Goal: Task Accomplishment & Management: Use online tool/utility

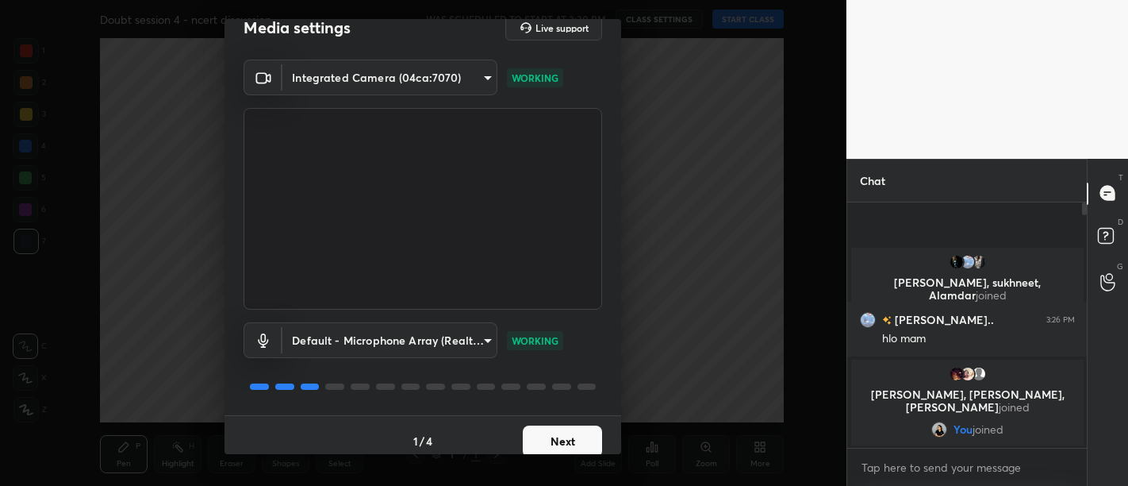
scroll to position [33, 0]
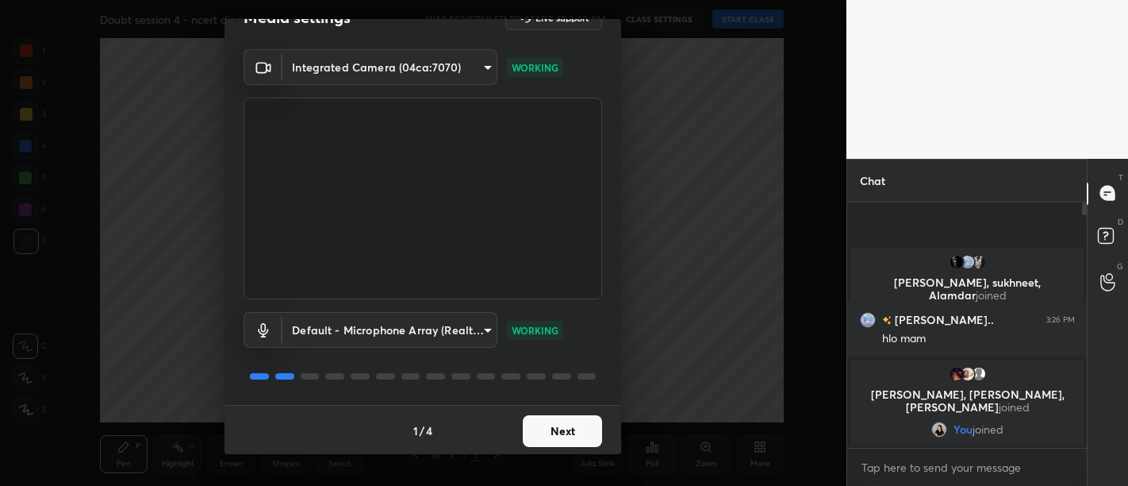
click at [549, 436] on button "Next" at bounding box center [562, 431] width 79 height 32
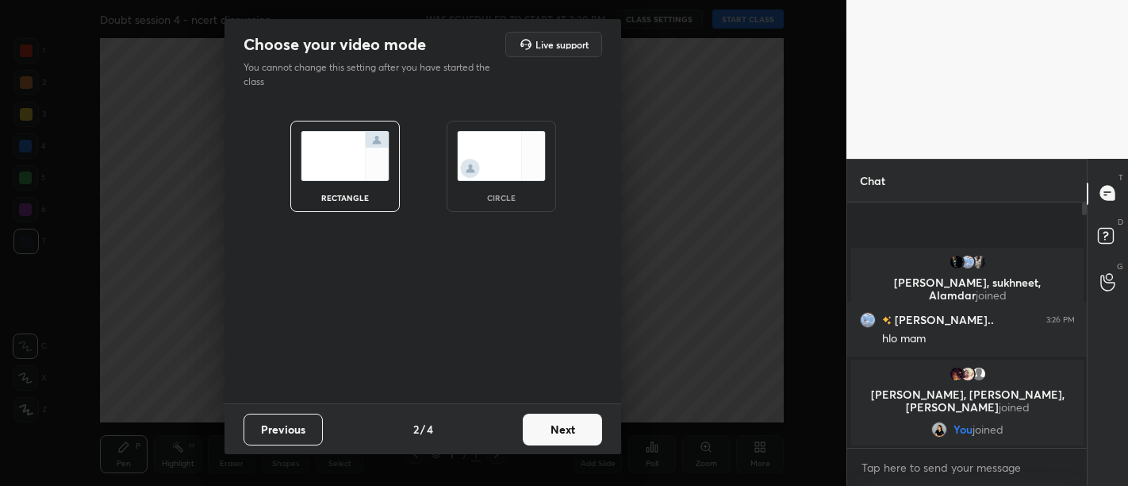
scroll to position [0, 0]
click at [549, 436] on button "Next" at bounding box center [562, 429] width 79 height 32
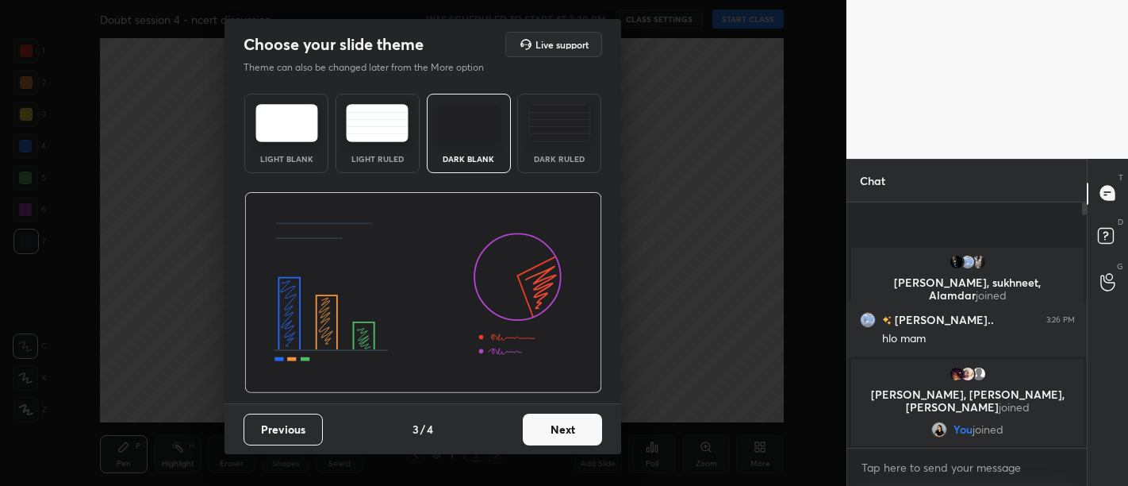
click at [549, 436] on button "Next" at bounding box center [562, 429] width 79 height 32
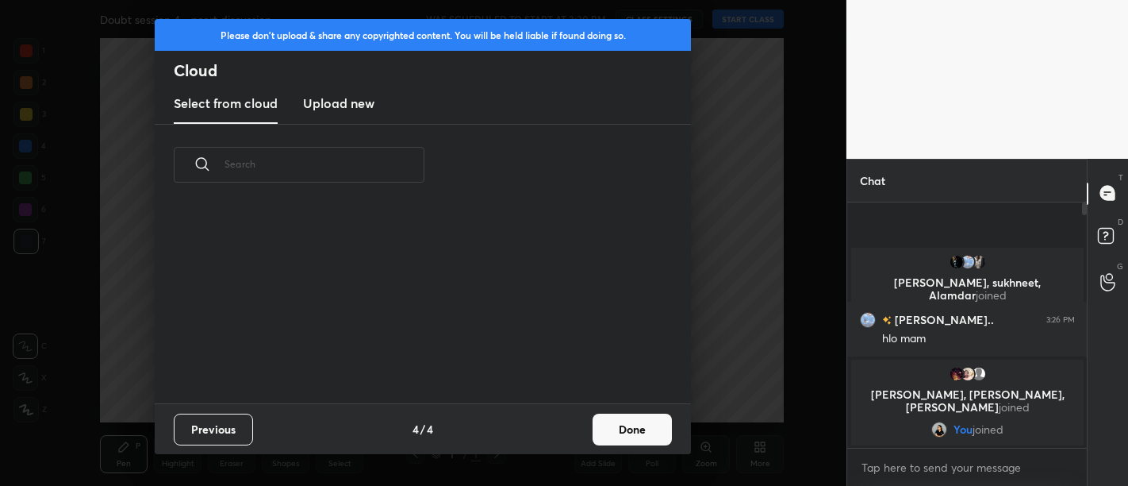
click at [549, 436] on div "Previous 4 / 4 Done" at bounding box center [423, 428] width 536 height 51
click at [644, 428] on button "Done" at bounding box center [632, 429] width 79 height 32
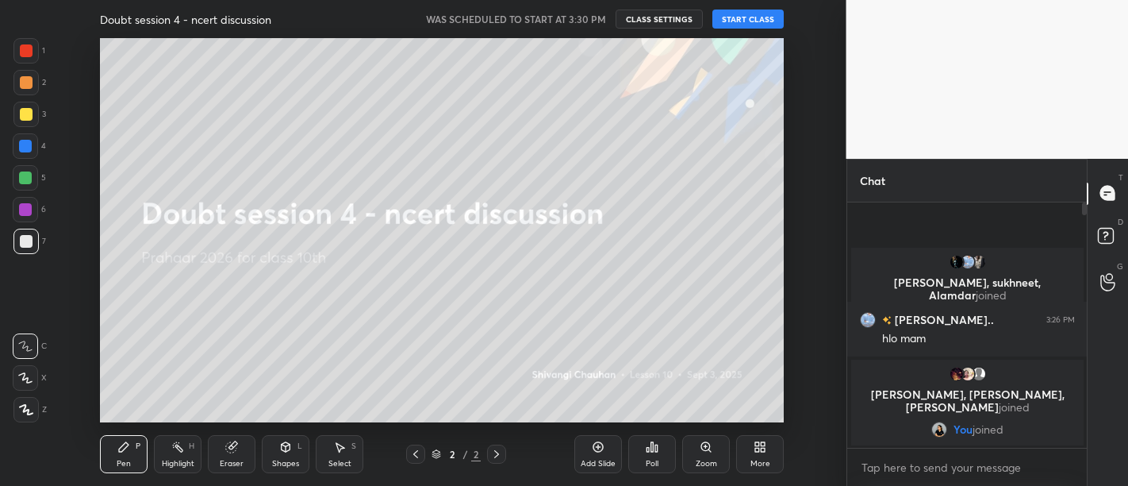
click at [768, 448] on div "More" at bounding box center [760, 454] width 48 height 38
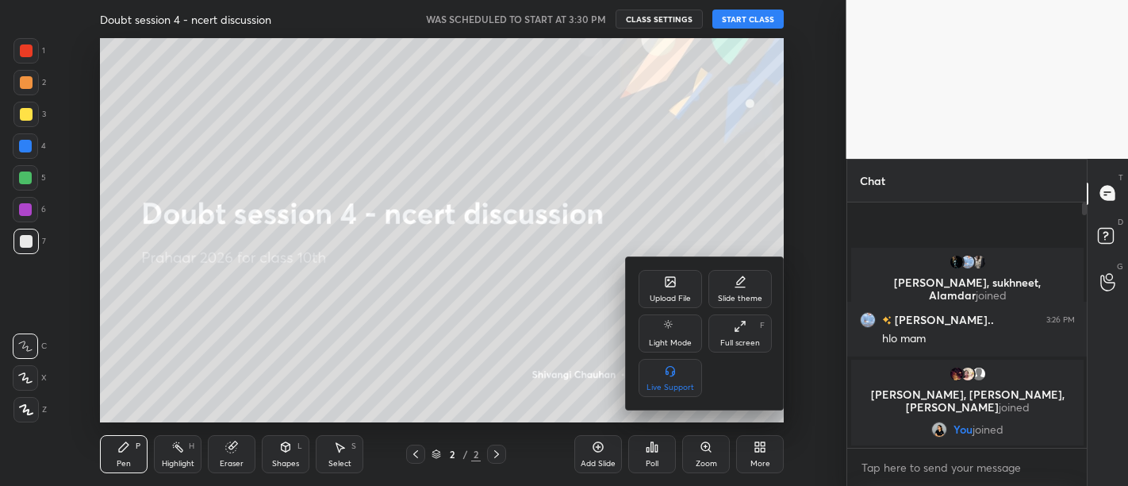
click at [664, 300] on div "Upload File" at bounding box center [670, 298] width 41 height 8
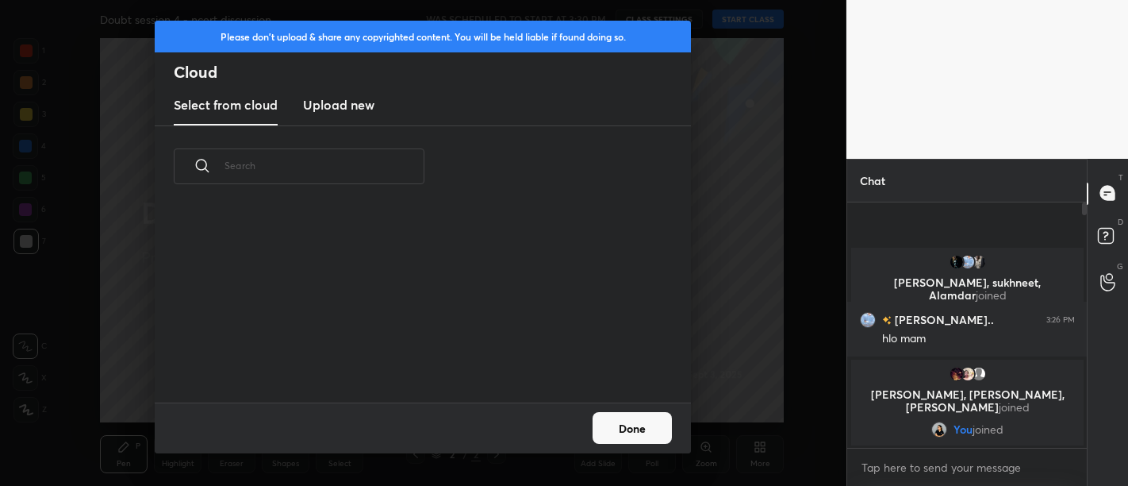
scroll to position [195, 509]
click at [358, 96] on h3 "Upload new" at bounding box center [338, 104] width 71 height 19
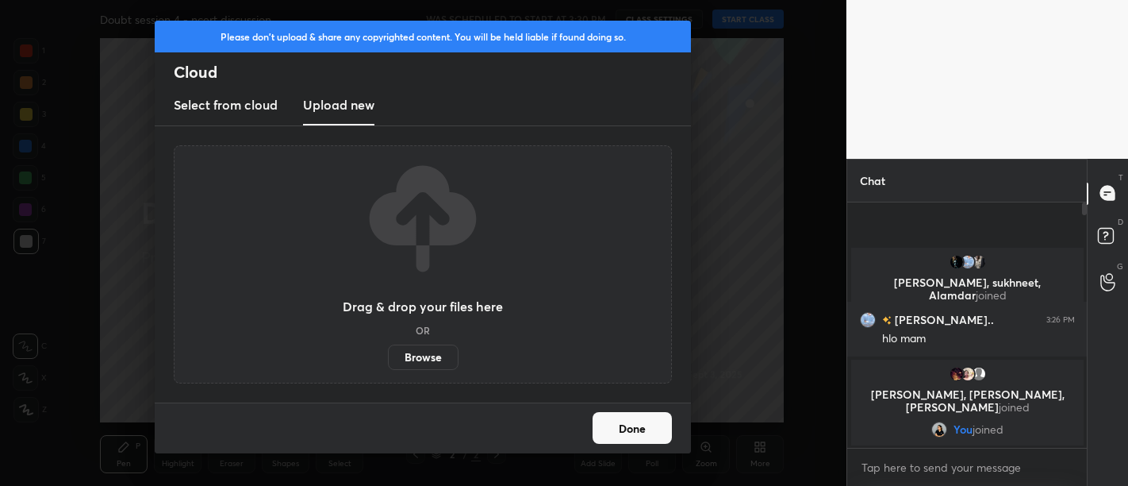
click at [428, 350] on label "Browse" at bounding box center [423, 356] width 71 height 25
click at [388, 350] on input "Browse" at bounding box center [388, 356] width 0 height 25
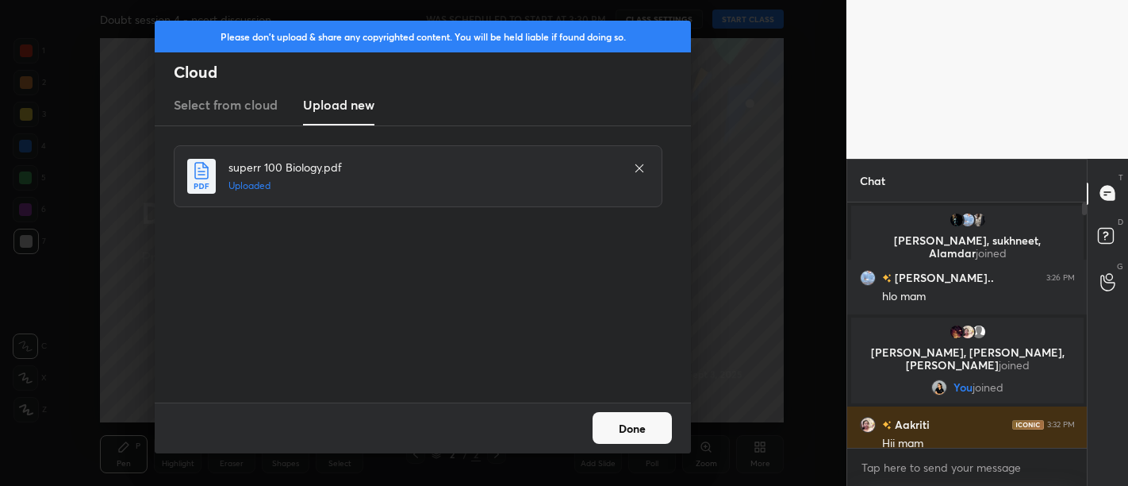
click at [625, 429] on button "Done" at bounding box center [632, 428] width 79 height 32
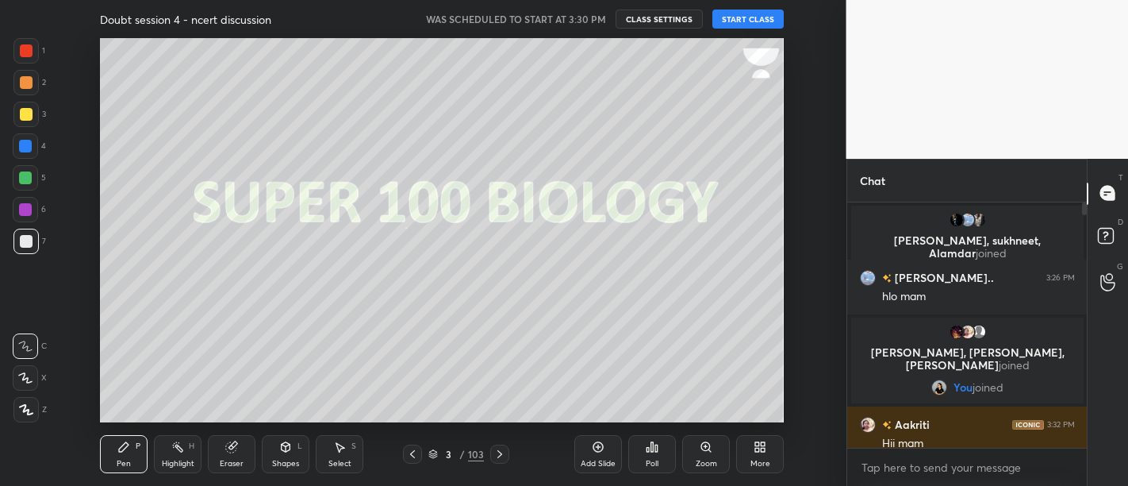
click at [742, 24] on button "START CLASS" at bounding box center [747, 19] width 71 height 19
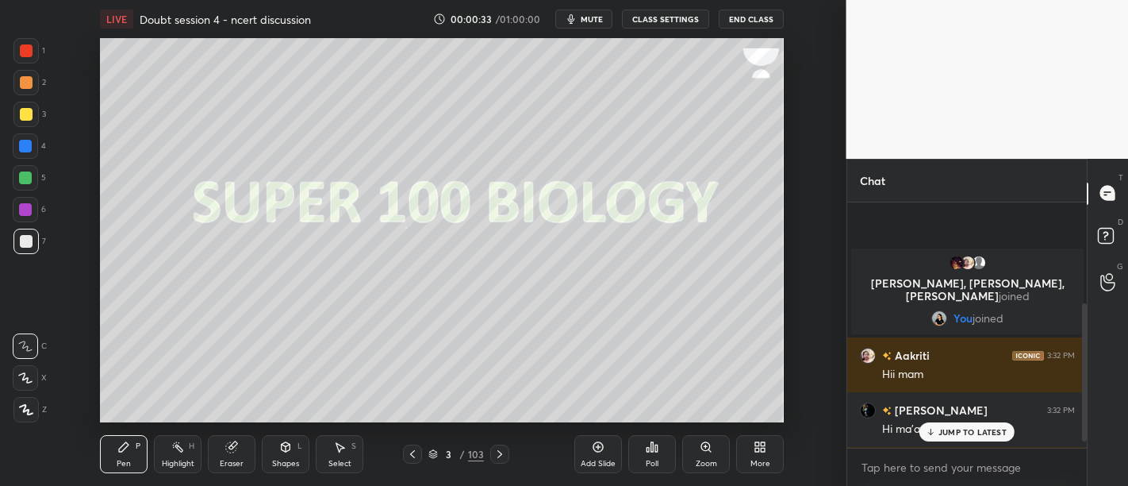
scroll to position [193, 0]
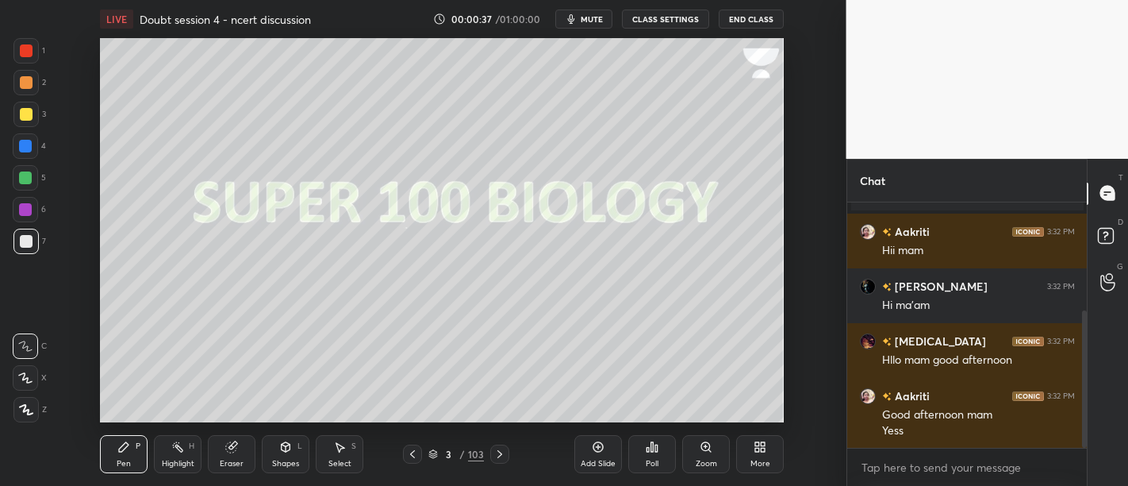
click at [33, 116] on div at bounding box center [25, 114] width 25 height 25
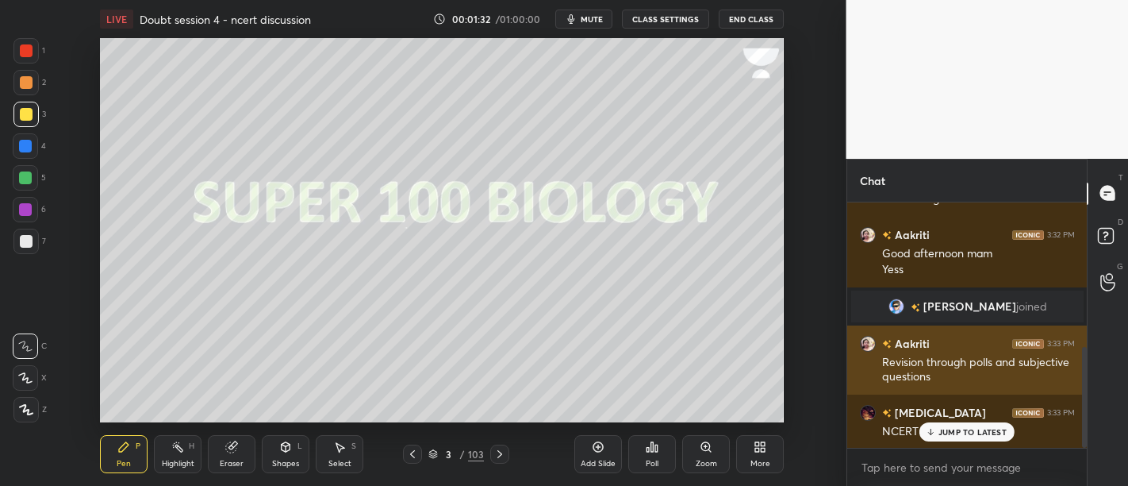
scroll to position [355, 0]
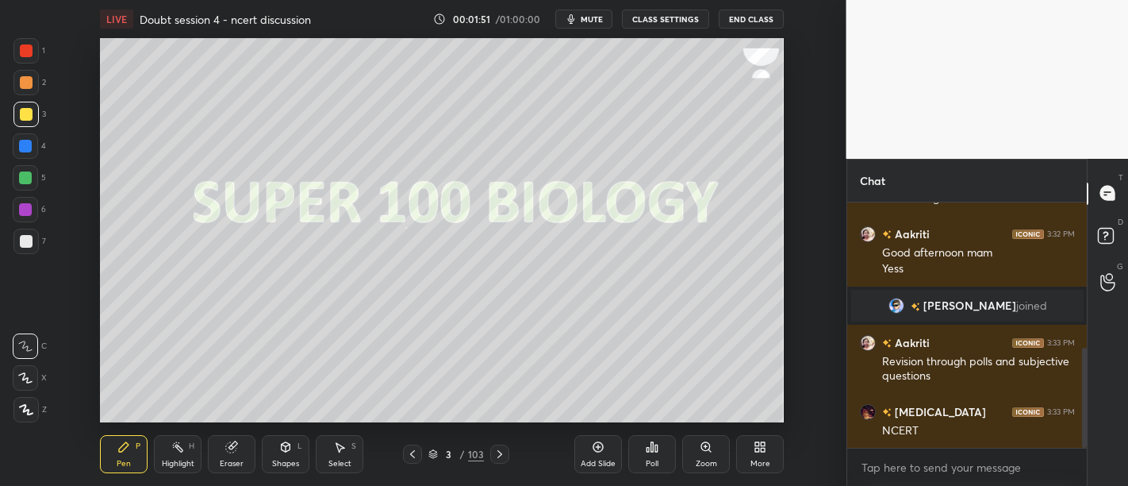
click at [673, 459] on div "Poll" at bounding box center [652, 454] width 48 height 38
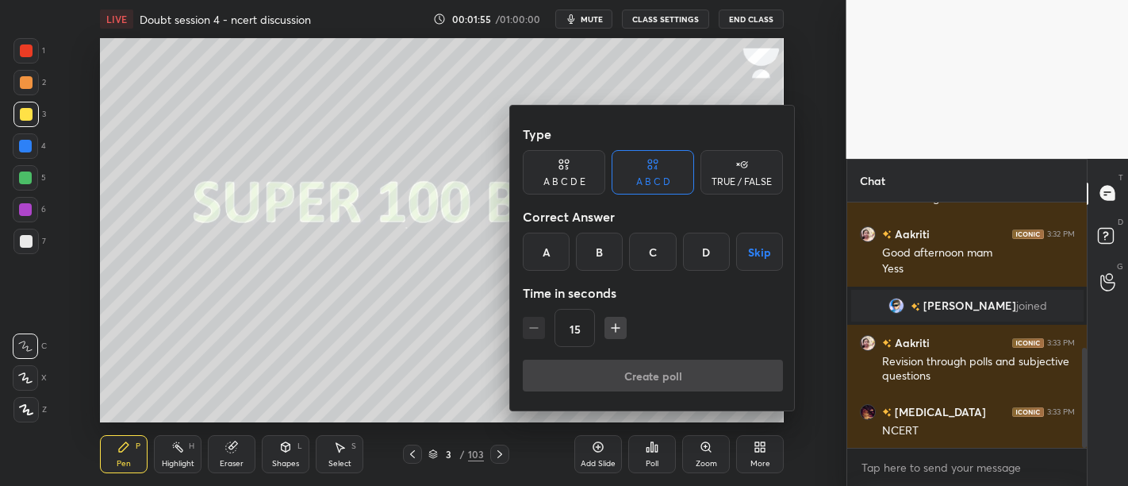
click at [497, 358] on div at bounding box center [564, 243] width 1128 height 486
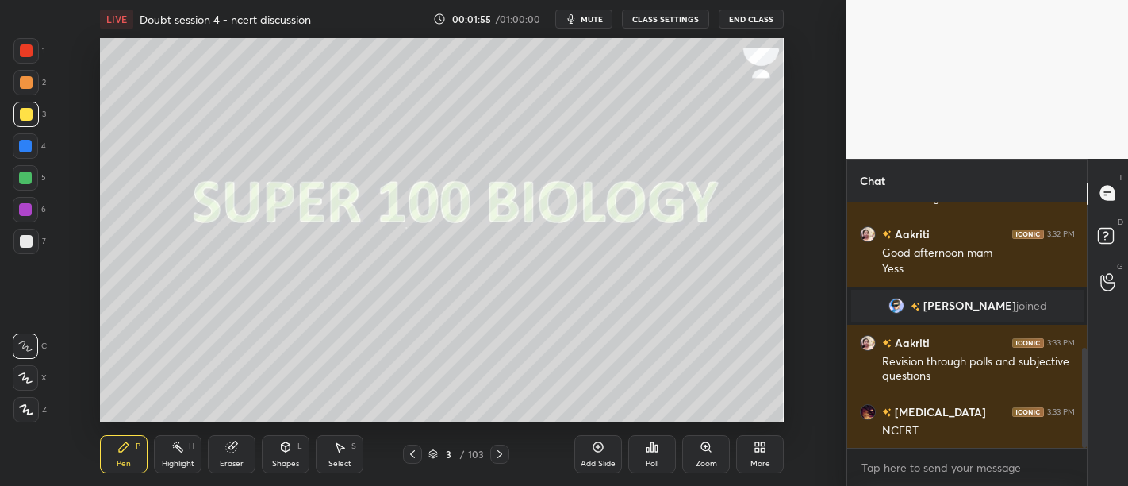
click at [763, 440] on div "More" at bounding box center [760, 454] width 48 height 38
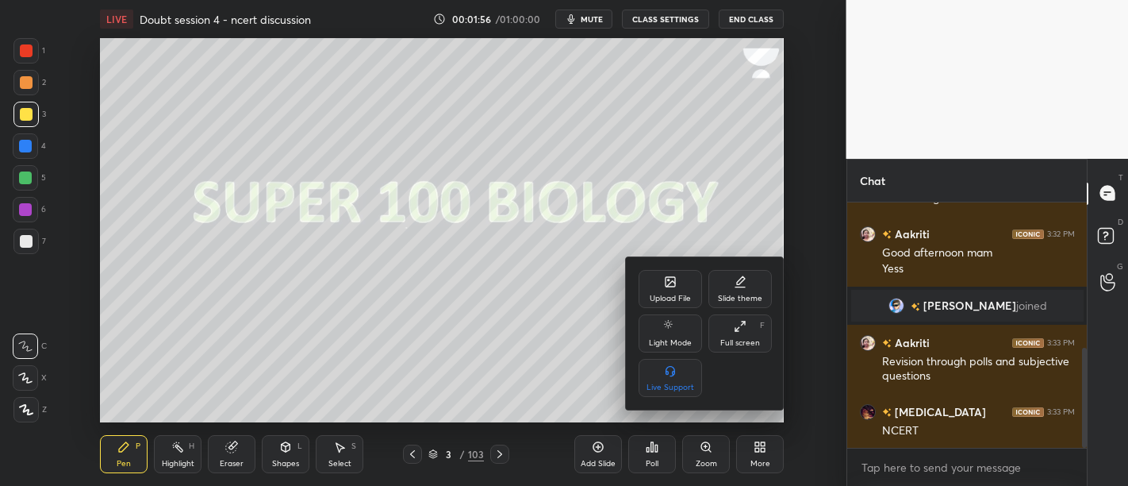
click at [666, 282] on icon at bounding box center [671, 282] width 10 height 10
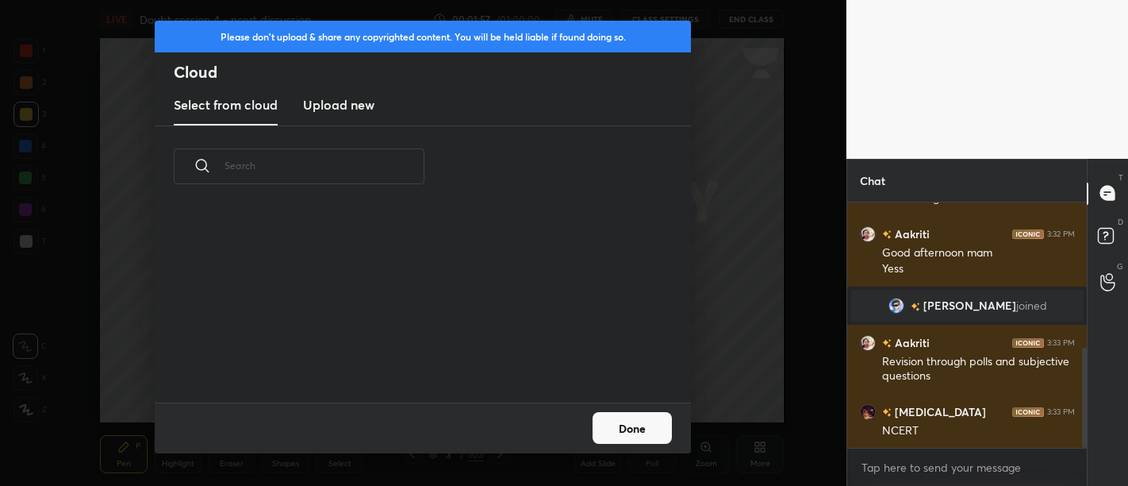
scroll to position [195, 509]
click at [328, 117] on new "Upload new" at bounding box center [338, 106] width 71 height 40
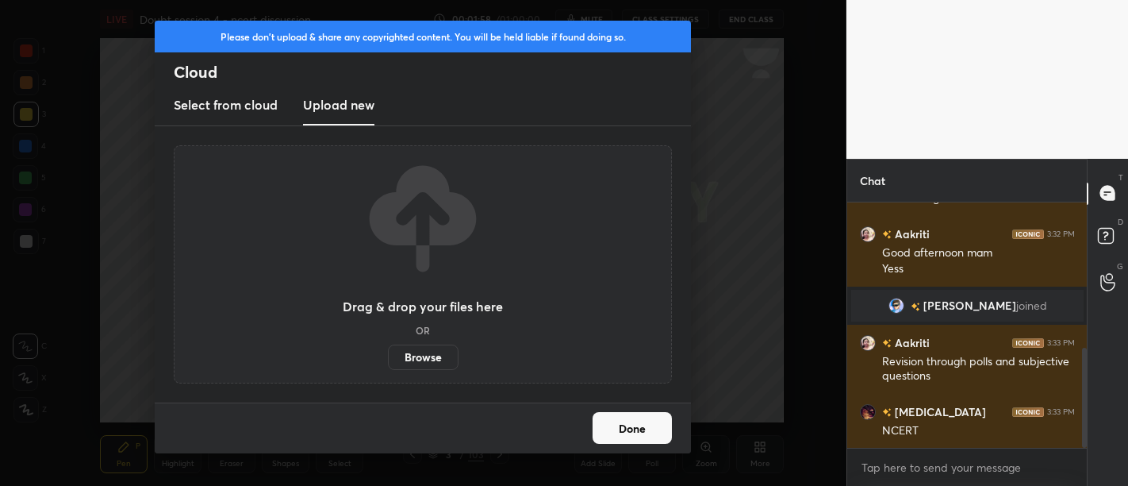
click at [439, 359] on label "Browse" at bounding box center [423, 356] width 71 height 25
click at [388, 359] on input "Browse" at bounding box center [388, 356] width 0 height 25
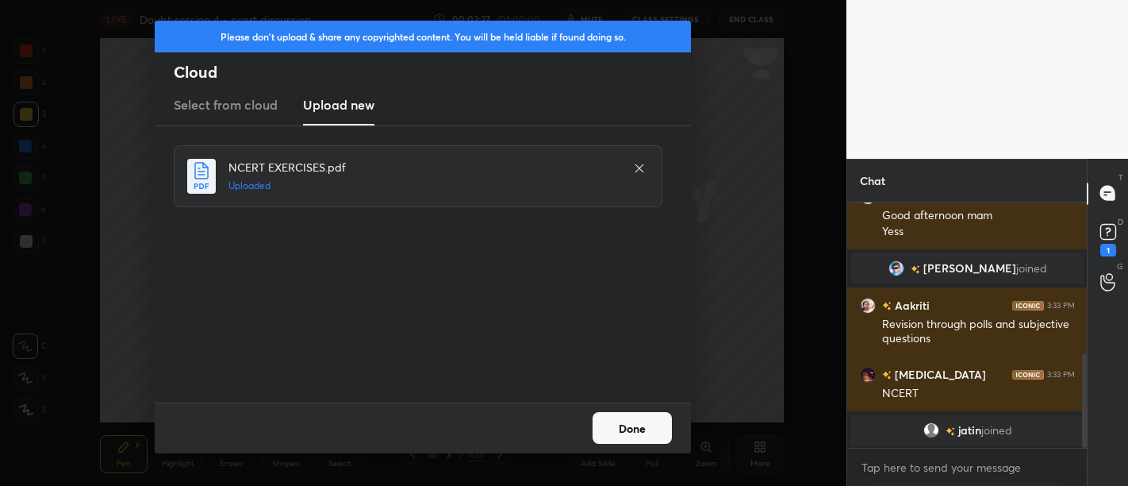
click at [646, 424] on button "Done" at bounding box center [632, 428] width 79 height 32
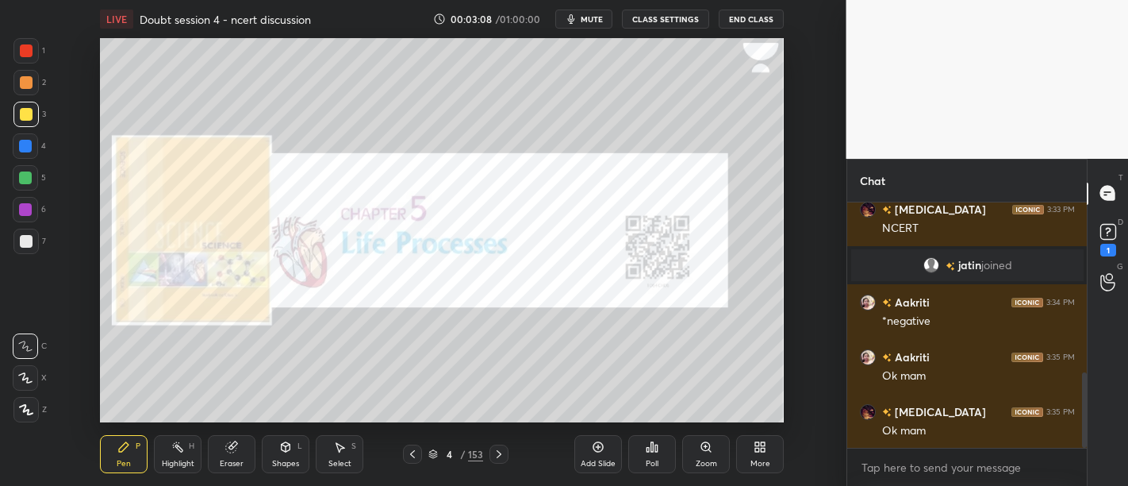
scroll to position [612, 0]
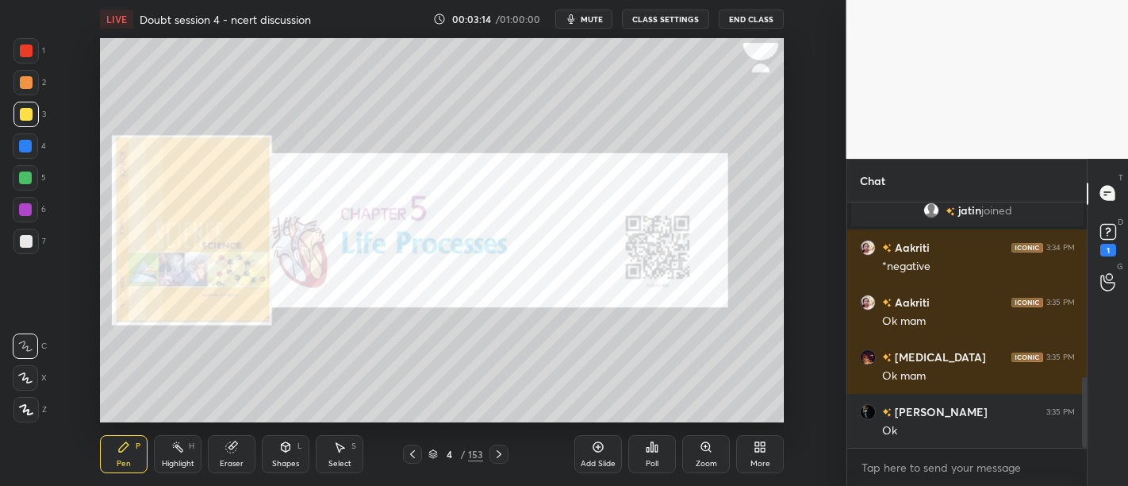
click at [32, 84] on div at bounding box center [26, 82] width 13 height 13
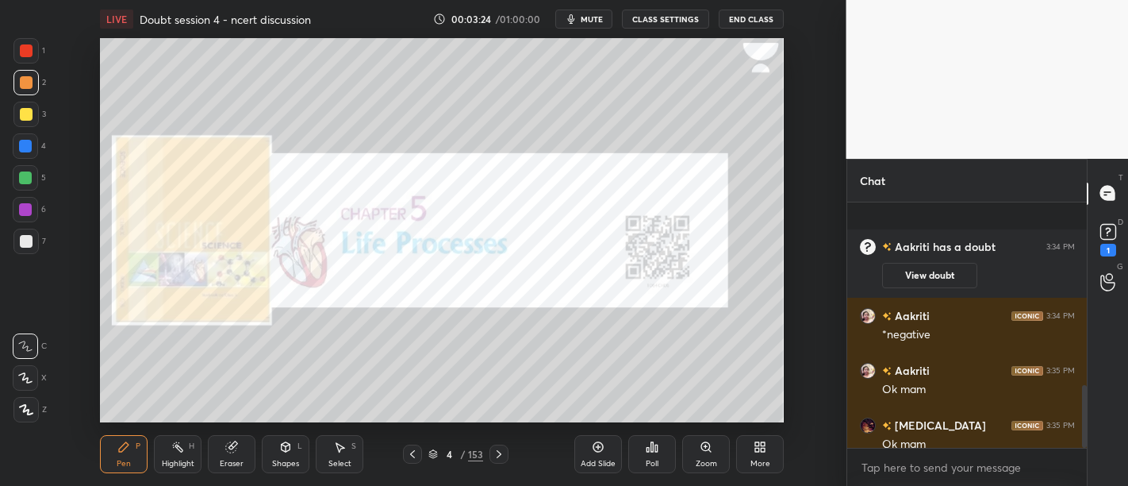
scroll to position [718, 0]
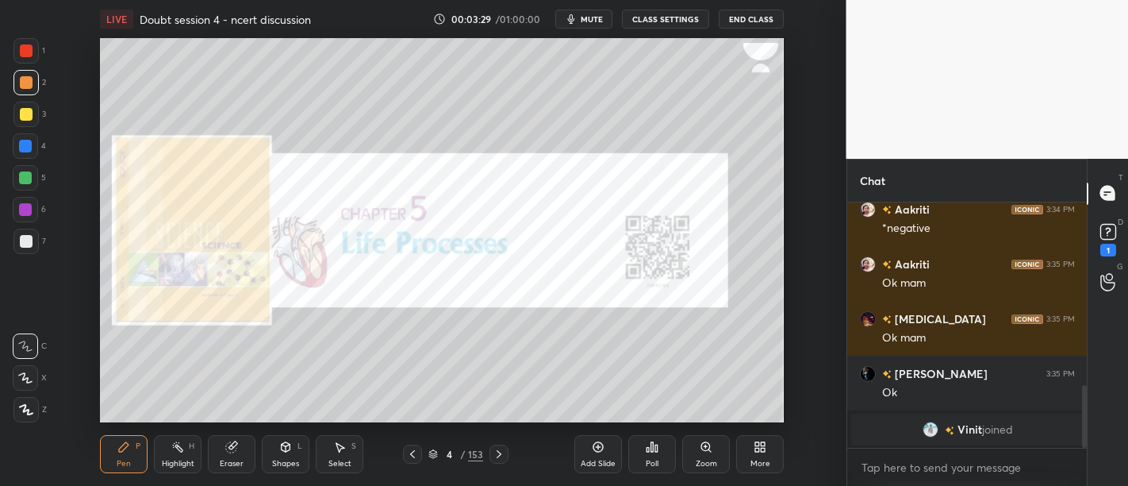
click at [29, 114] on div at bounding box center [26, 114] width 13 height 13
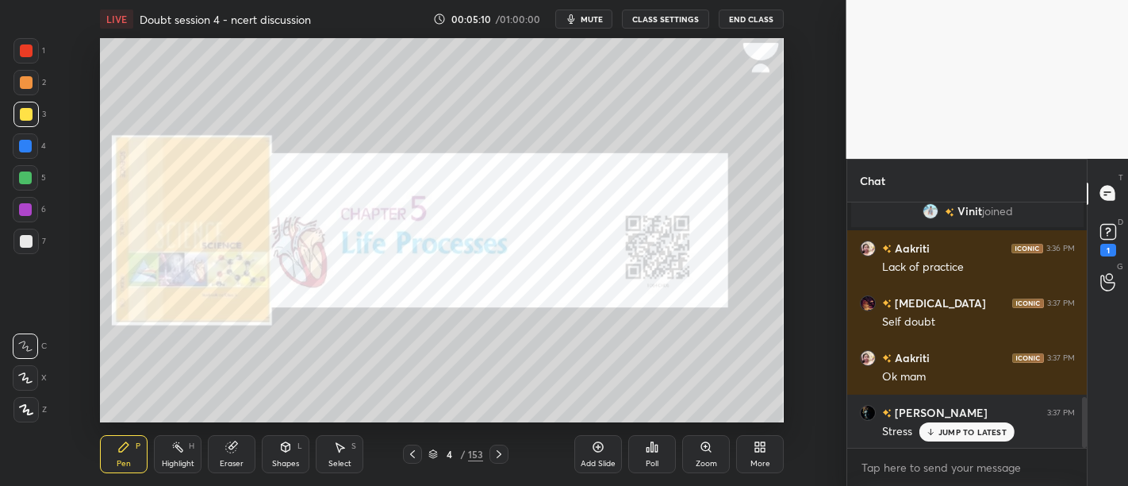
scroll to position [991, 0]
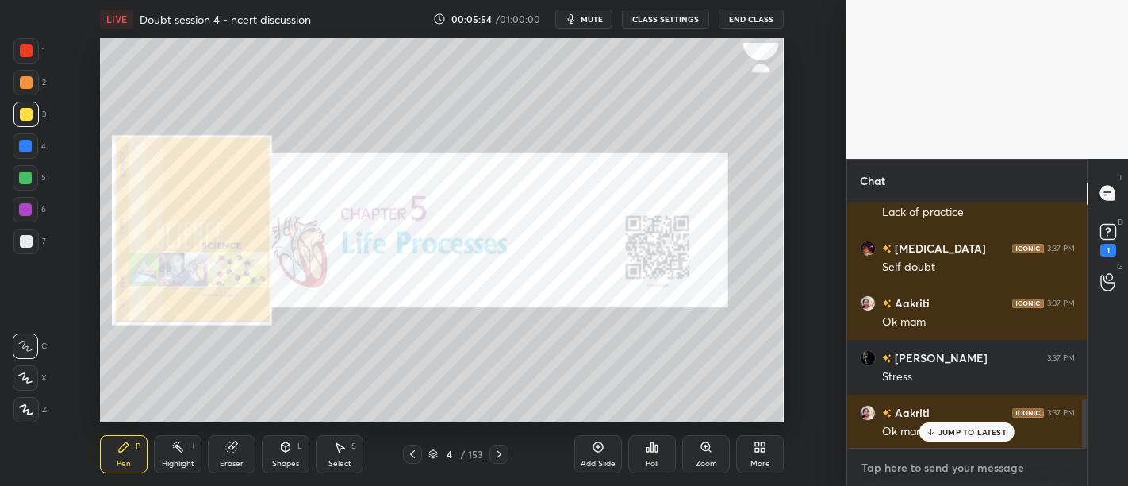
click at [908, 466] on textarea at bounding box center [967, 467] width 215 height 25
type textarea "x"
click at [910, 466] on textarea at bounding box center [967, 467] width 215 height 25
paste textarea "[URL][DOMAIN_NAME]"
type textarea "[URL][DOMAIN_NAME]"
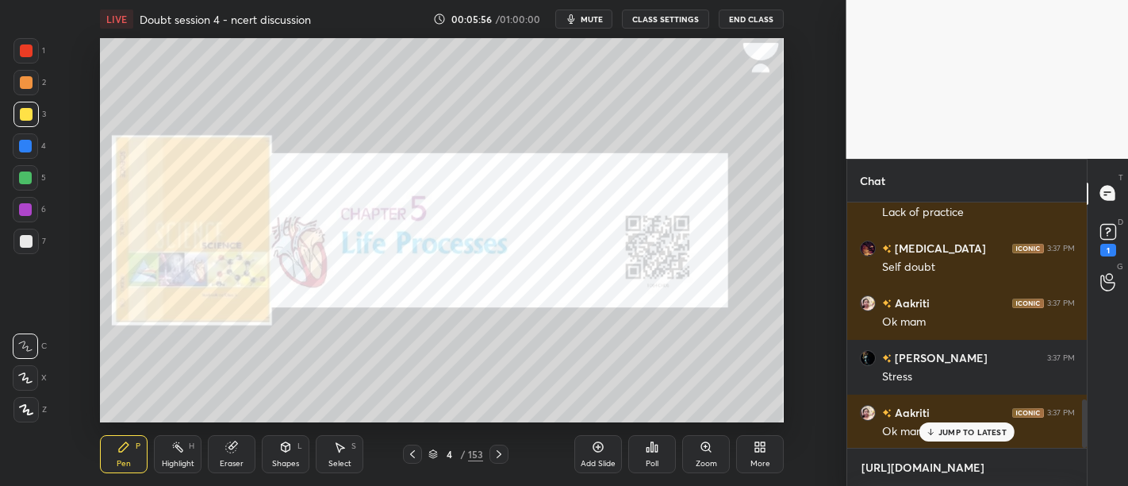
type textarea "x"
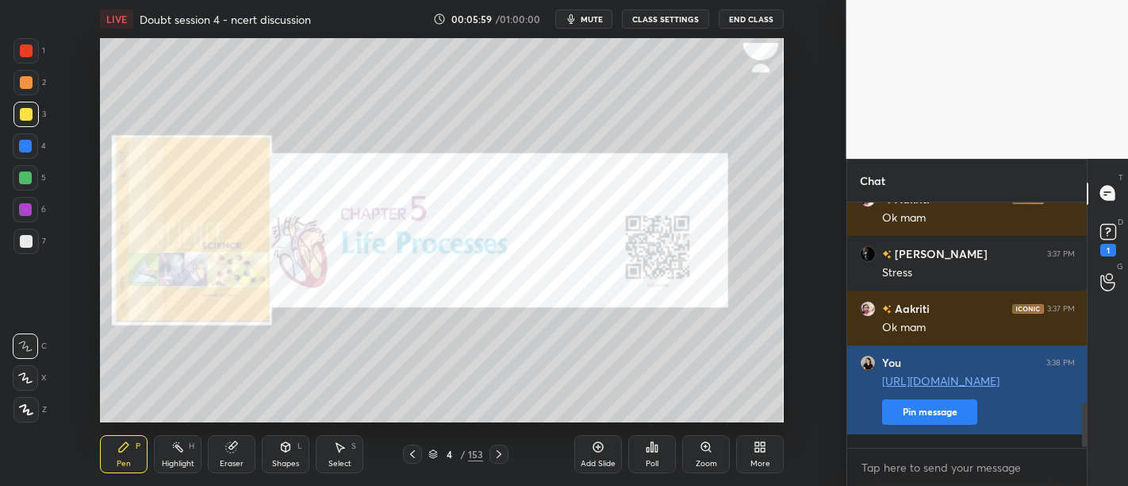
click at [946, 424] on button "Pin message" at bounding box center [929, 411] width 95 height 25
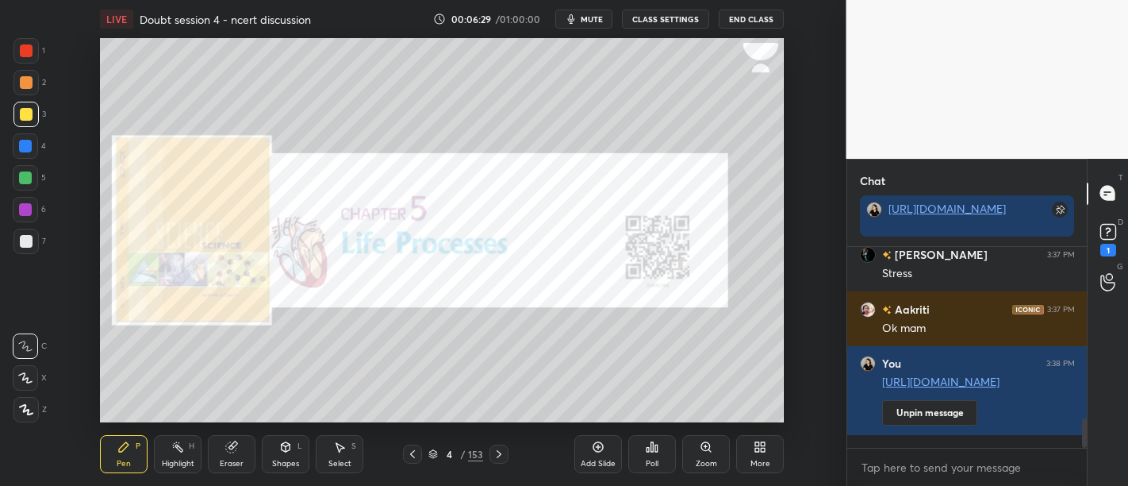
scroll to position [1194, 0]
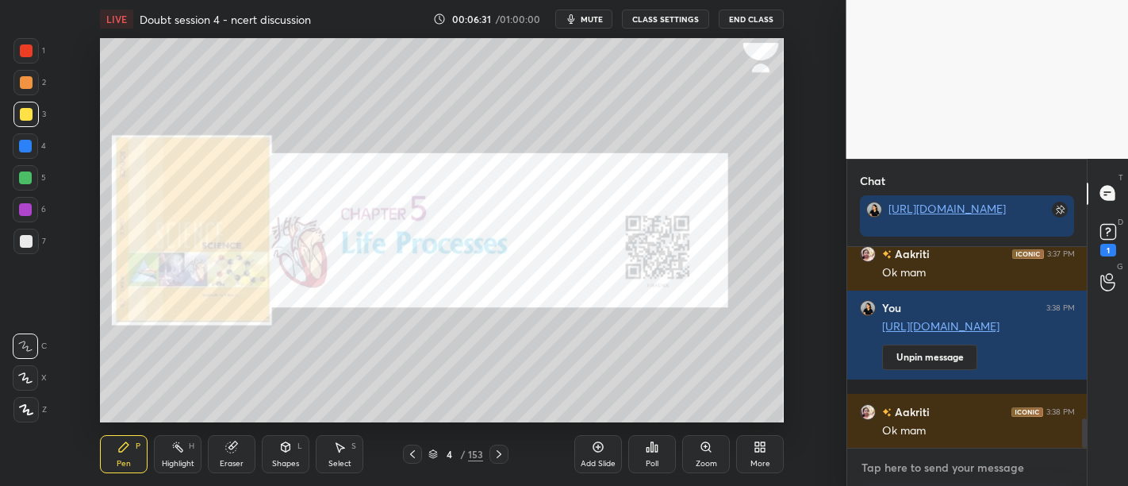
click at [939, 456] on textarea at bounding box center [967, 467] width 215 height 25
type textarea "x"
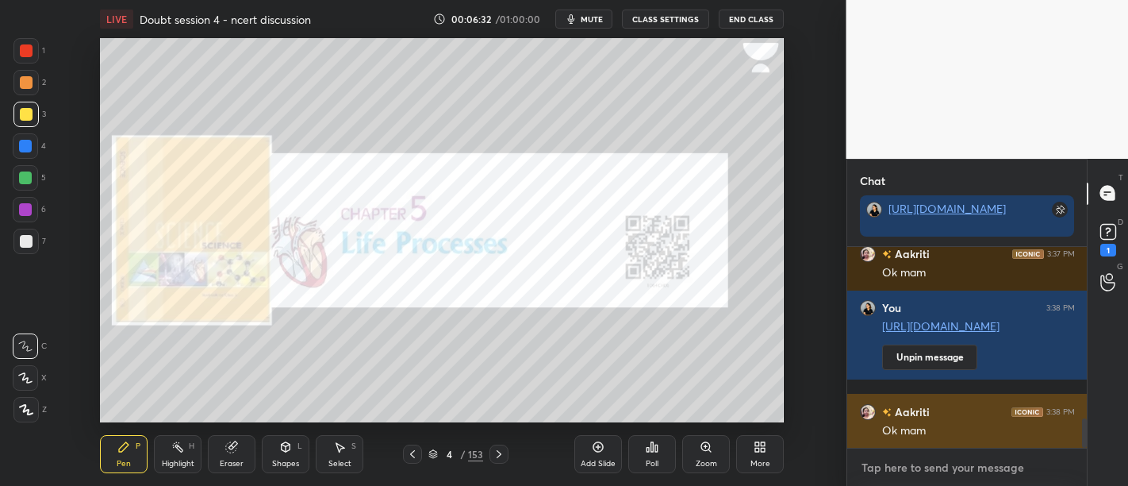
paste textarea "[URL][DOMAIN_NAME]"
type textarea "[URL][DOMAIN_NAME]"
type textarea "x"
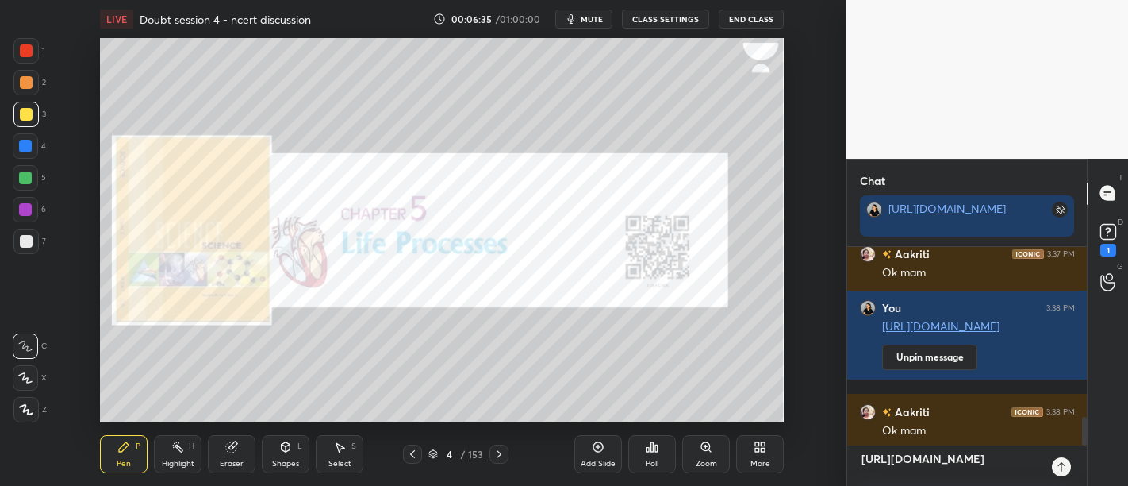
type textarea "[URL][DOMAIN_NAME]"
click at [1064, 474] on div at bounding box center [1061, 466] width 19 height 19
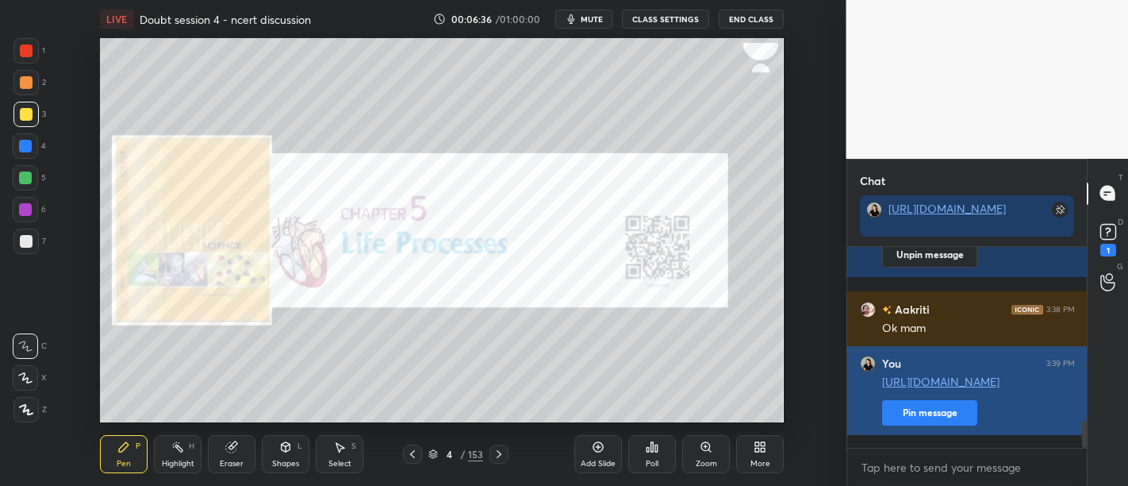
click at [949, 420] on button "Pin message" at bounding box center [929, 412] width 95 height 25
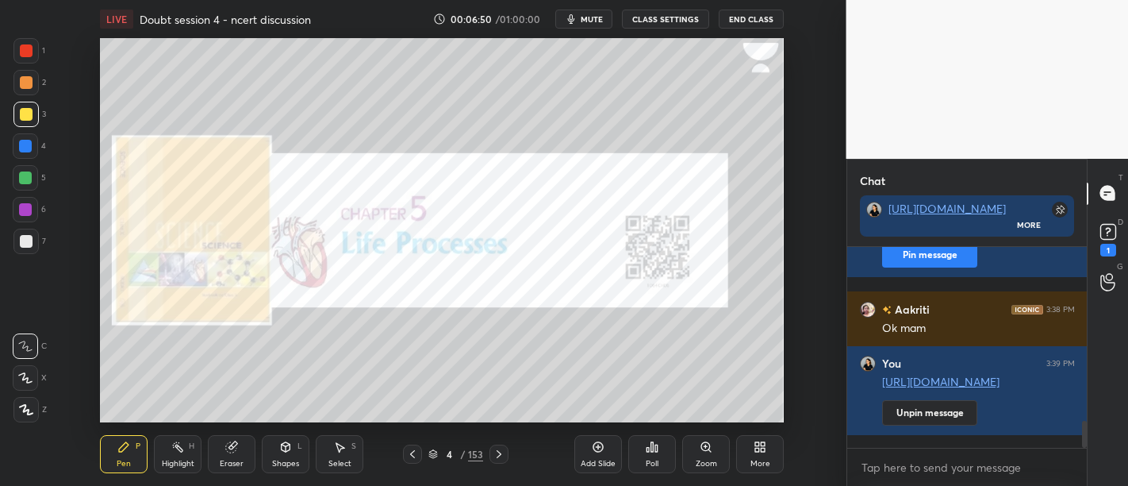
scroll to position [0, 0]
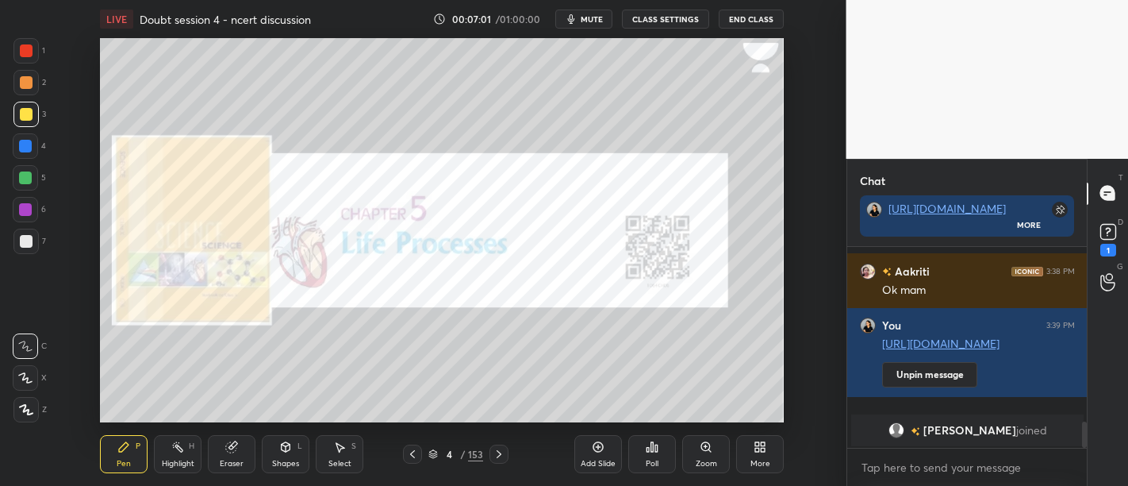
click at [34, 120] on div at bounding box center [25, 114] width 25 height 25
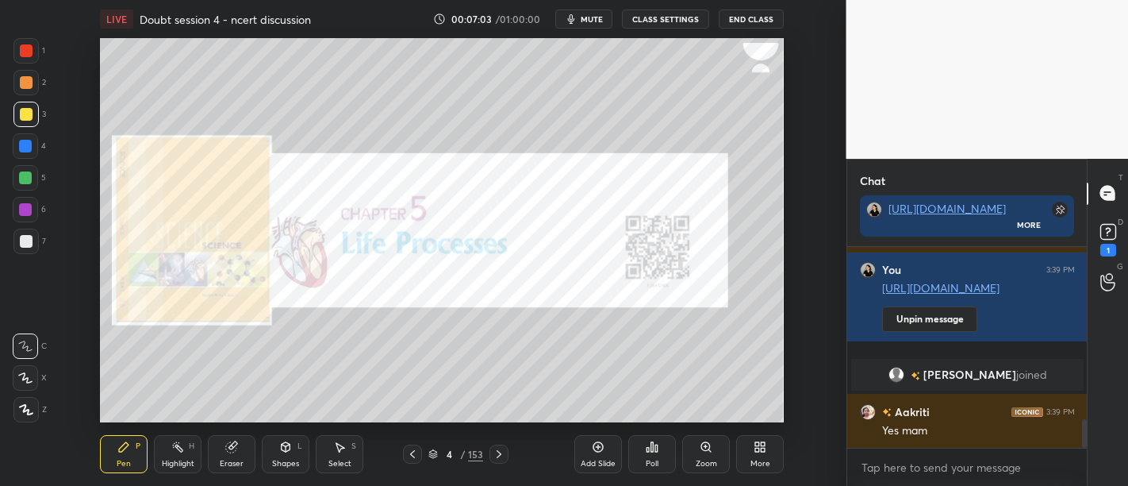
scroll to position [1199, 0]
click at [32, 50] on div at bounding box center [26, 50] width 13 height 13
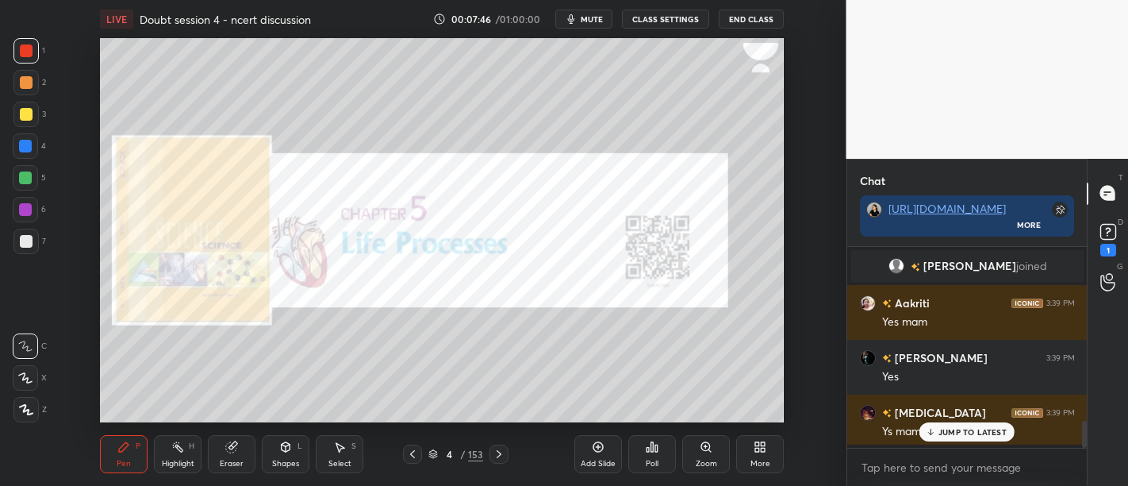
scroll to position [197, 236]
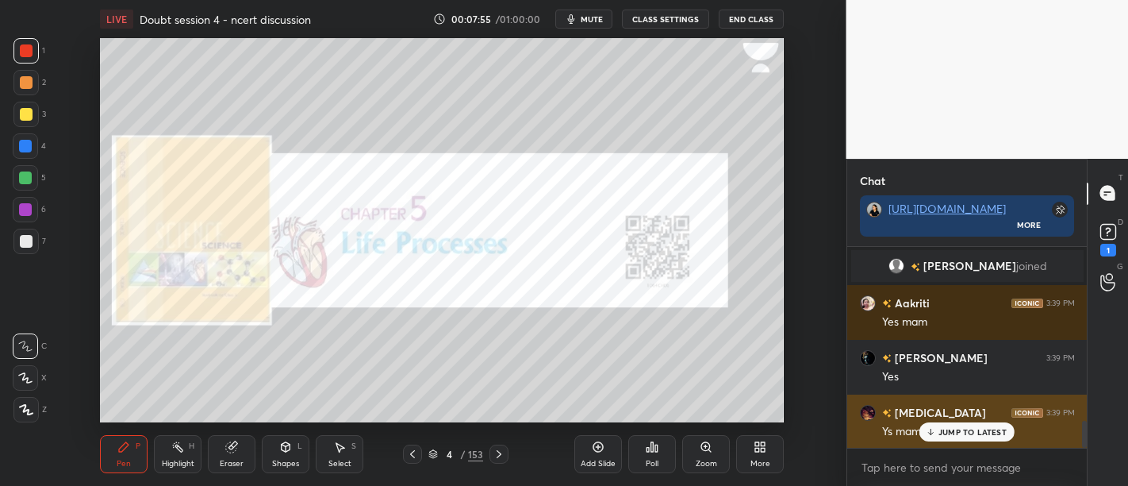
click at [994, 438] on div "JUMP TO LATEST" at bounding box center [966, 431] width 95 height 19
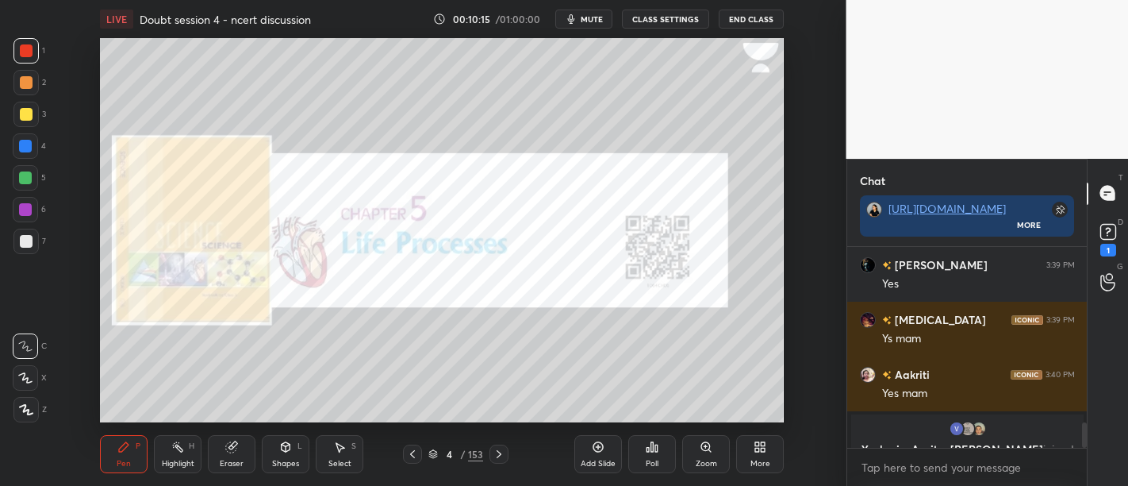
scroll to position [1455, 0]
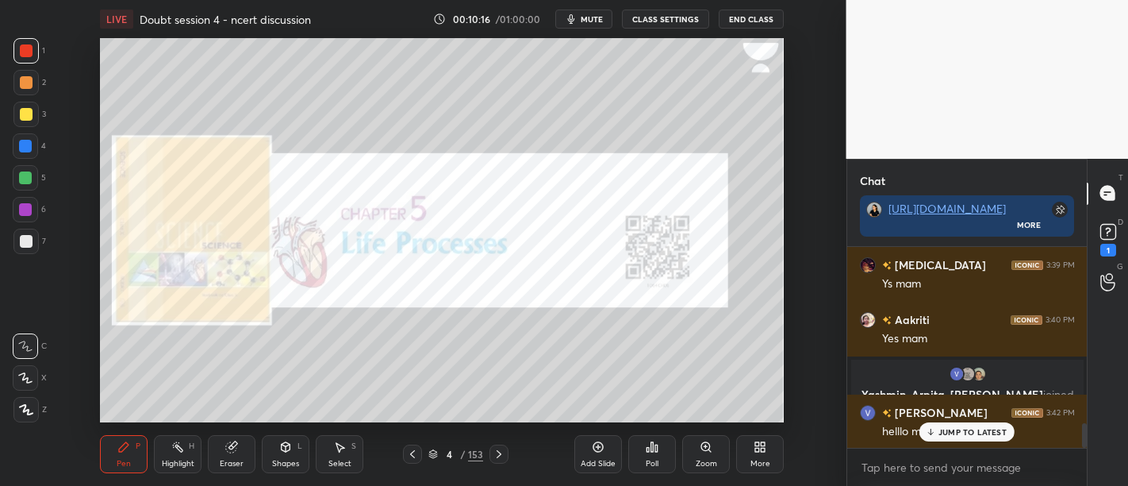
click at [983, 430] on p "JUMP TO LATEST" at bounding box center [973, 432] width 68 height 10
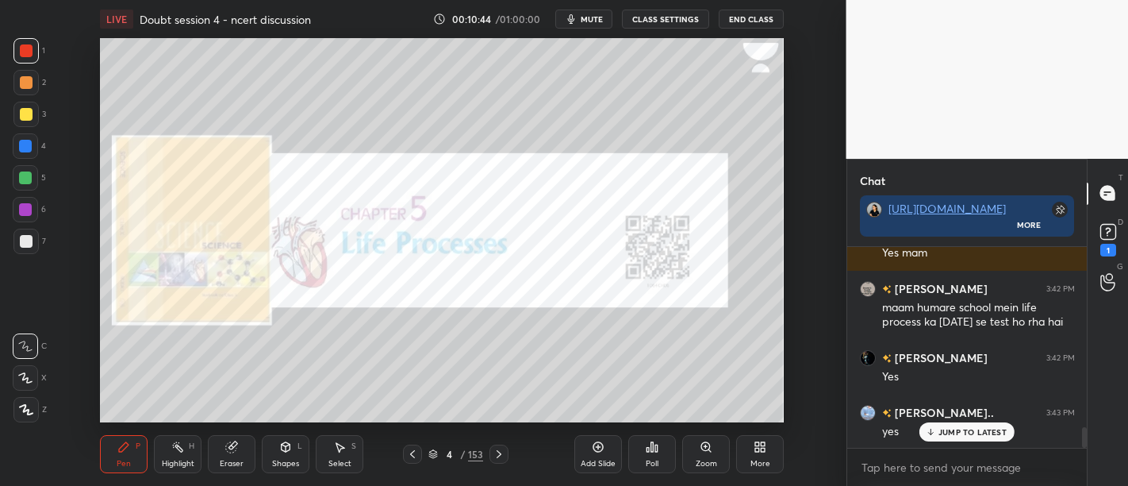
scroll to position [1814, 0]
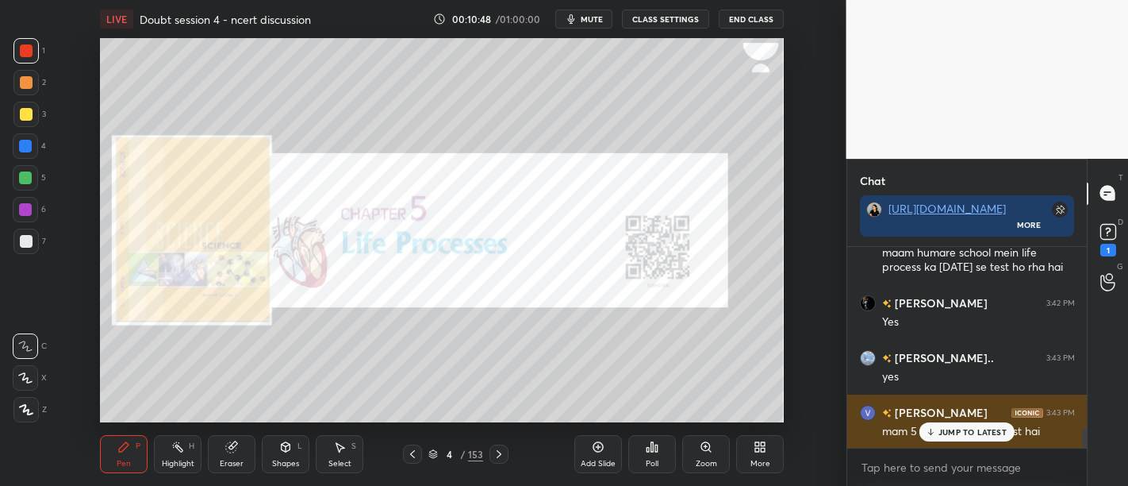
click at [969, 438] on div "JUMP TO LATEST" at bounding box center [966, 431] width 95 height 19
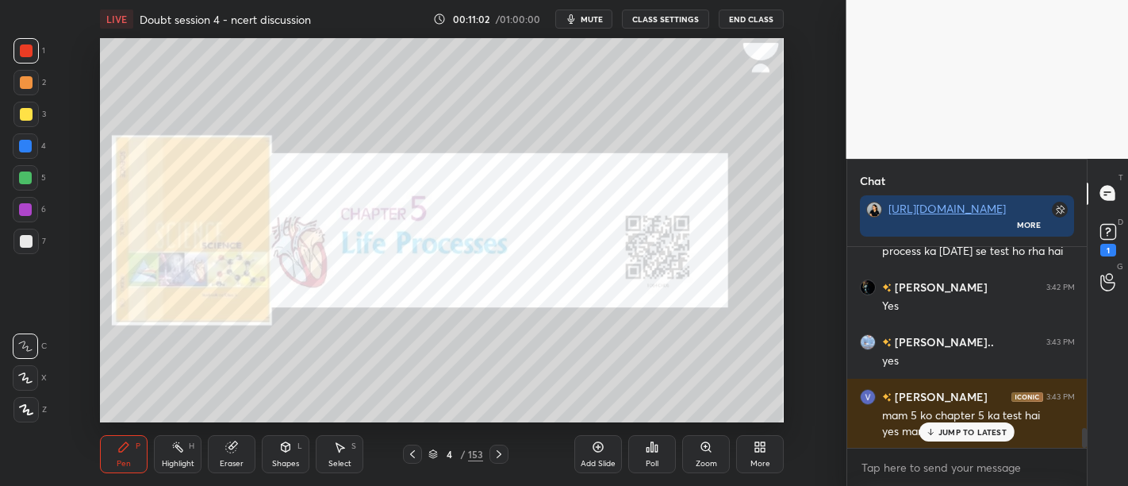
scroll to position [197, 236]
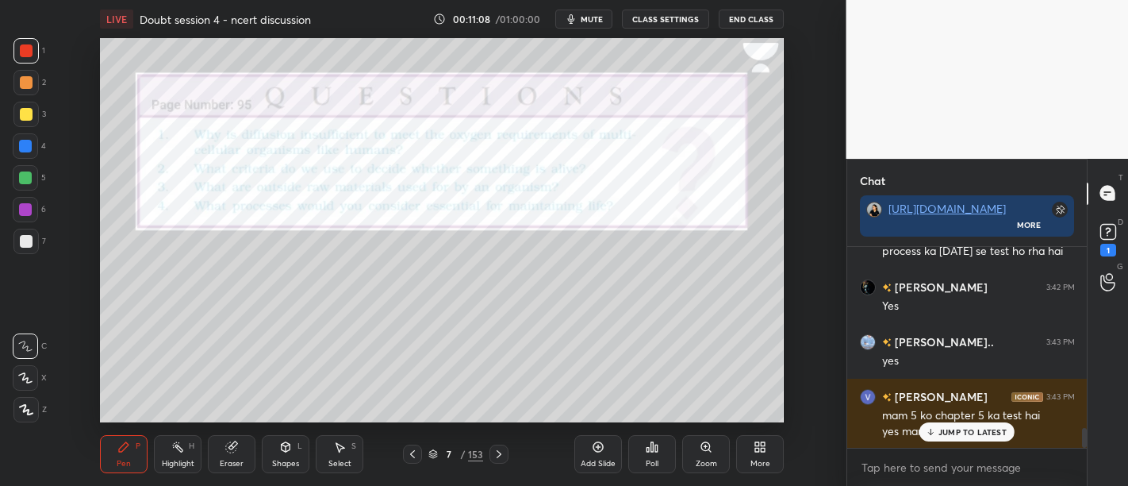
click at [19, 60] on div at bounding box center [25, 50] width 25 height 25
click at [33, 70] on div "2" at bounding box center [29, 82] width 33 height 25
click at [21, 52] on div at bounding box center [26, 50] width 13 height 13
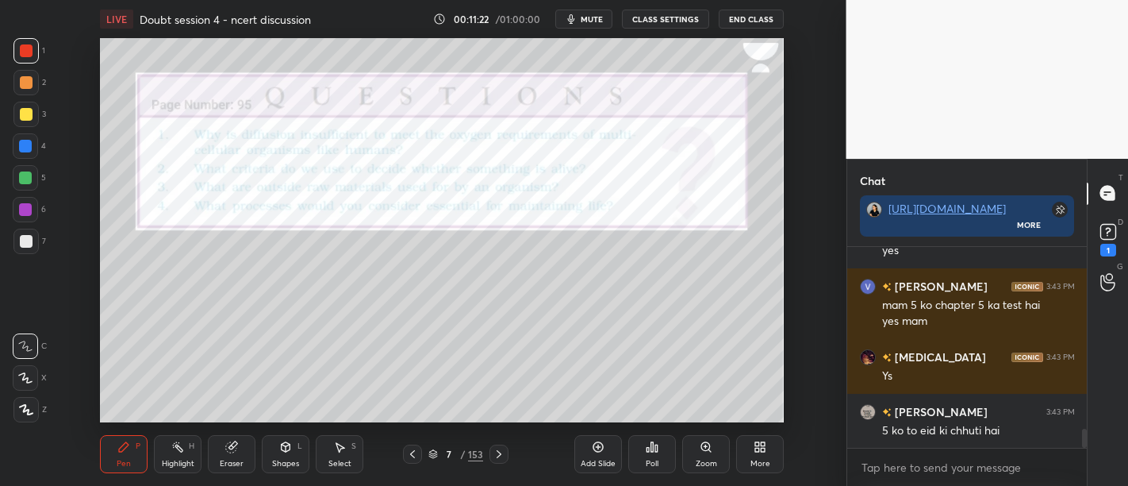
click at [708, 445] on icon at bounding box center [705, 446] width 9 height 9
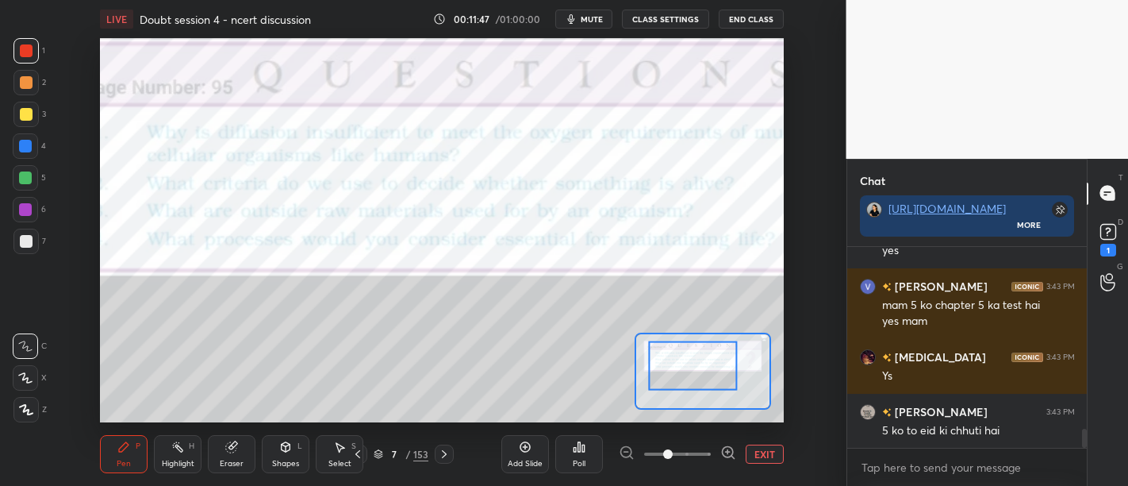
click at [624, 454] on div at bounding box center [677, 453] width 117 height 19
click at [627, 447] on div at bounding box center [677, 453] width 117 height 19
click at [630, 447] on div at bounding box center [677, 453] width 117 height 19
click at [624, 448] on div at bounding box center [677, 453] width 117 height 19
click at [633, 447] on div at bounding box center [677, 453] width 117 height 19
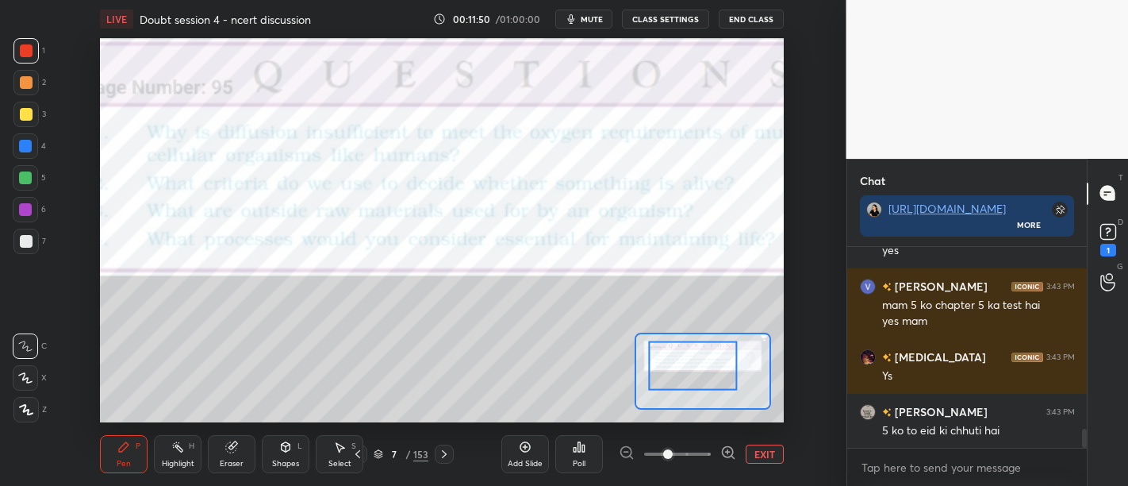
click at [628, 448] on div at bounding box center [677, 453] width 117 height 19
click at [629, 452] on div at bounding box center [677, 453] width 117 height 19
click at [761, 455] on button "EXIT" at bounding box center [765, 453] width 38 height 19
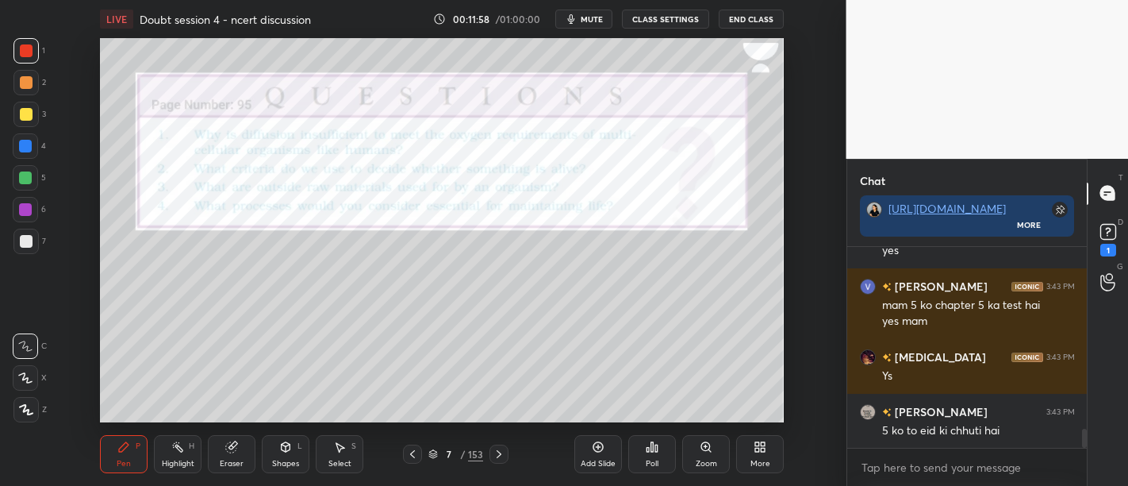
click at [23, 113] on div at bounding box center [26, 114] width 13 height 13
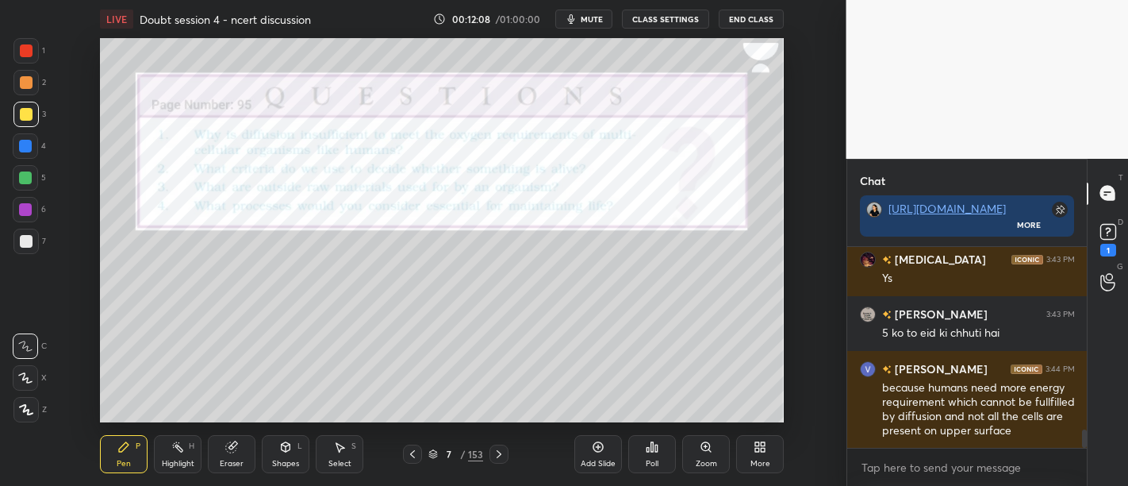
scroll to position [2106, 0]
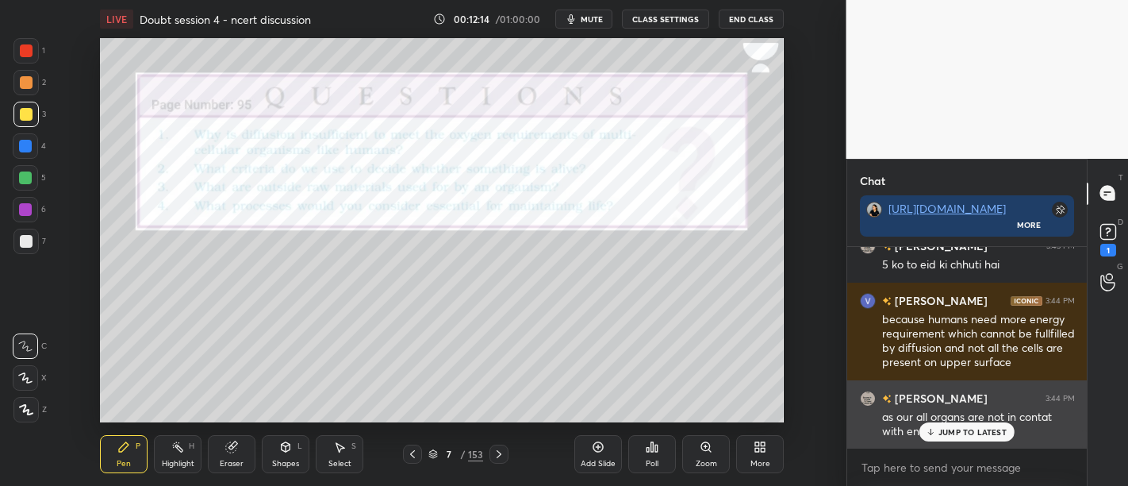
click at [969, 428] on p "JUMP TO LATEST" at bounding box center [973, 432] width 68 height 10
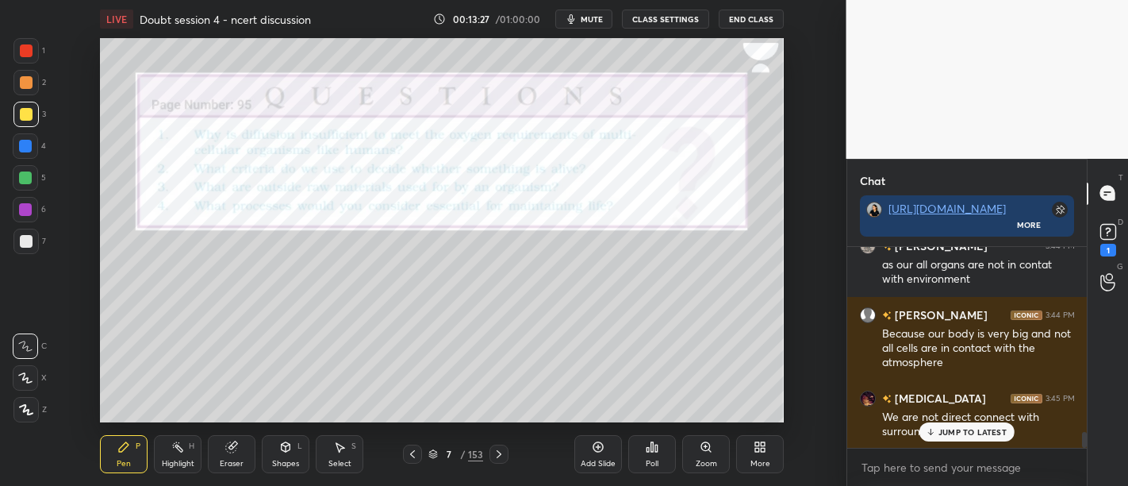
scroll to position [2355, 0]
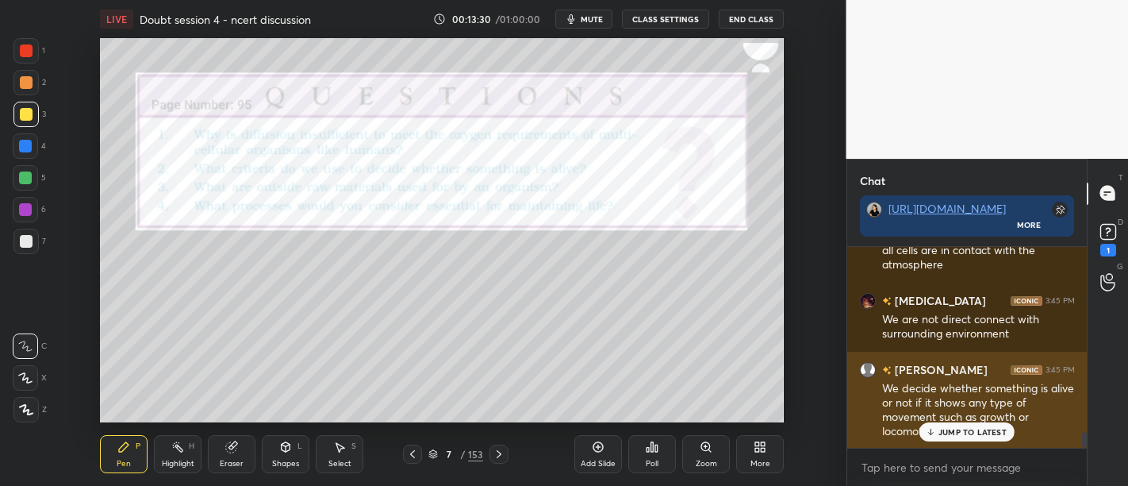
click at [964, 425] on div "JUMP TO LATEST" at bounding box center [966, 431] width 95 height 19
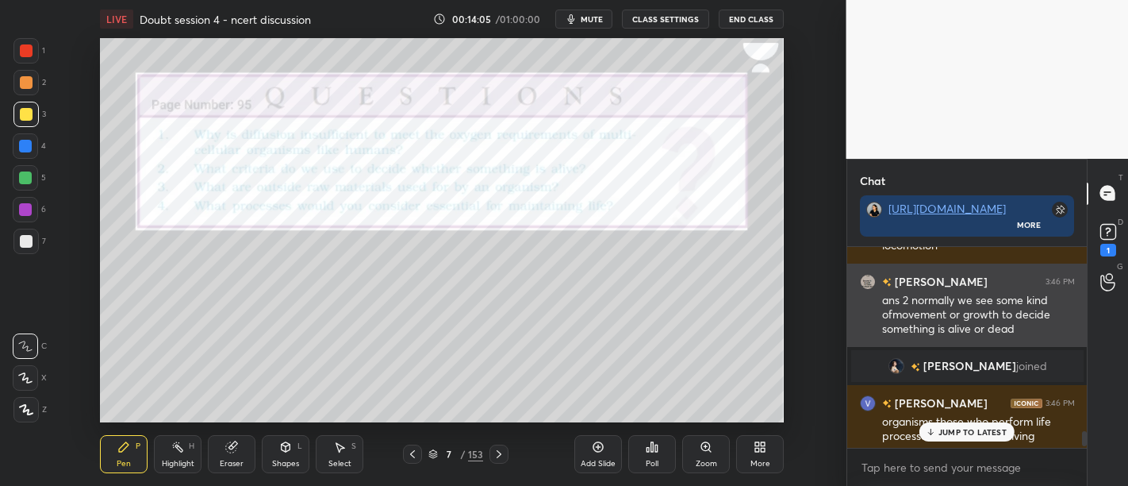
scroll to position [2546, 0]
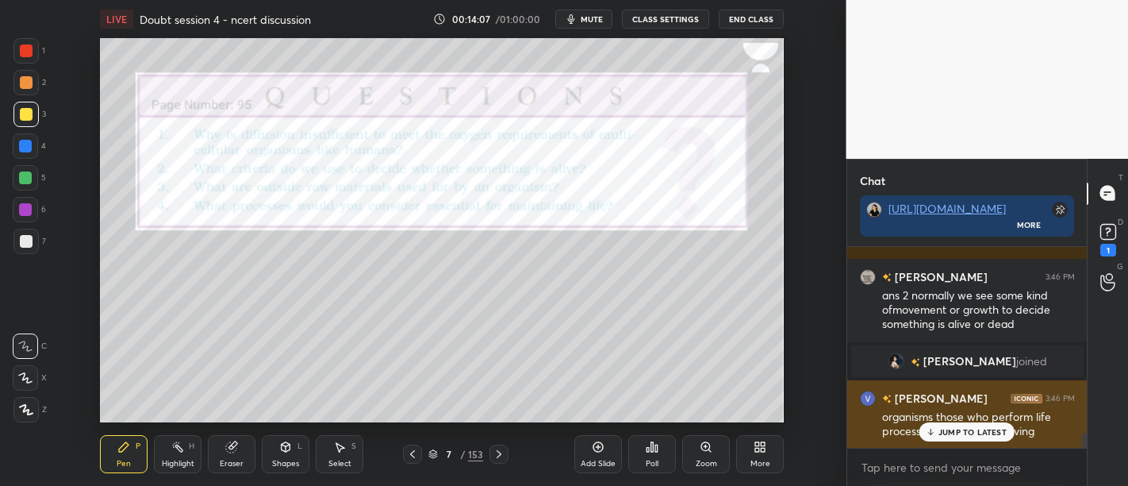
click at [974, 428] on p "JUMP TO LATEST" at bounding box center [973, 432] width 68 height 10
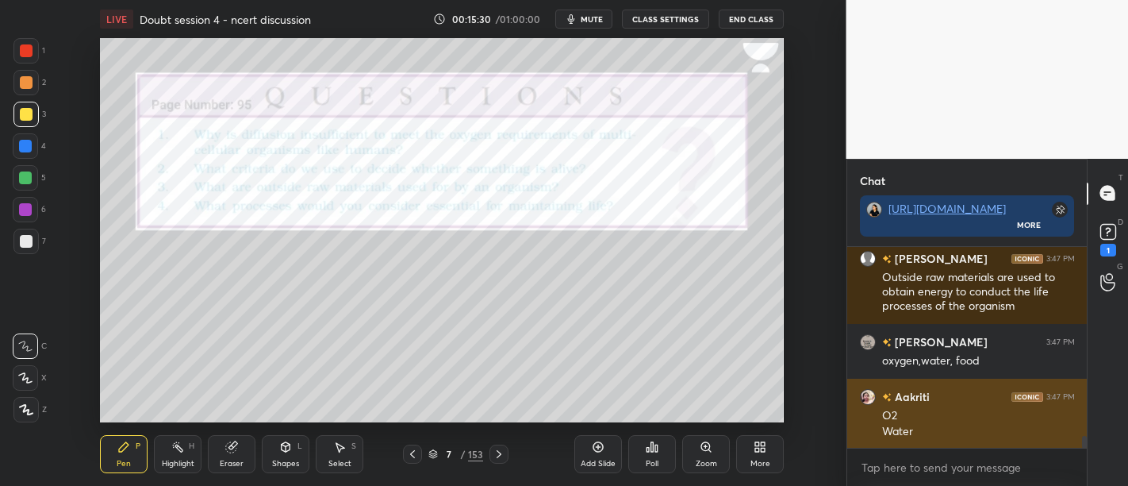
scroll to position [3221, 0]
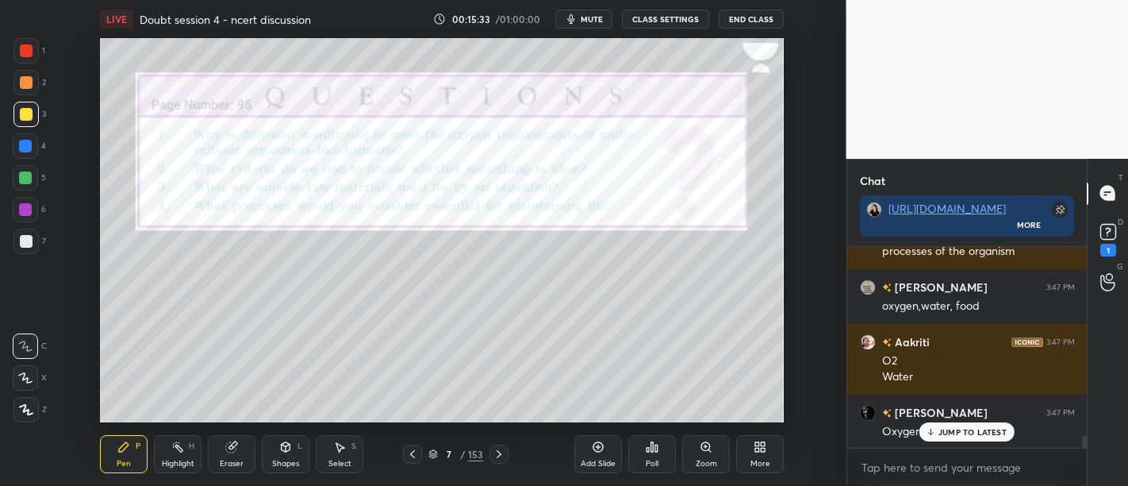
click at [33, 148] on div at bounding box center [25, 145] width 25 height 25
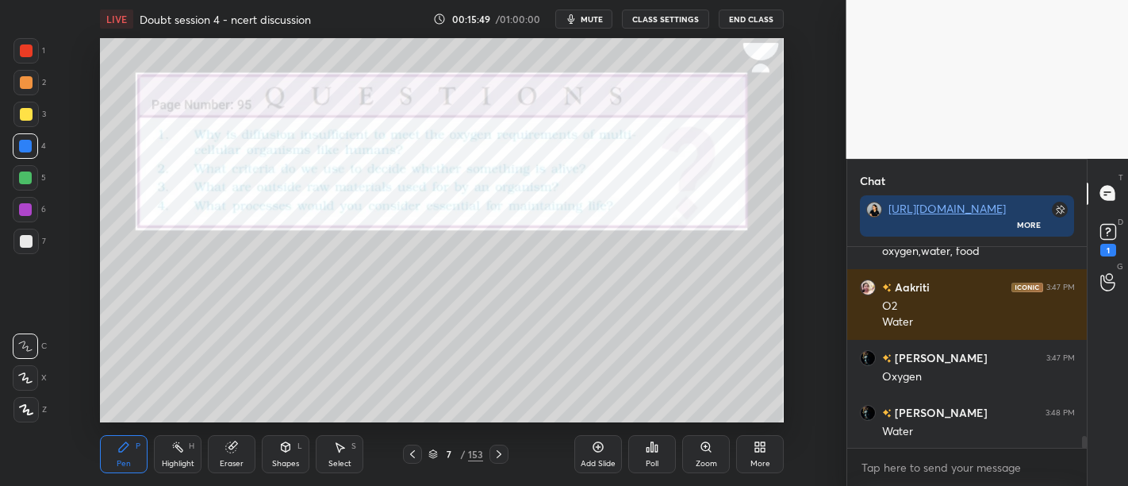
click at [25, 62] on div at bounding box center [25, 50] width 25 height 25
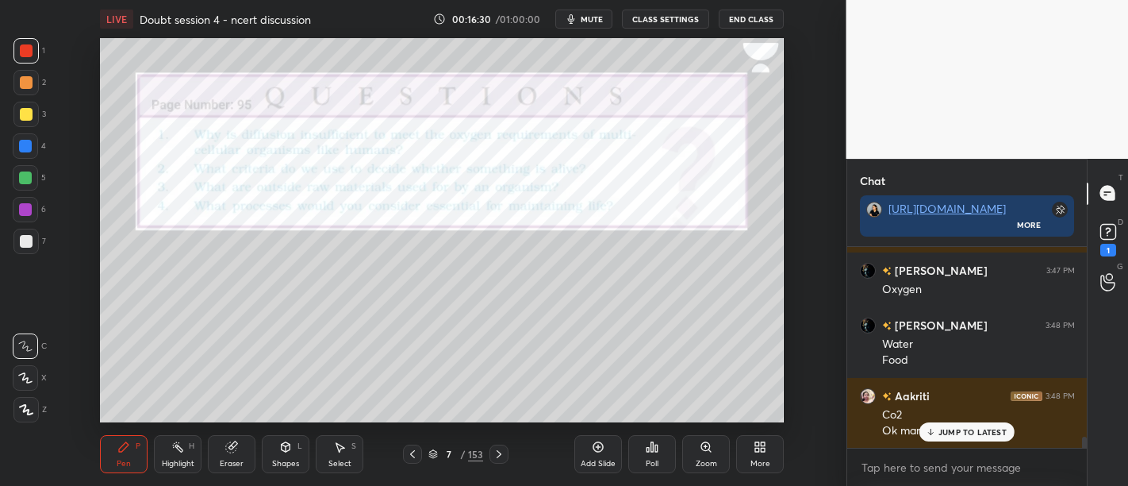
scroll to position [3431, 0]
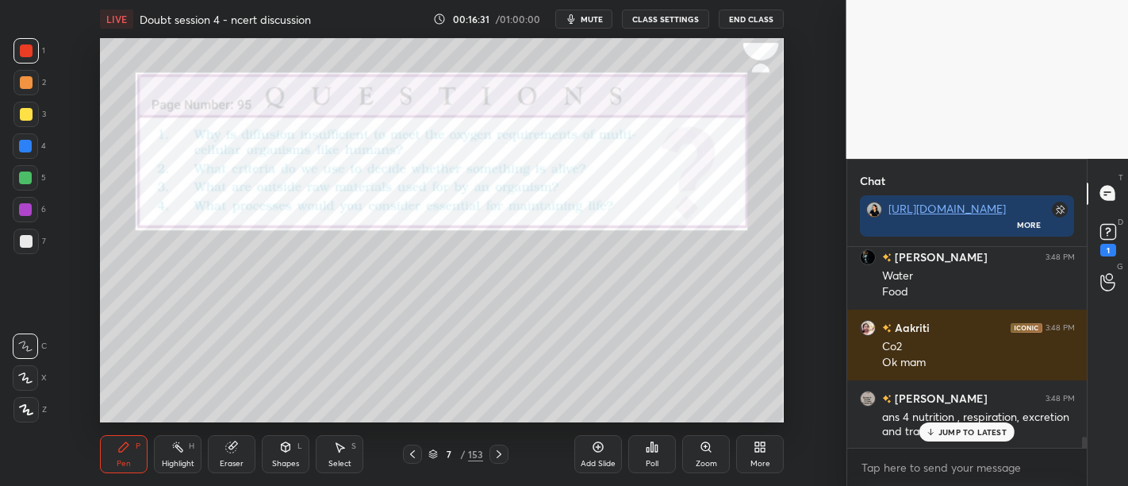
click at [25, 117] on div at bounding box center [26, 114] width 13 height 13
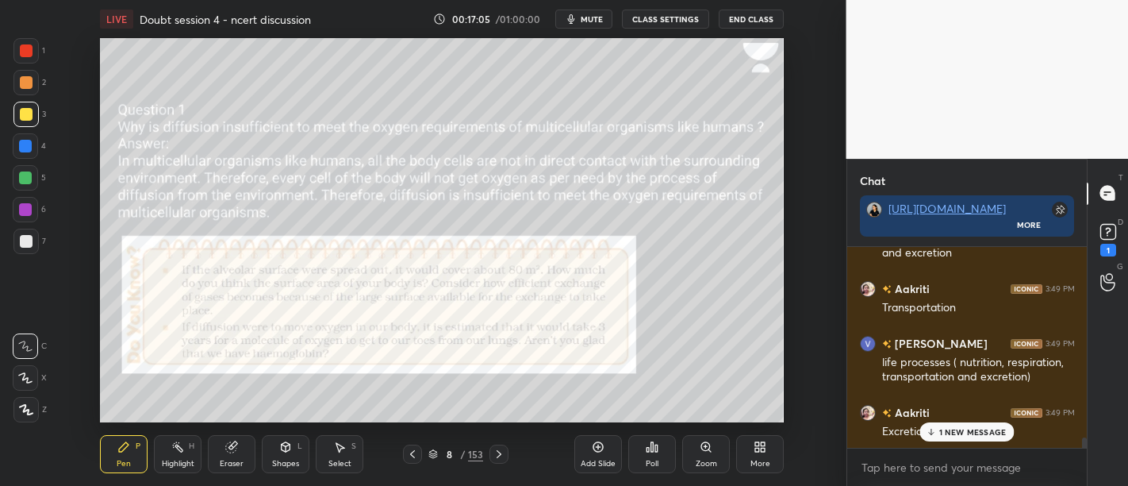
scroll to position [3872, 0]
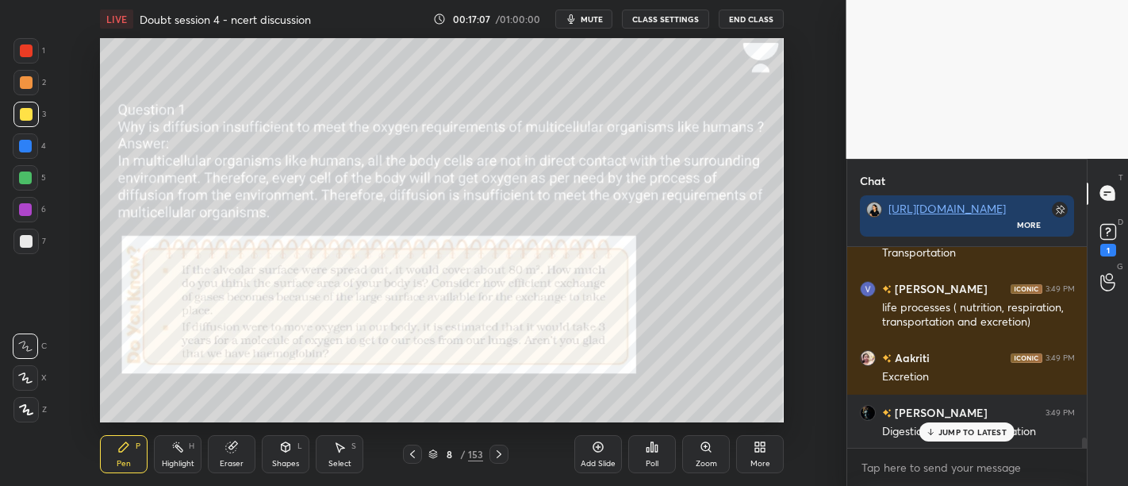
click at [29, 85] on div at bounding box center [26, 82] width 13 height 13
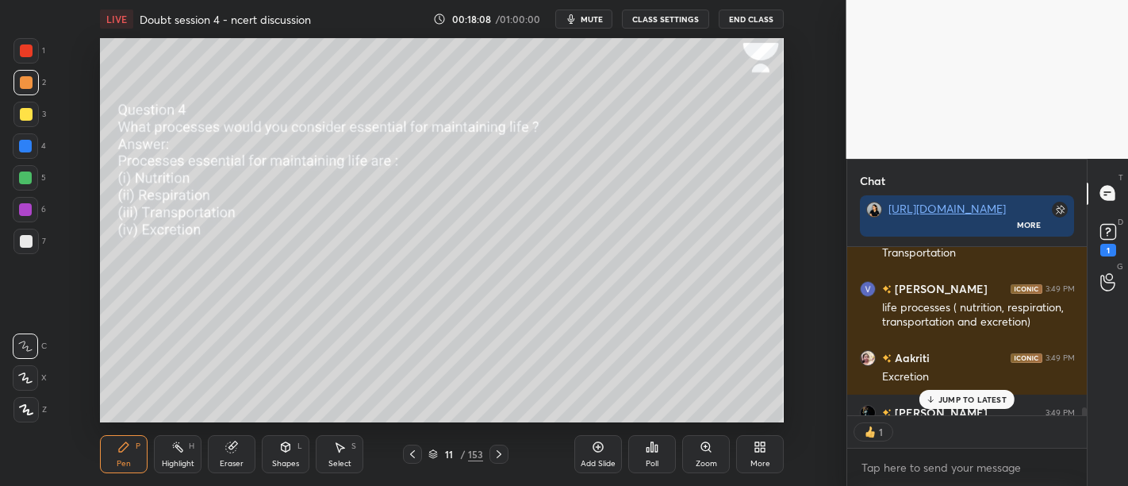
scroll to position [6, 5]
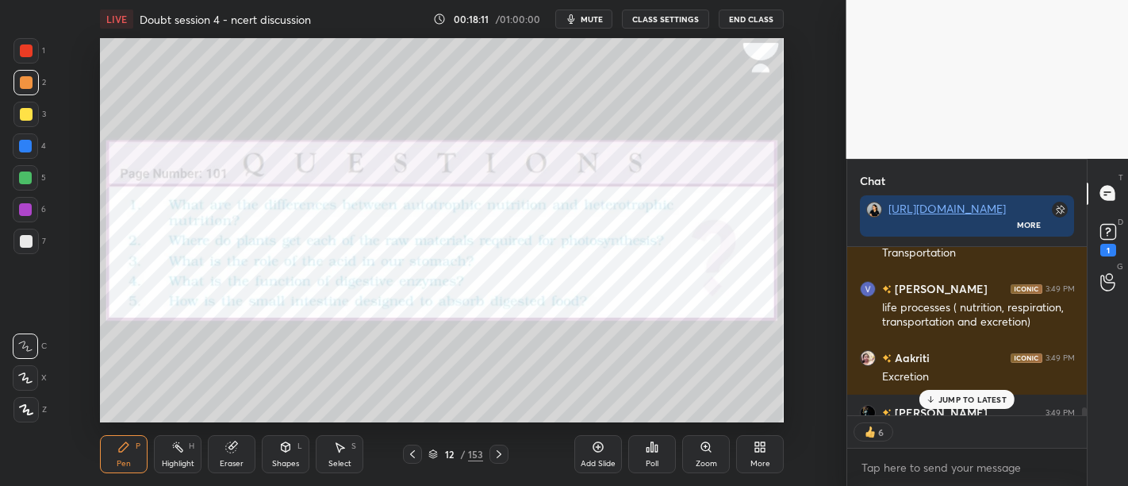
click at [32, 52] on div at bounding box center [26, 50] width 13 height 13
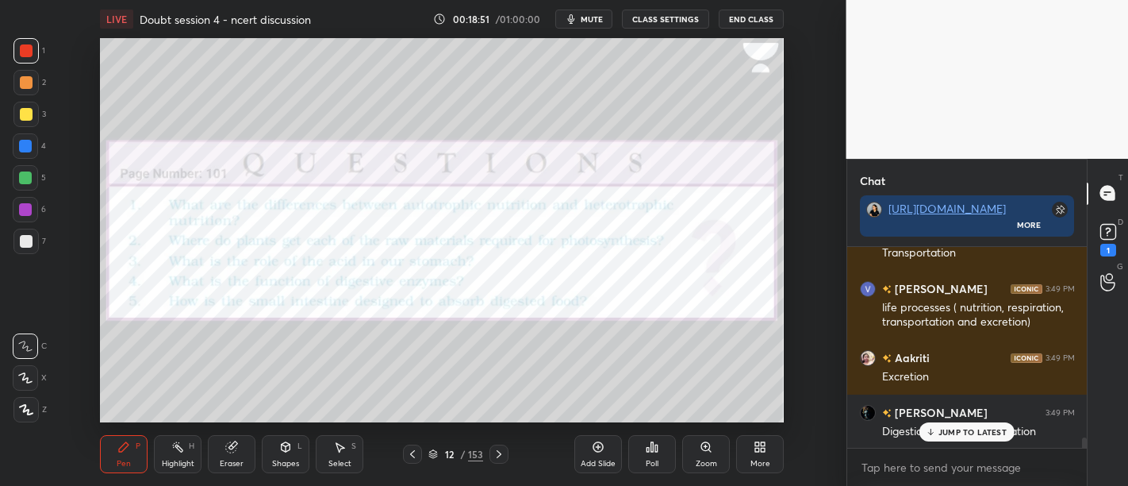
scroll to position [5, 5]
click at [987, 432] on p "JUMP TO LATEST" at bounding box center [973, 432] width 68 height 10
click at [25, 58] on div at bounding box center [25, 50] width 25 height 25
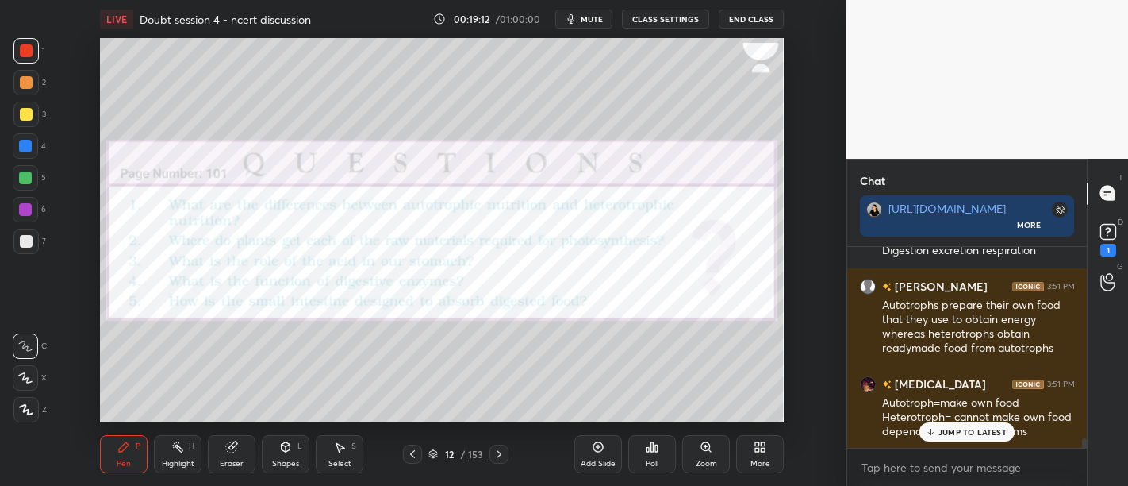
scroll to position [4107, 0]
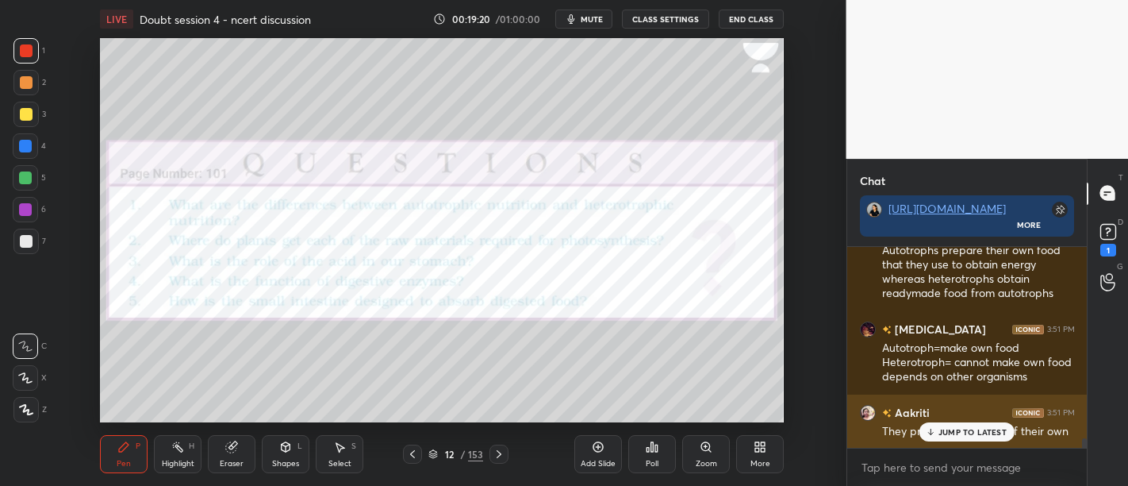
click at [944, 424] on div "They prepare their food of their own" at bounding box center [978, 432] width 193 height 16
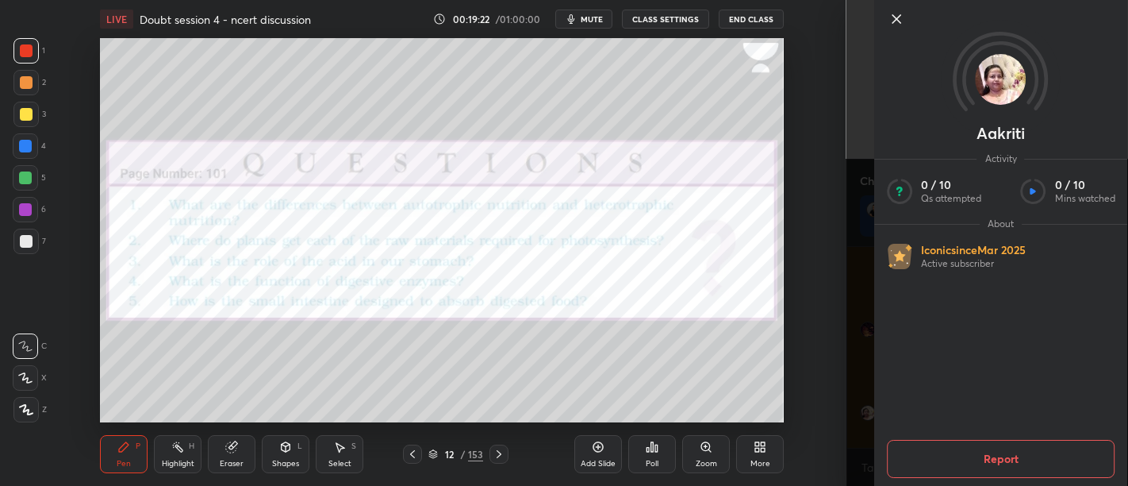
click at [892, 19] on icon at bounding box center [896, 19] width 19 height 19
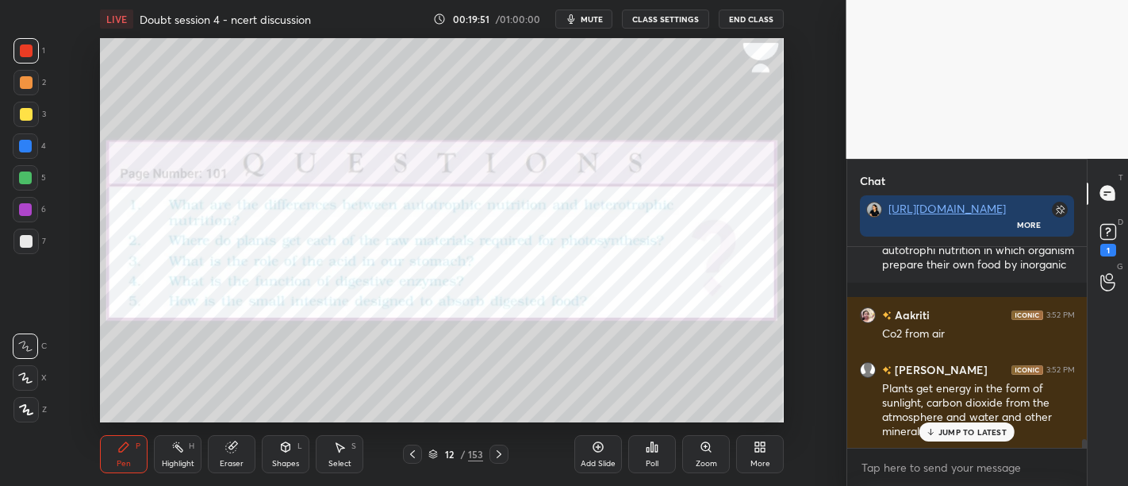
scroll to position [4398, 0]
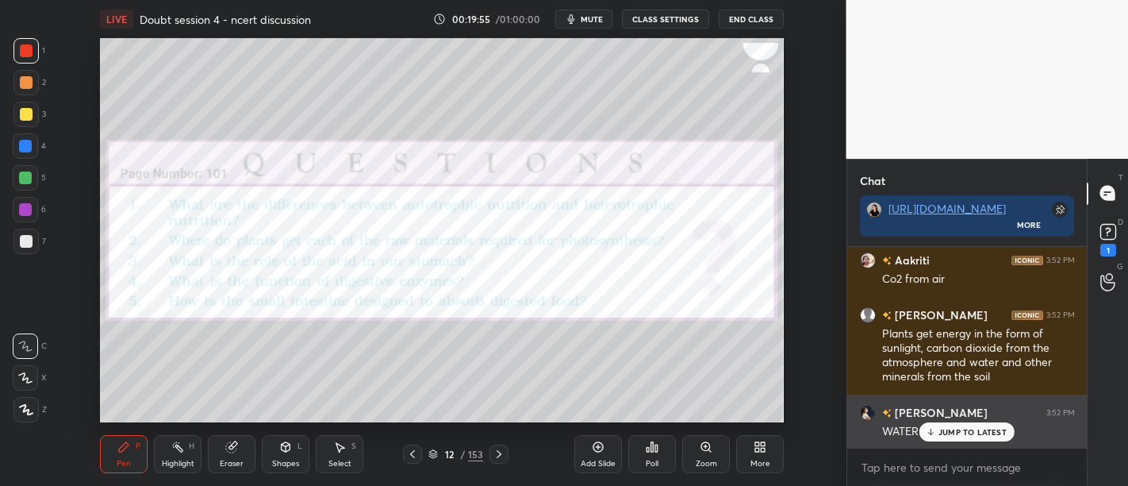
click at [955, 424] on div "JUMP TO LATEST" at bounding box center [966, 431] width 95 height 19
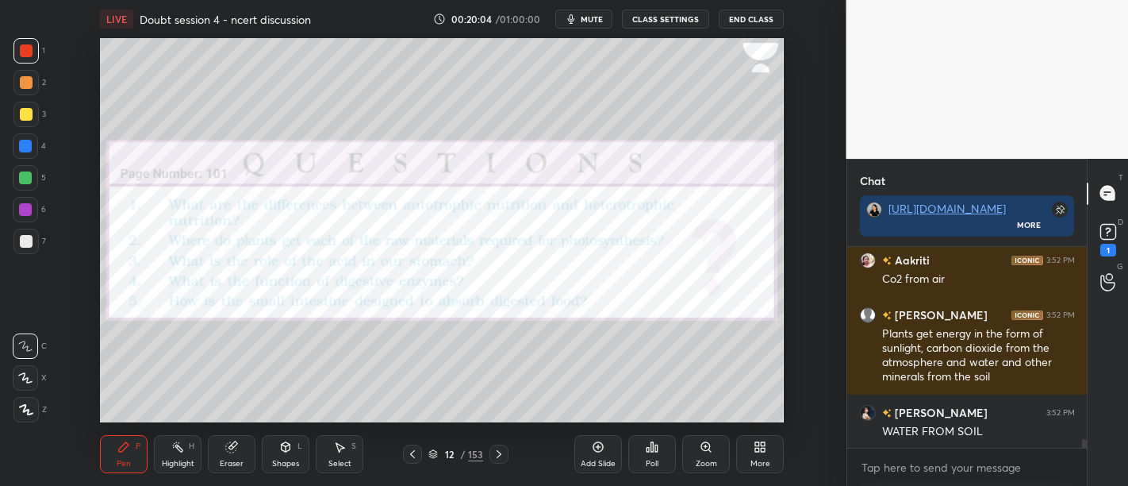
scroll to position [4452, 0]
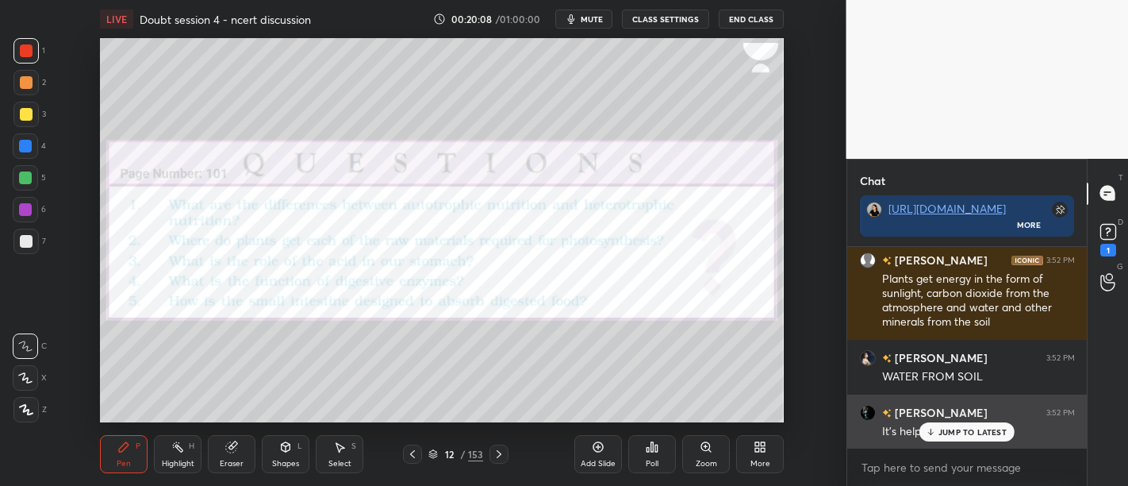
click at [956, 424] on div "JUMP TO LATEST" at bounding box center [966, 431] width 95 height 19
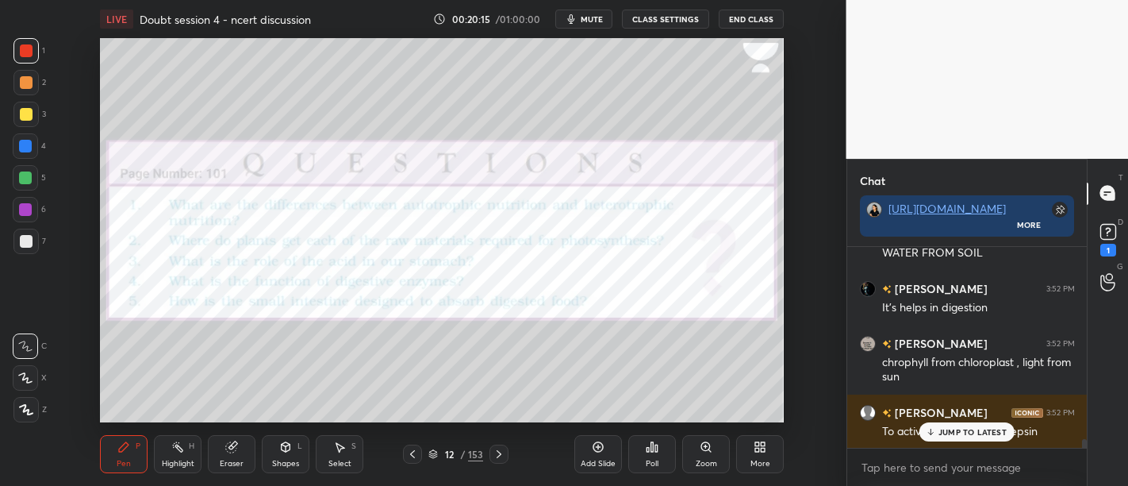
scroll to position [4631, 0]
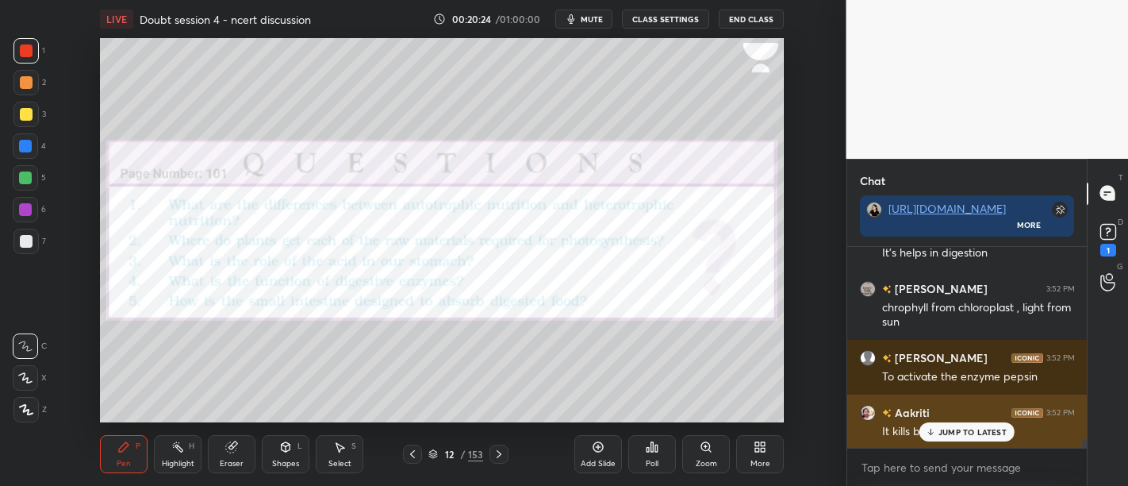
click at [966, 424] on div "JUMP TO LATEST" at bounding box center [966, 431] width 95 height 19
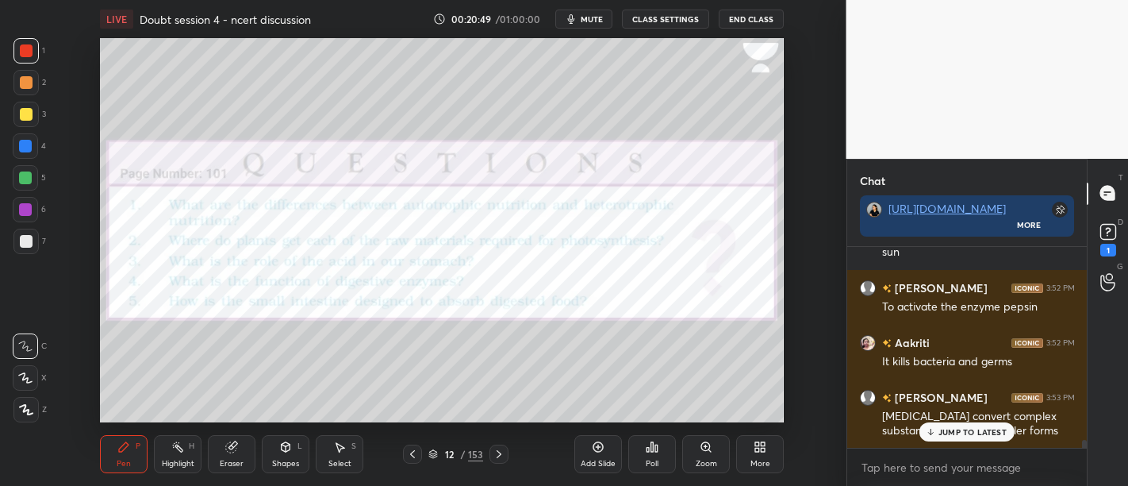
scroll to position [4783, 0]
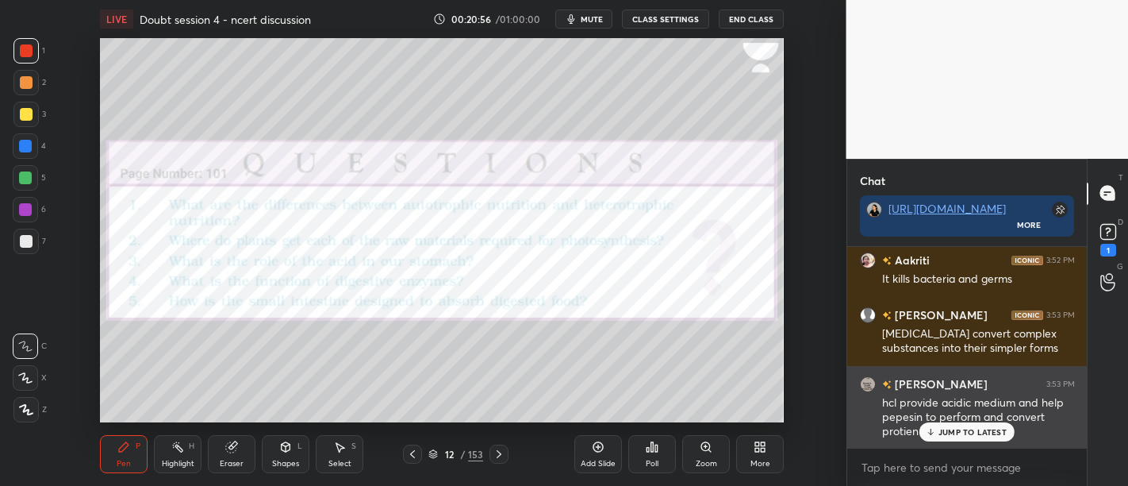
click at [974, 428] on p "JUMP TO LATEST" at bounding box center [973, 432] width 68 height 10
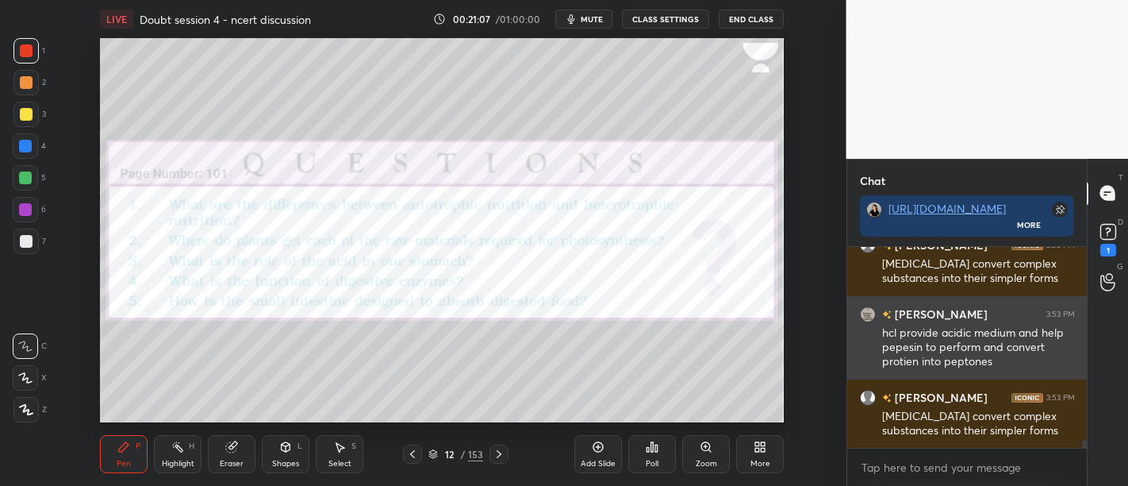
scroll to position [4907, 0]
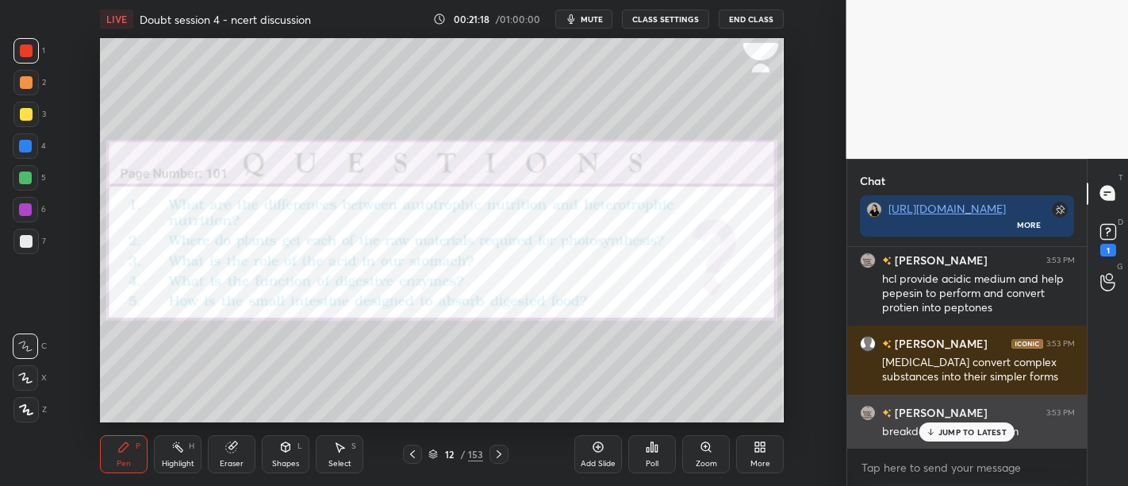
click at [976, 429] on p "JUMP TO LATEST" at bounding box center [973, 432] width 68 height 10
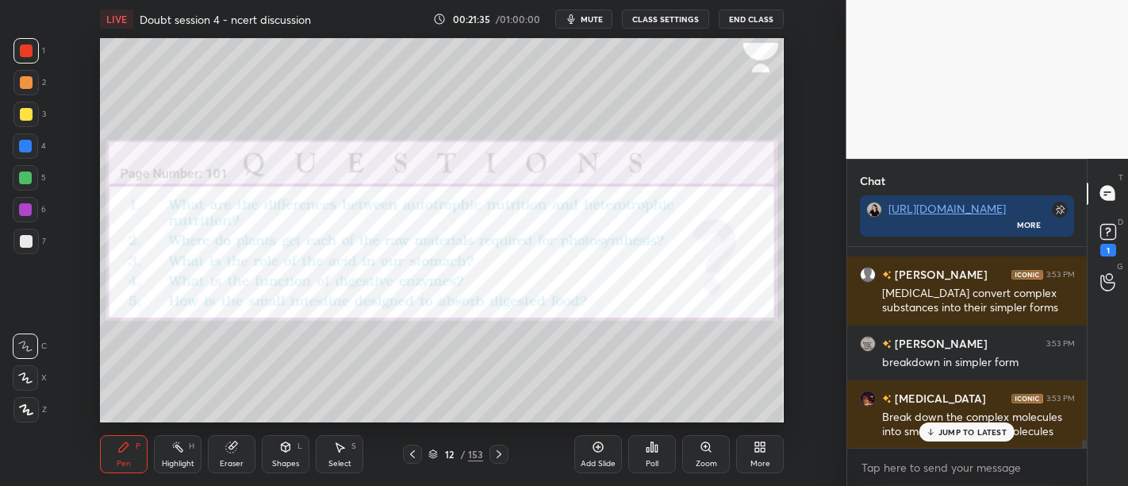
click at [26, 51] on div at bounding box center [26, 50] width 13 height 13
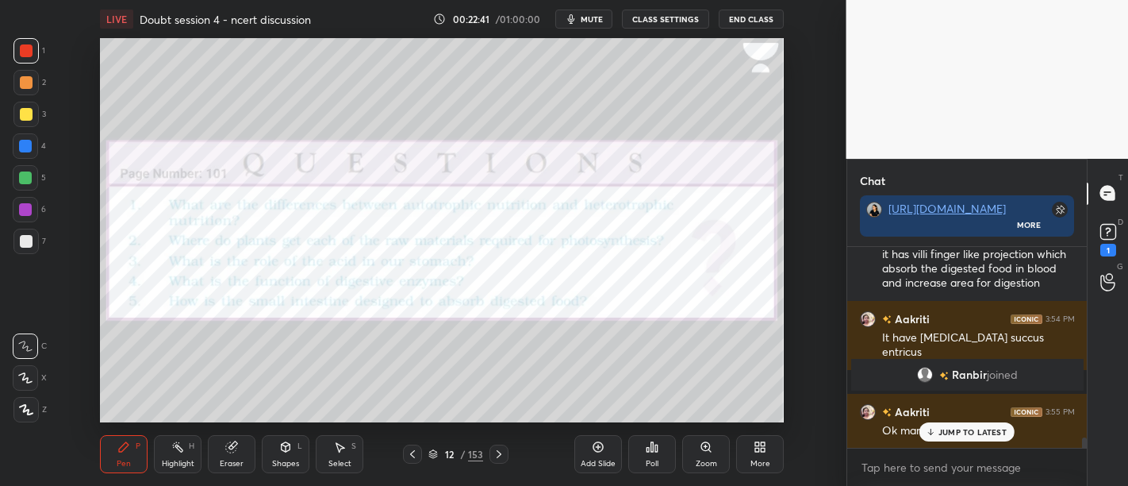
scroll to position [3851, 0]
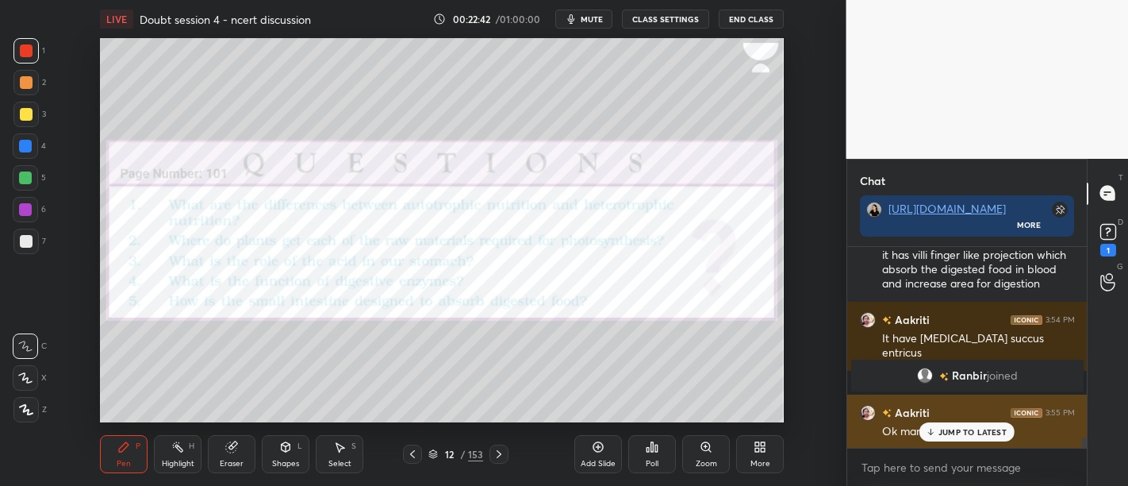
click at [969, 436] on p "JUMP TO LATEST" at bounding box center [973, 432] width 68 height 10
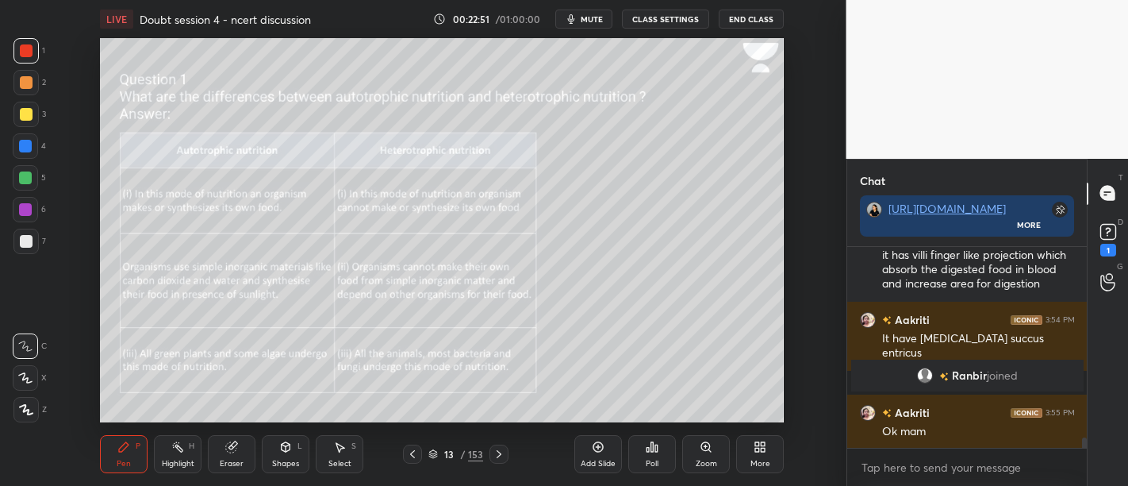
click at [25, 125] on div at bounding box center [25, 114] width 25 height 25
click at [29, 122] on div at bounding box center [25, 114] width 25 height 25
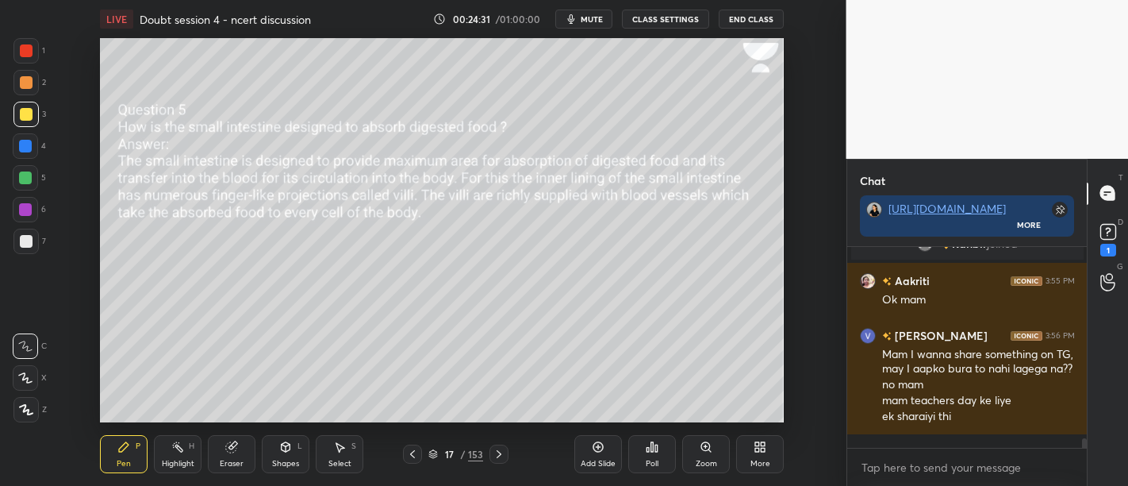
scroll to position [3998, 0]
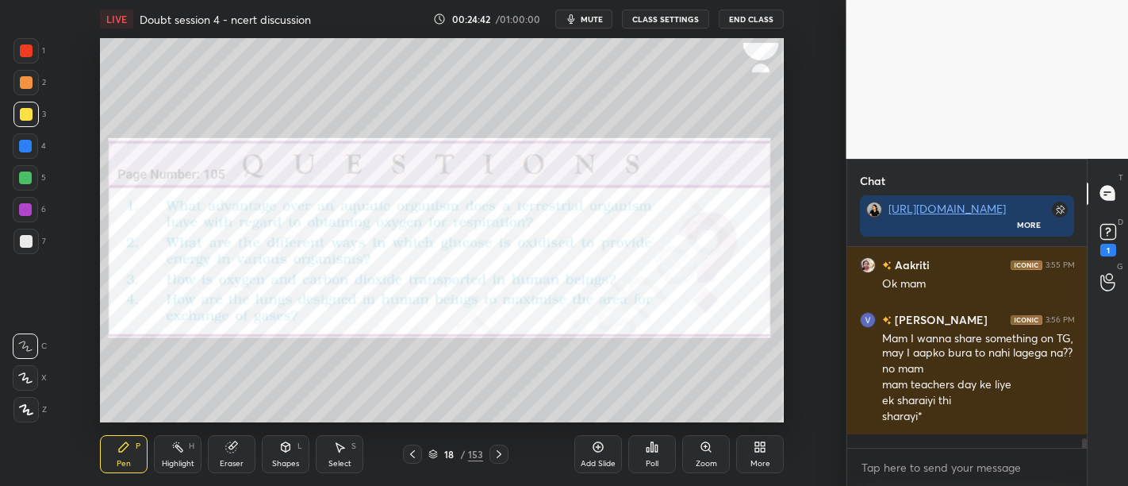
click at [18, 57] on div at bounding box center [25, 50] width 25 height 25
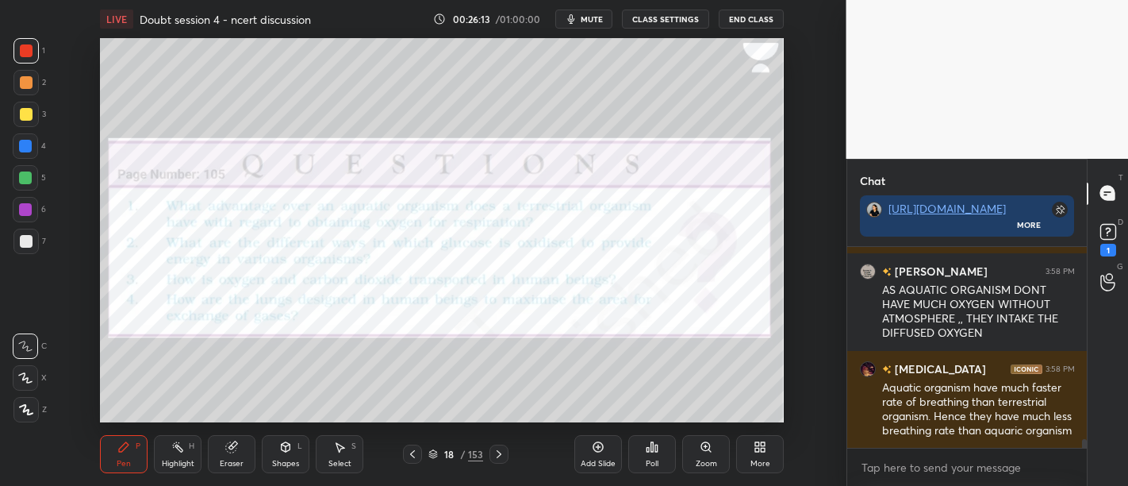
scroll to position [4444, 0]
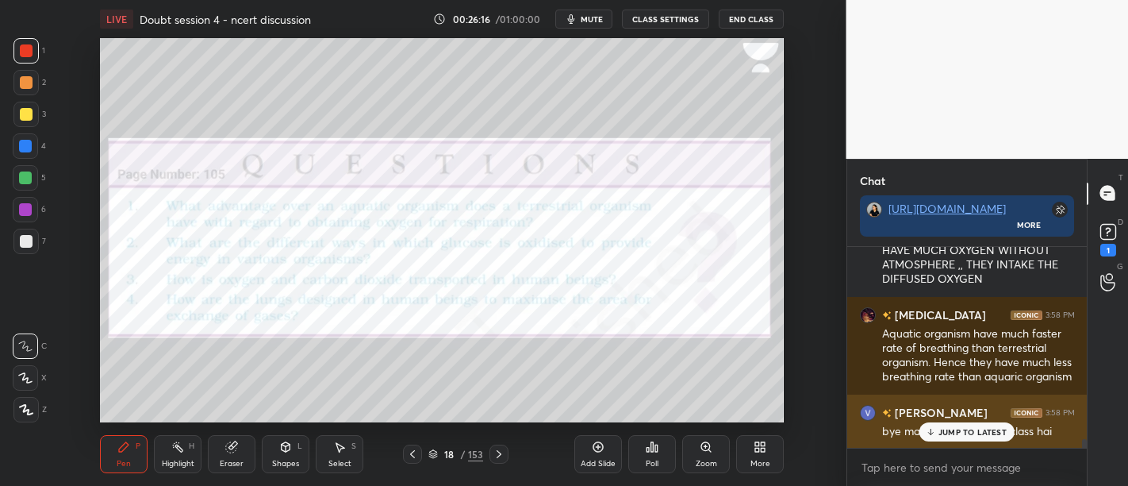
click at [946, 429] on p "JUMP TO LATEST" at bounding box center [973, 432] width 68 height 10
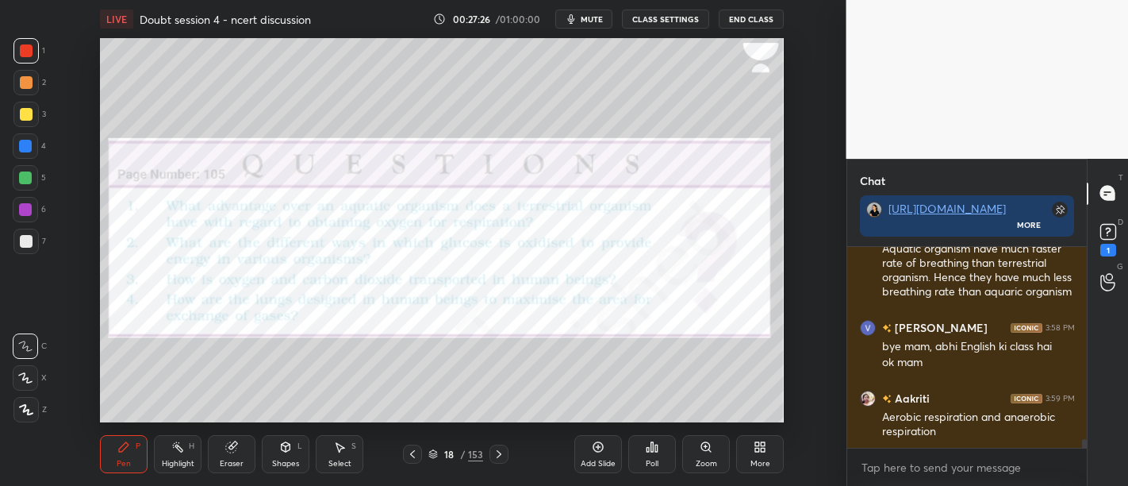
scroll to position [4567, 0]
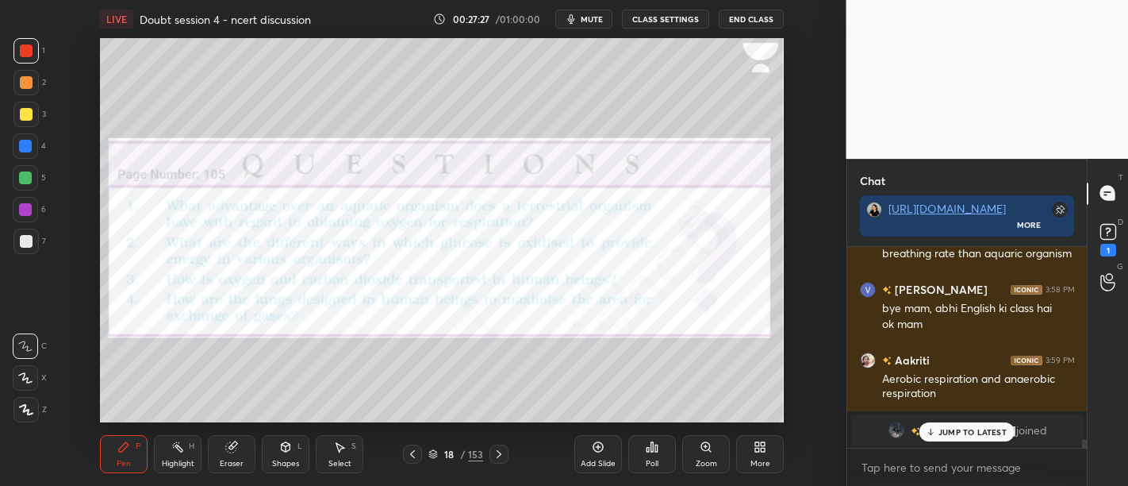
click at [962, 427] on p "JUMP TO LATEST" at bounding box center [973, 432] width 68 height 10
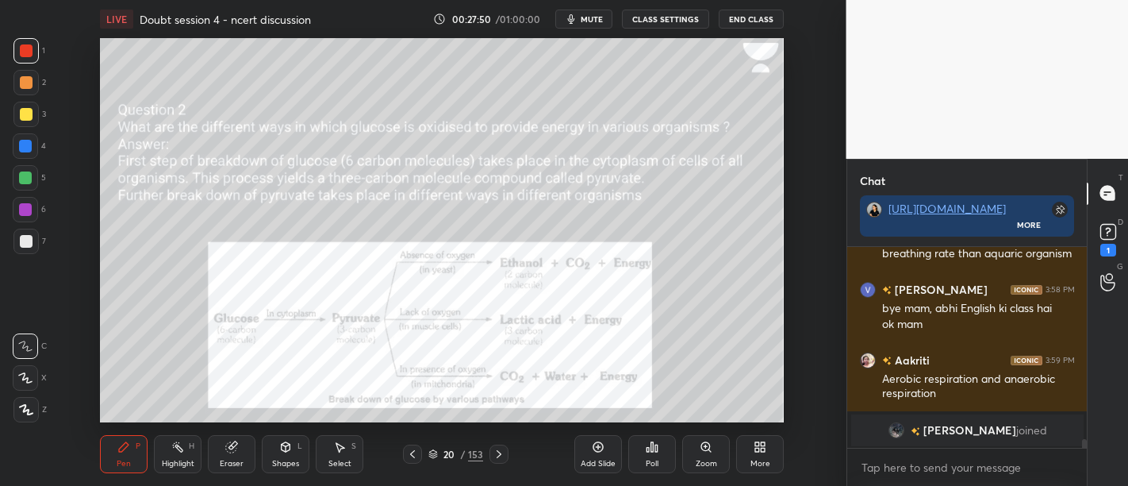
click at [31, 109] on div at bounding box center [25, 114] width 25 height 25
click at [0, 48] on div "1 2 3 4 5 6 7 C X Z C X Z E E Erase all H H" at bounding box center [25, 230] width 51 height 385
click at [25, 48] on div at bounding box center [26, 50] width 13 height 13
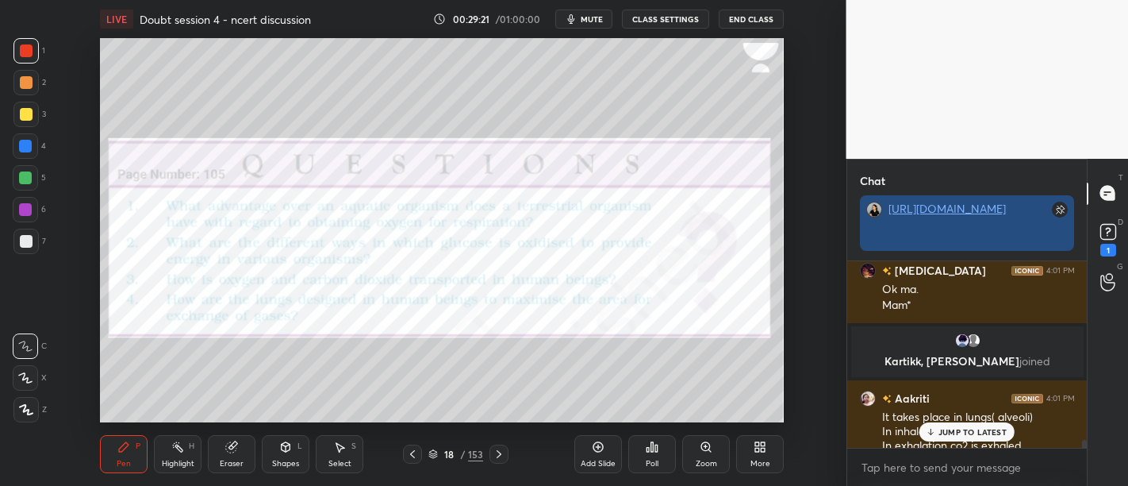
scroll to position [51, 236]
click at [1026, 216] on div "[URL][DOMAIN_NAME]" at bounding box center [968, 209] width 158 height 14
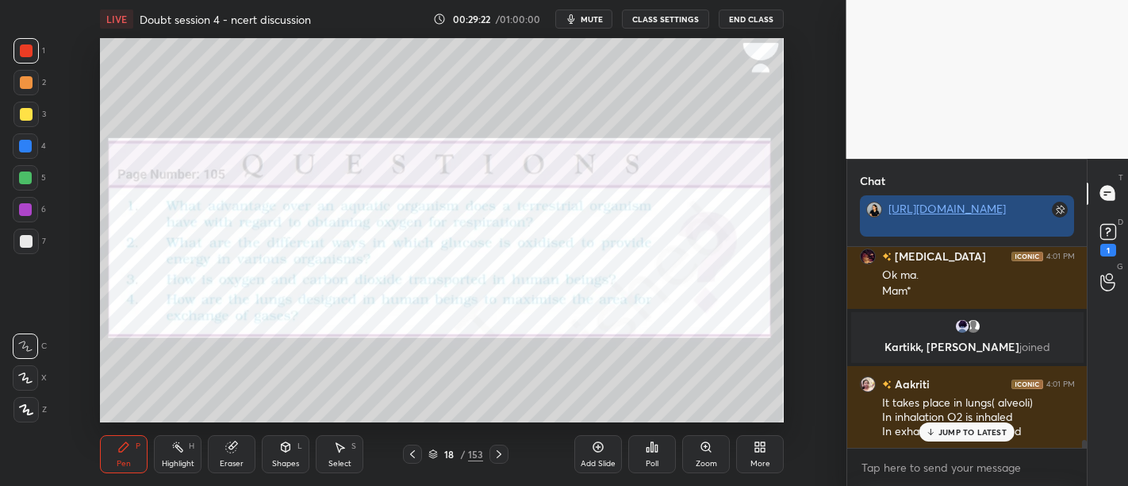
scroll to position [6, 5]
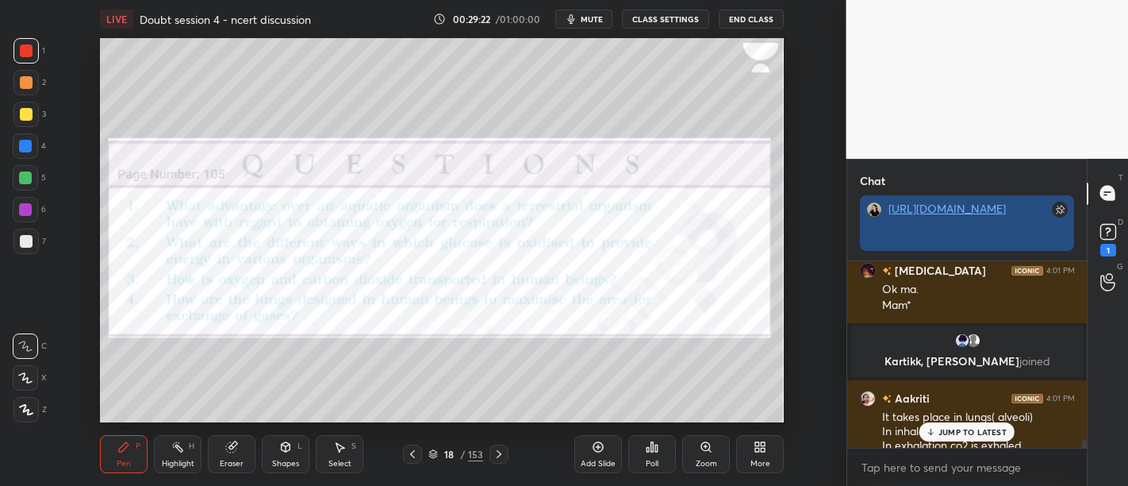
click at [1031, 216] on div "[URL][DOMAIN_NAME]" at bounding box center [968, 209] width 158 height 14
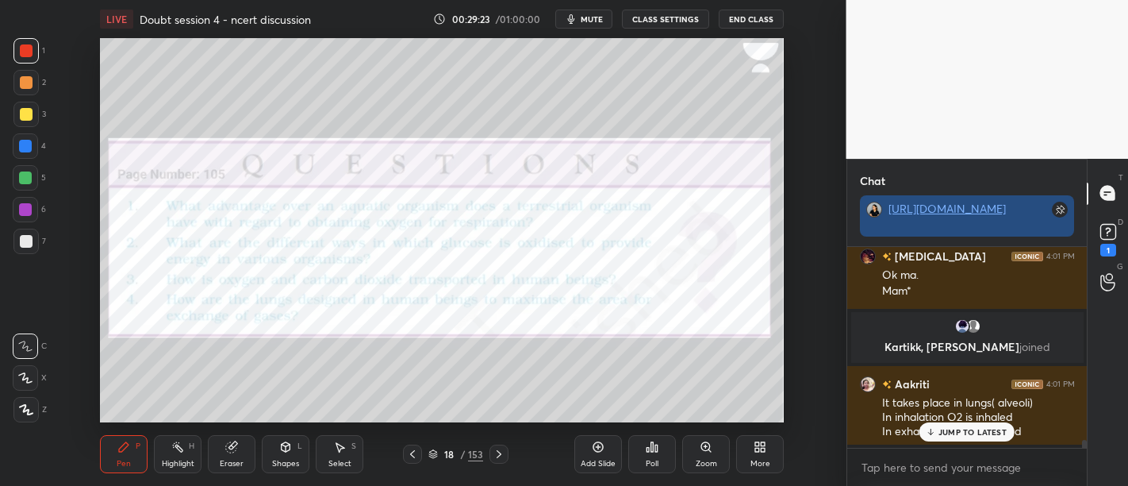
scroll to position [197, 236]
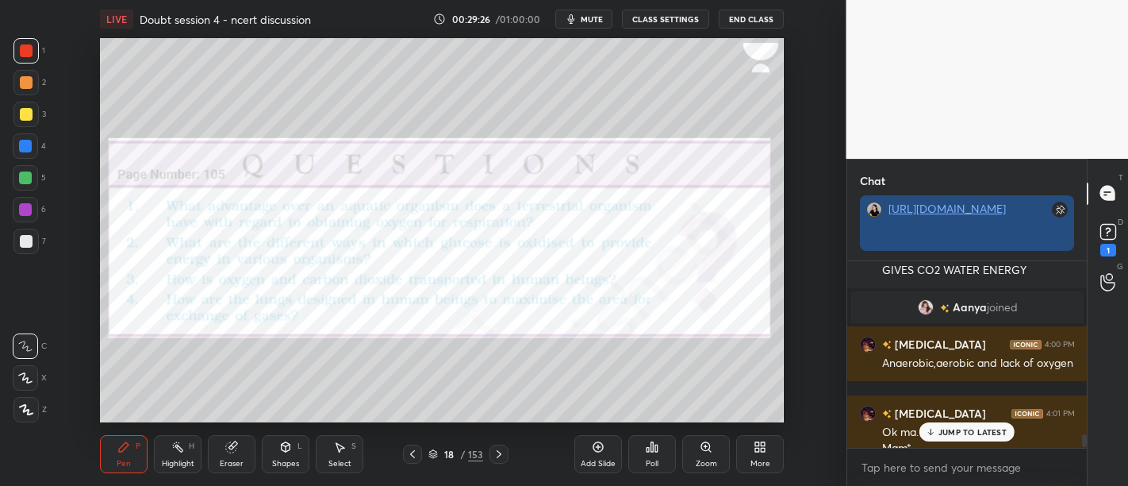
click at [1027, 216] on div "[URL][DOMAIN_NAME]" at bounding box center [968, 209] width 158 height 14
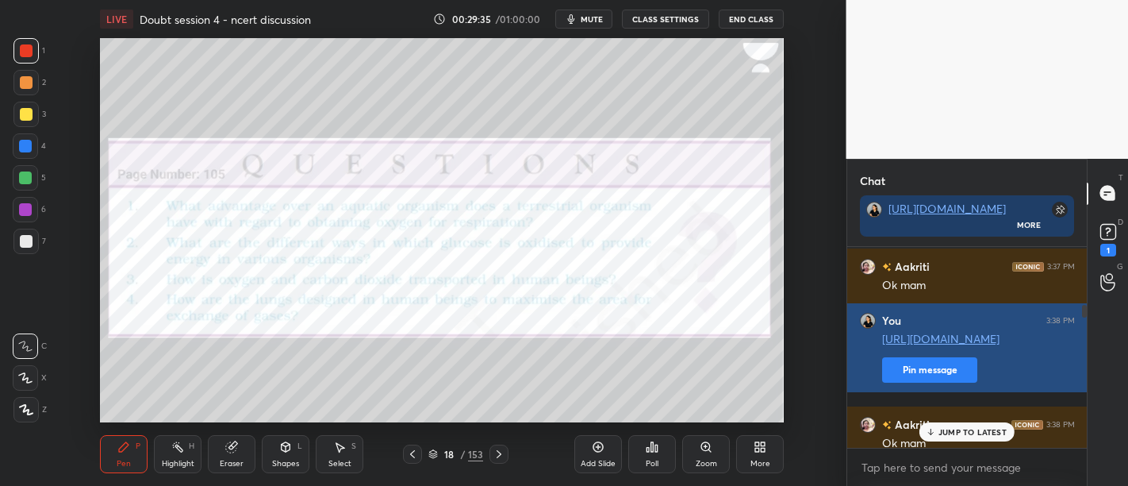
click at [984, 336] on link "[URL][DOMAIN_NAME]" at bounding box center [940, 338] width 117 height 15
click at [950, 382] on button "Pin message" at bounding box center [929, 369] width 95 height 25
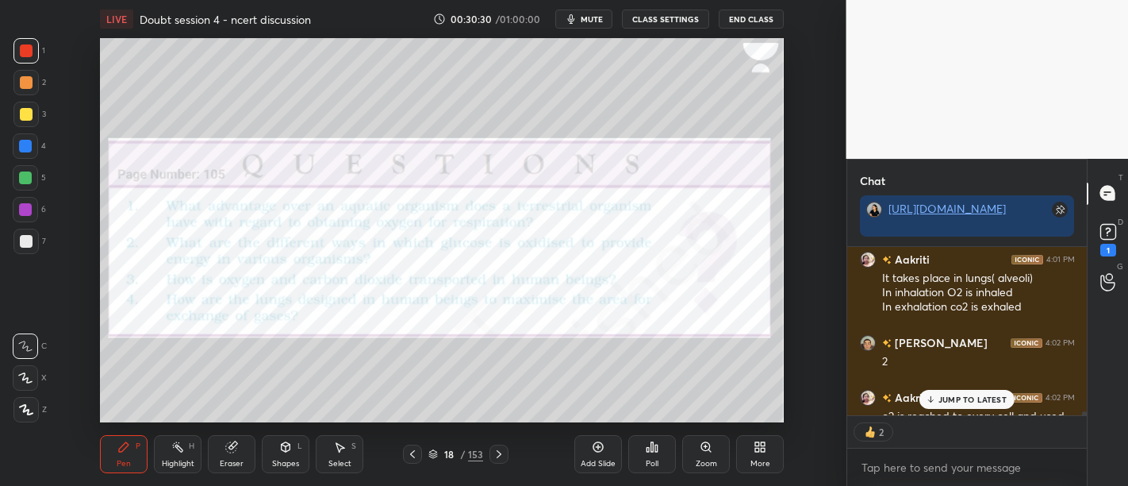
scroll to position [6812, 0]
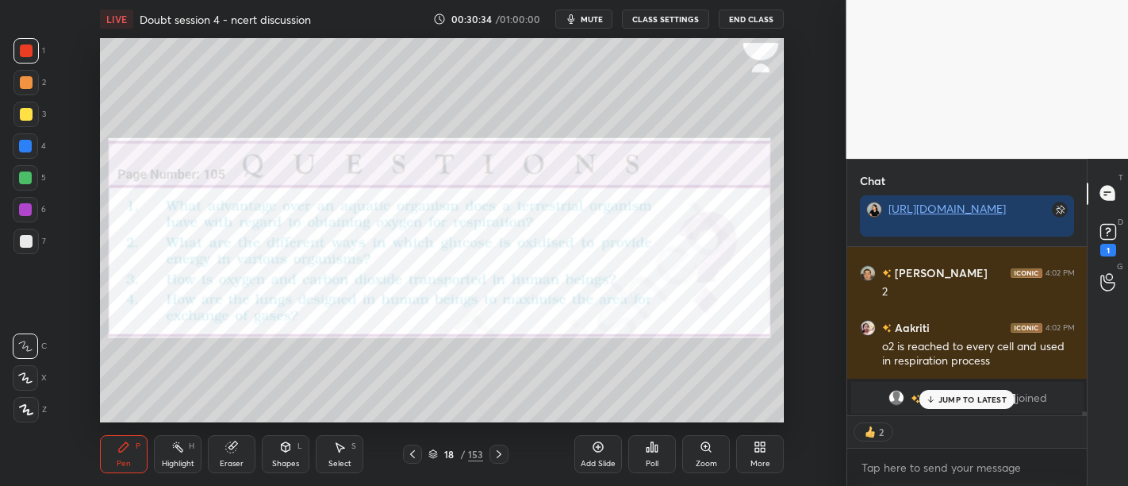
click at [993, 401] on p "JUMP TO LATEST" at bounding box center [973, 399] width 68 height 10
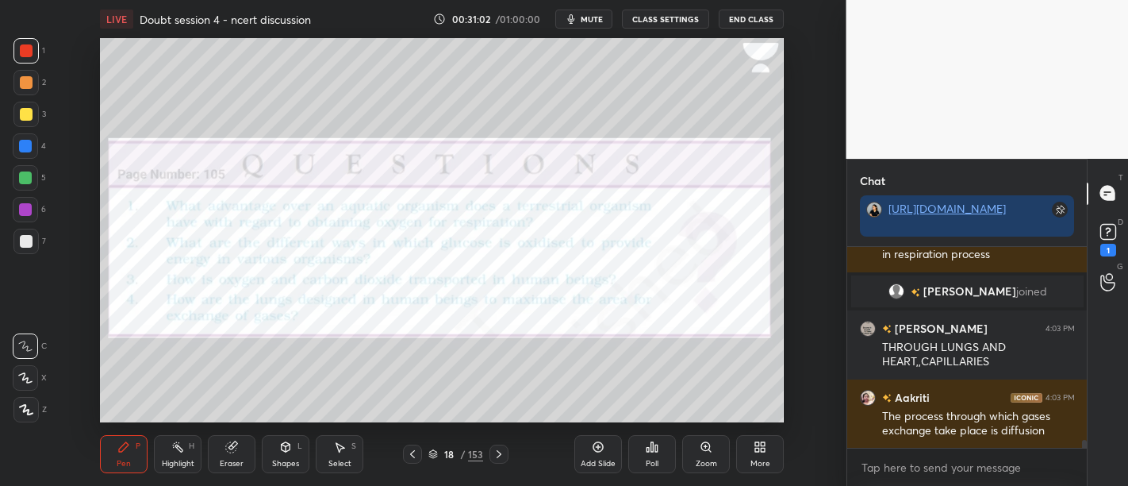
scroll to position [4849, 0]
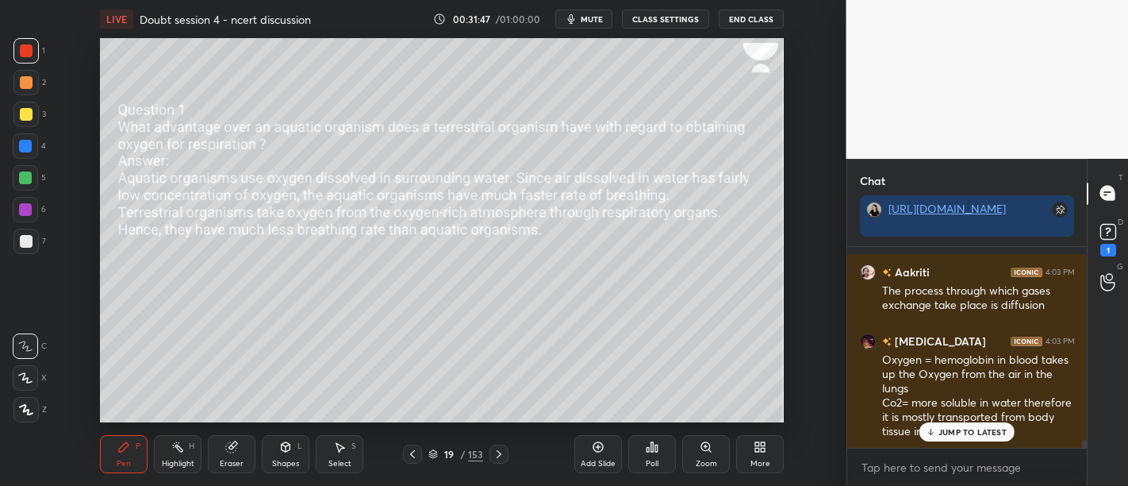
click at [25, 124] on div at bounding box center [25, 114] width 25 height 25
click at [29, 53] on div at bounding box center [26, 50] width 13 height 13
click at [26, 113] on div at bounding box center [26, 114] width 13 height 13
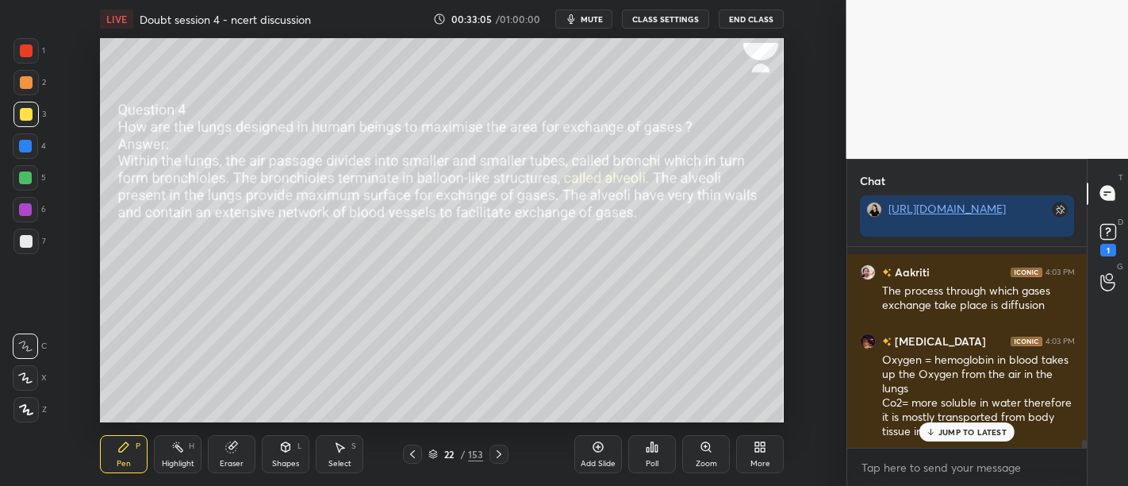
click at [29, 85] on div at bounding box center [26, 82] width 13 height 13
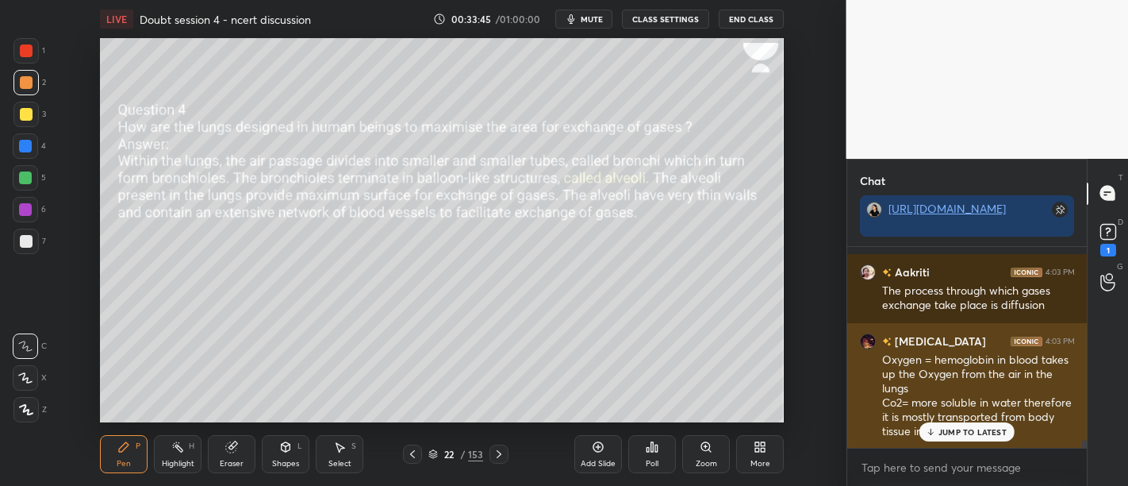
click at [961, 429] on p "JUMP TO LATEST" at bounding box center [973, 432] width 68 height 10
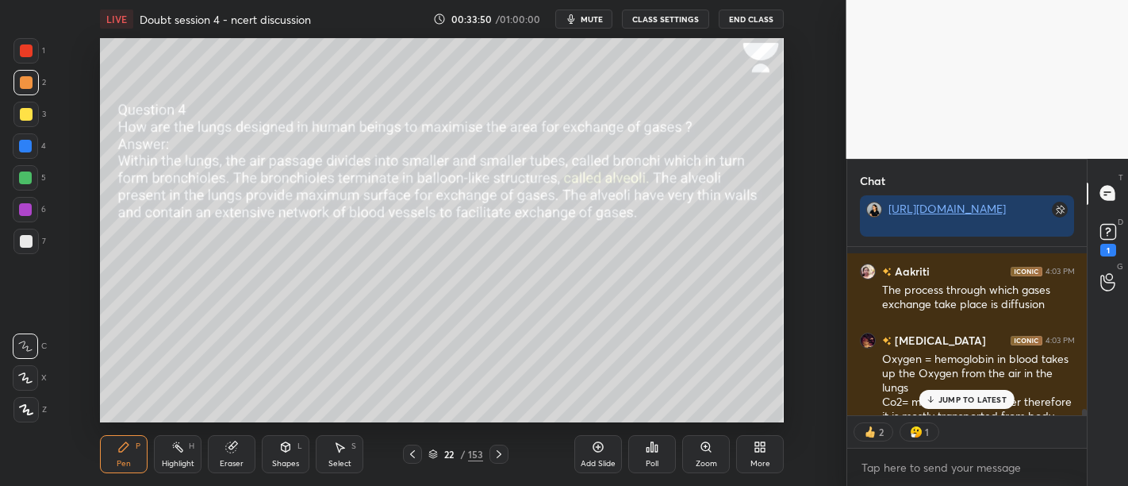
scroll to position [4881, 0]
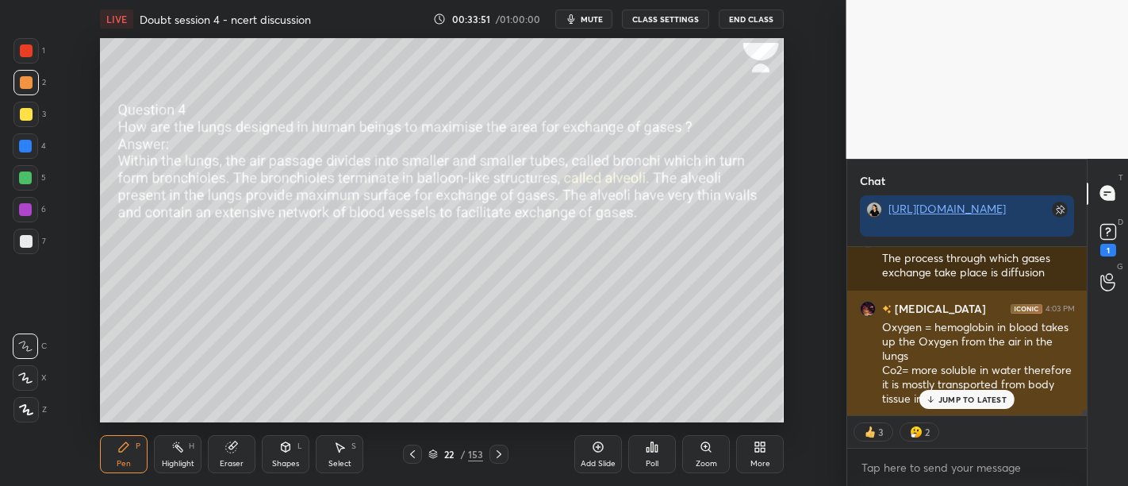
click at [959, 393] on div "JUMP TO LATEST" at bounding box center [966, 399] width 95 height 19
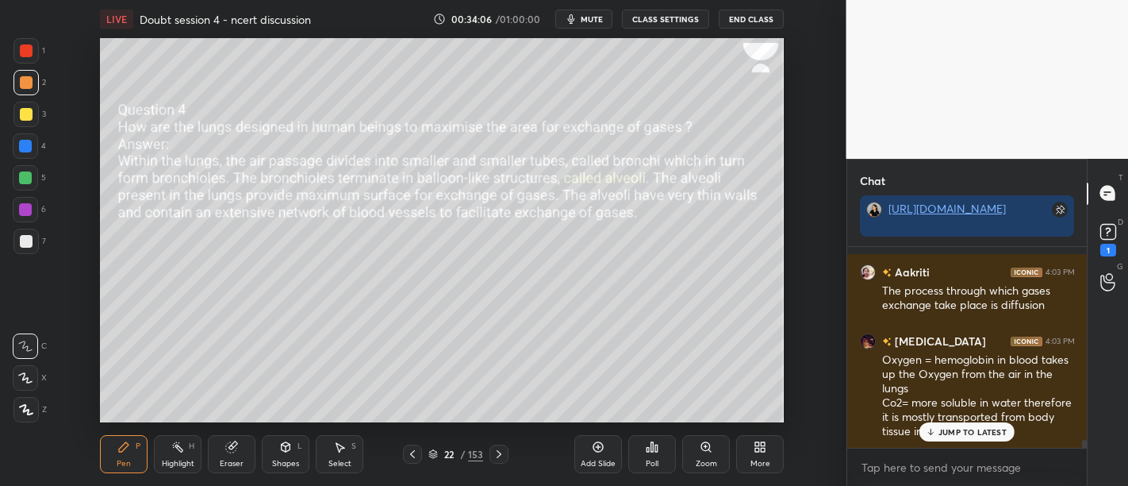
scroll to position [4904, 0]
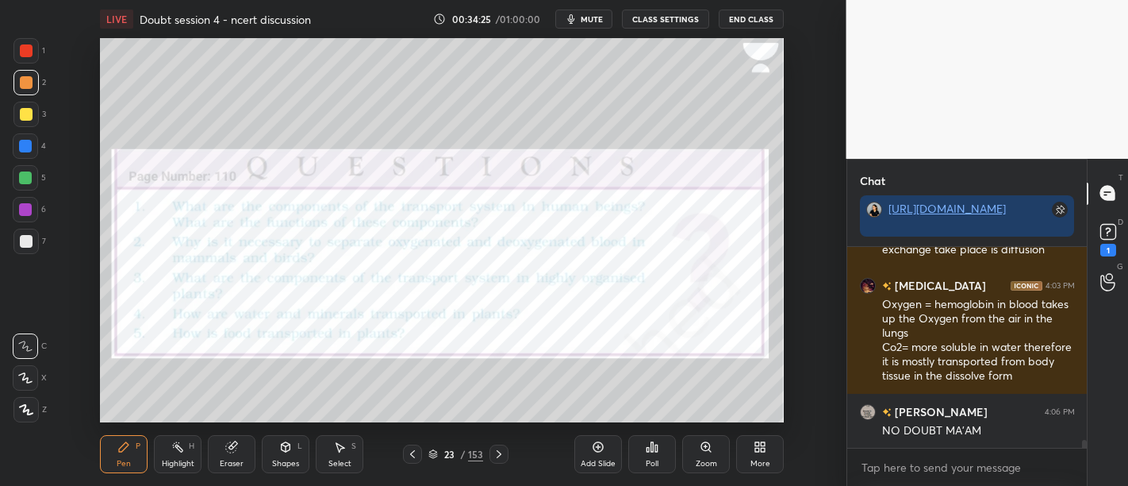
click at [27, 52] on div at bounding box center [26, 50] width 13 height 13
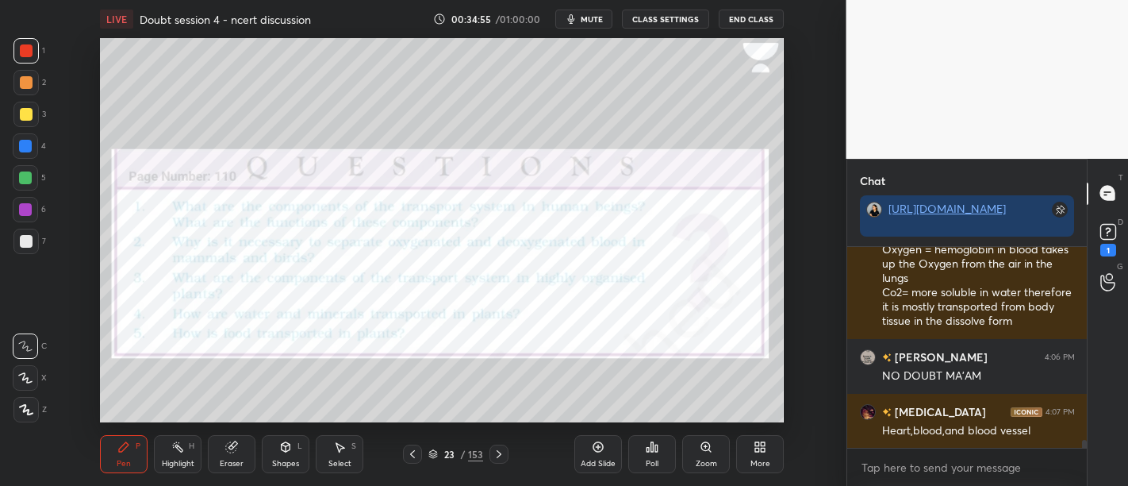
click at [27, 115] on div at bounding box center [26, 114] width 13 height 13
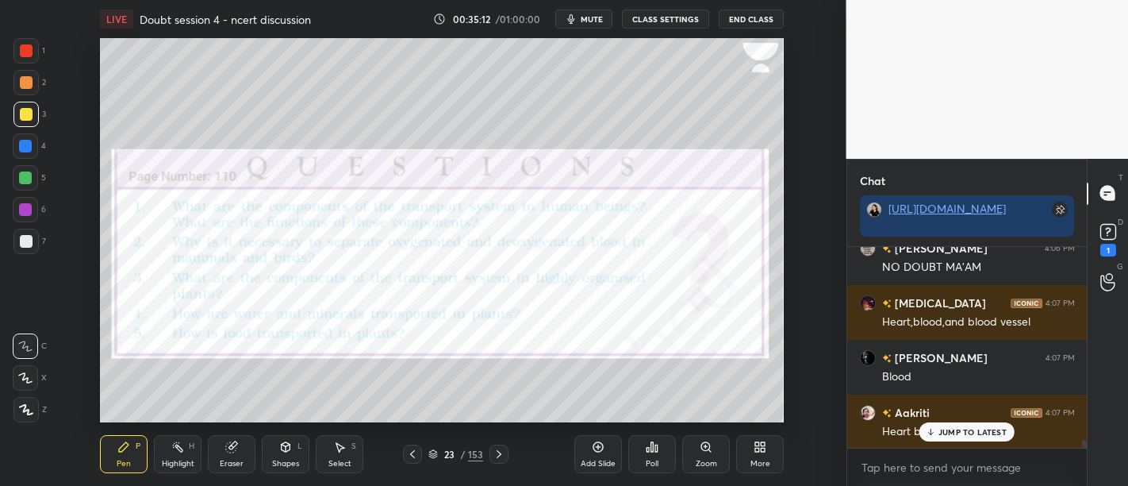
scroll to position [5137, 0]
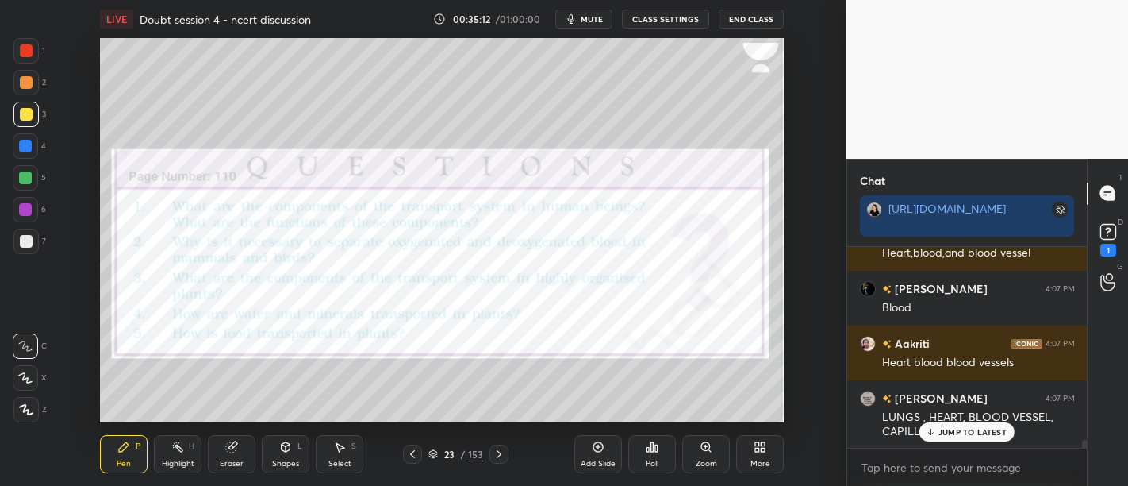
click at [27, 52] on div at bounding box center [26, 50] width 13 height 13
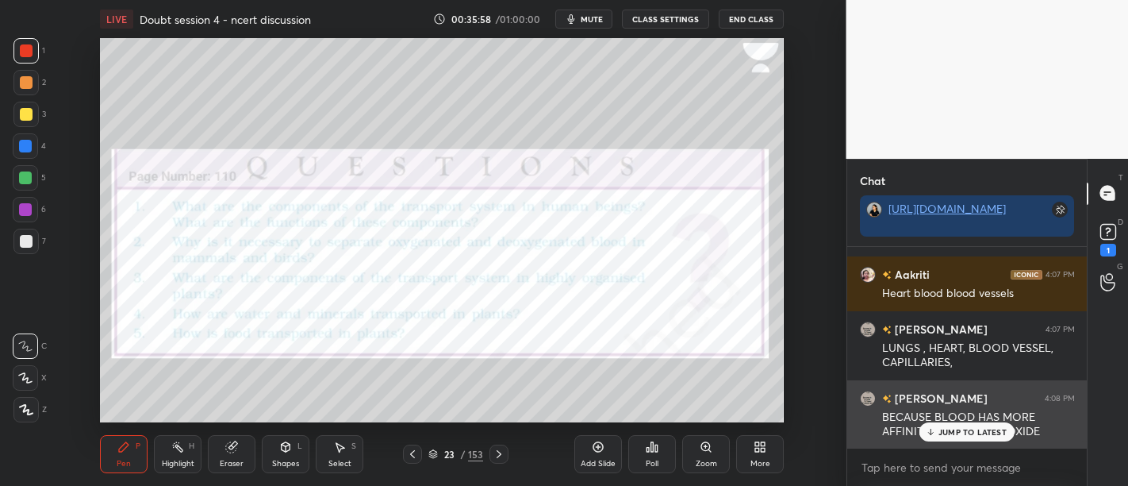
click at [1001, 428] on p "JUMP TO LATEST" at bounding box center [973, 432] width 68 height 10
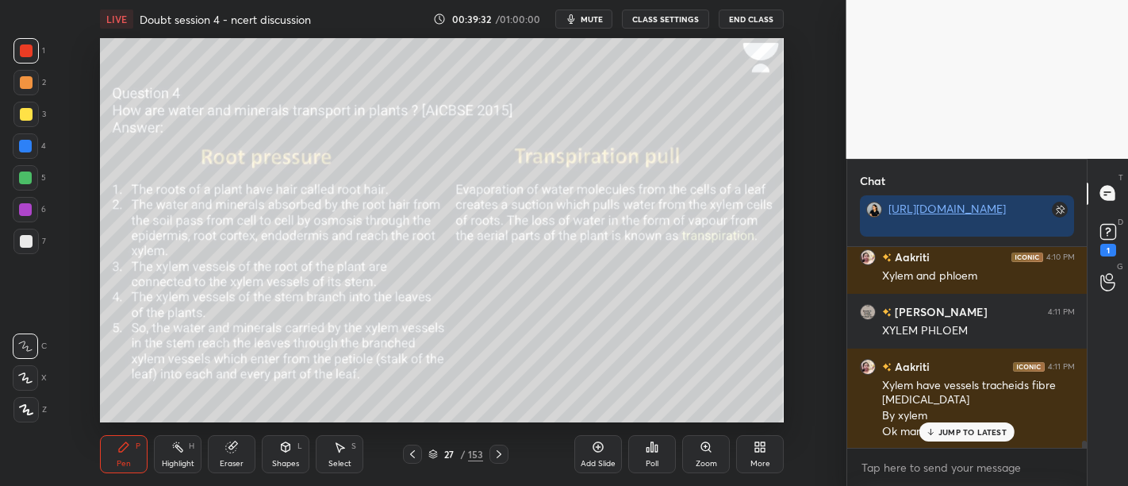
scroll to position [5376, 0]
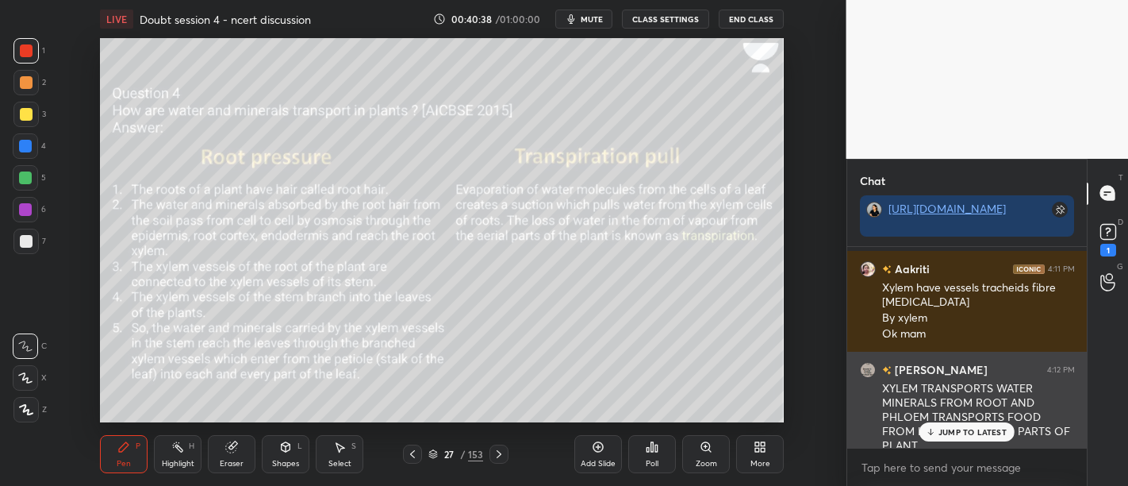
click at [969, 422] on div "JUMP TO LATEST" at bounding box center [966, 431] width 95 height 19
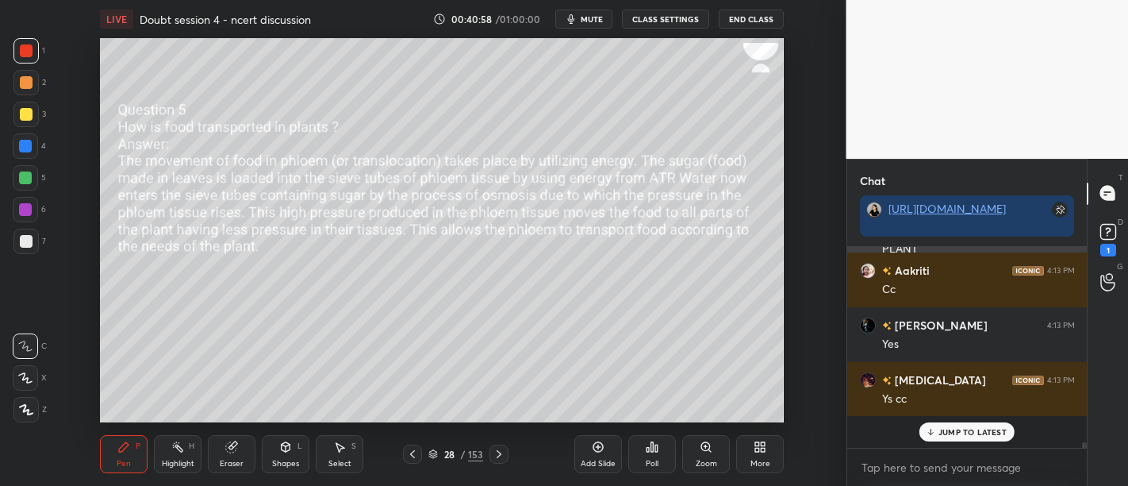
scroll to position [5542, 0]
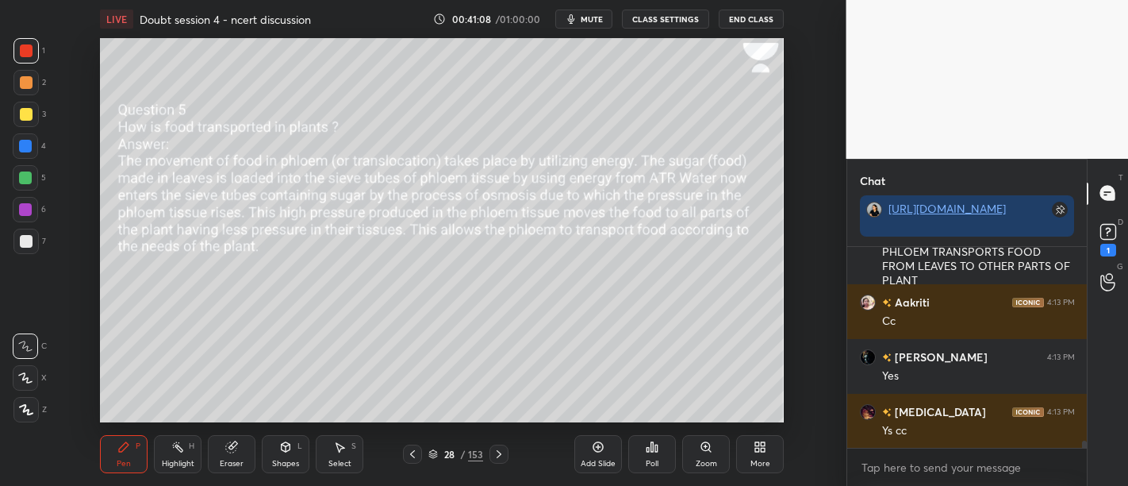
click at [29, 125] on div at bounding box center [25, 114] width 25 height 25
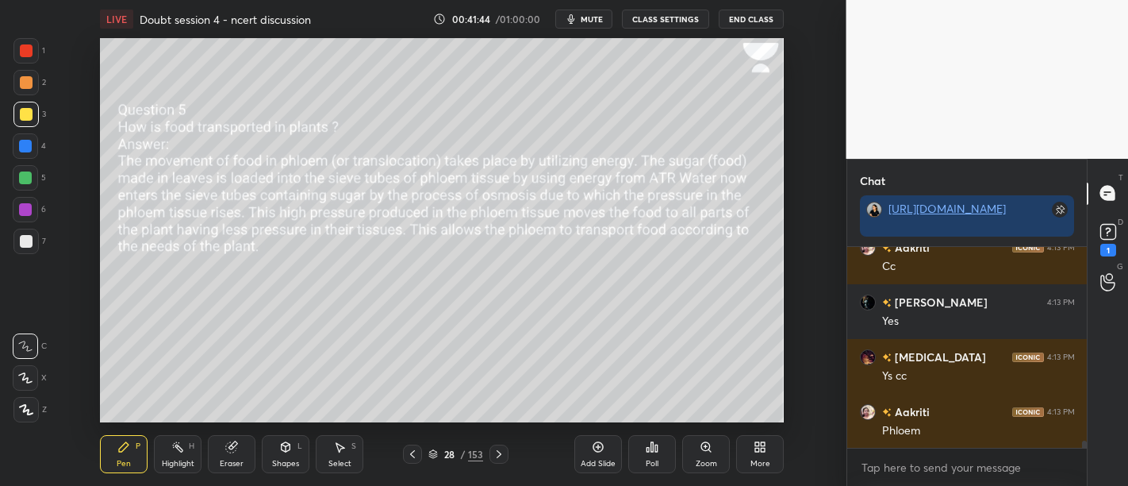
click at [27, 154] on div at bounding box center [25, 145] width 25 height 25
click at [19, 182] on div at bounding box center [25, 177] width 13 height 13
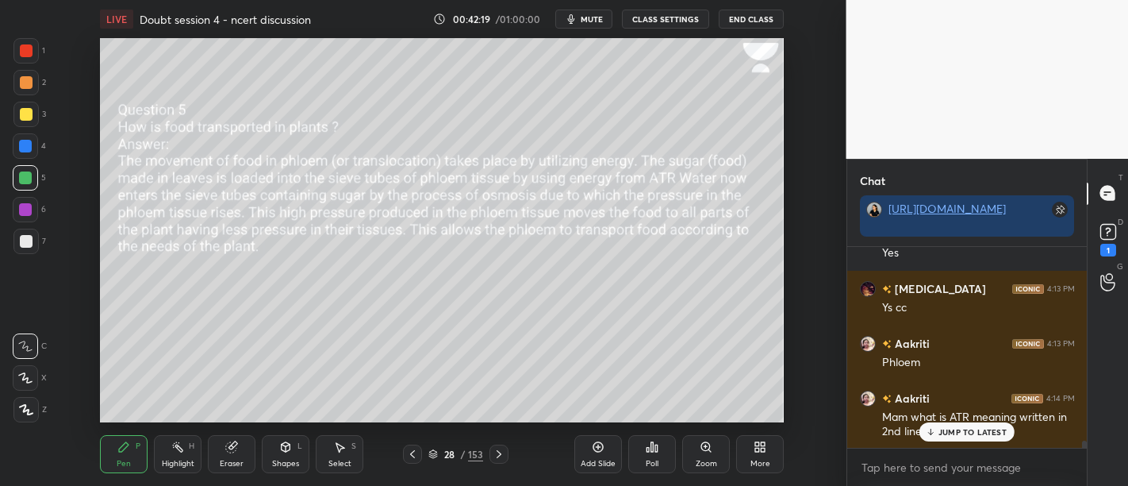
click at [20, 114] on div at bounding box center [26, 114] width 13 height 13
click at [21, 246] on div at bounding box center [26, 241] width 13 height 13
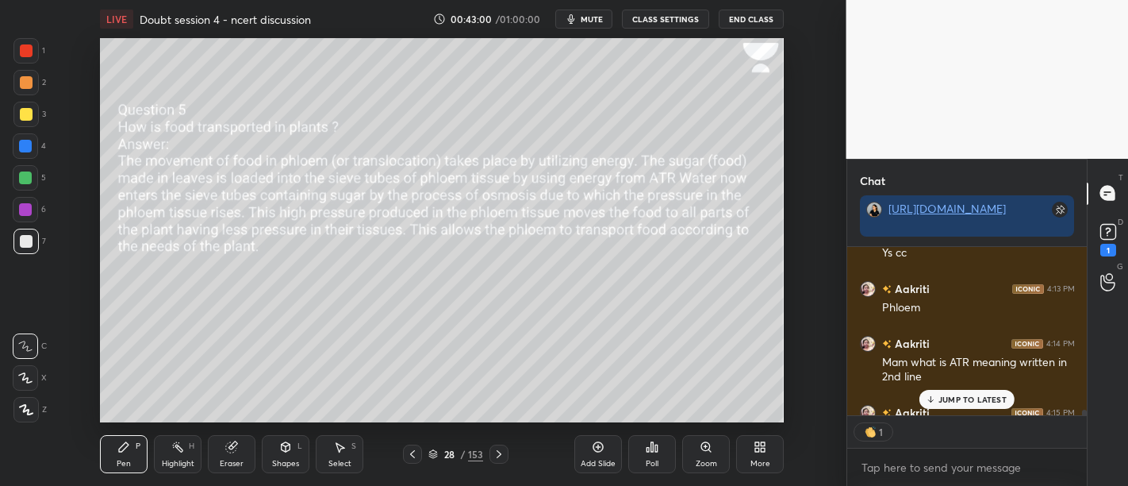
click at [22, 144] on div at bounding box center [25, 146] width 13 height 13
click at [25, 209] on div at bounding box center [25, 209] width 13 height 13
click at [33, 254] on div "7" at bounding box center [29, 244] width 33 height 32
click at [25, 121] on div at bounding box center [25, 114] width 25 height 25
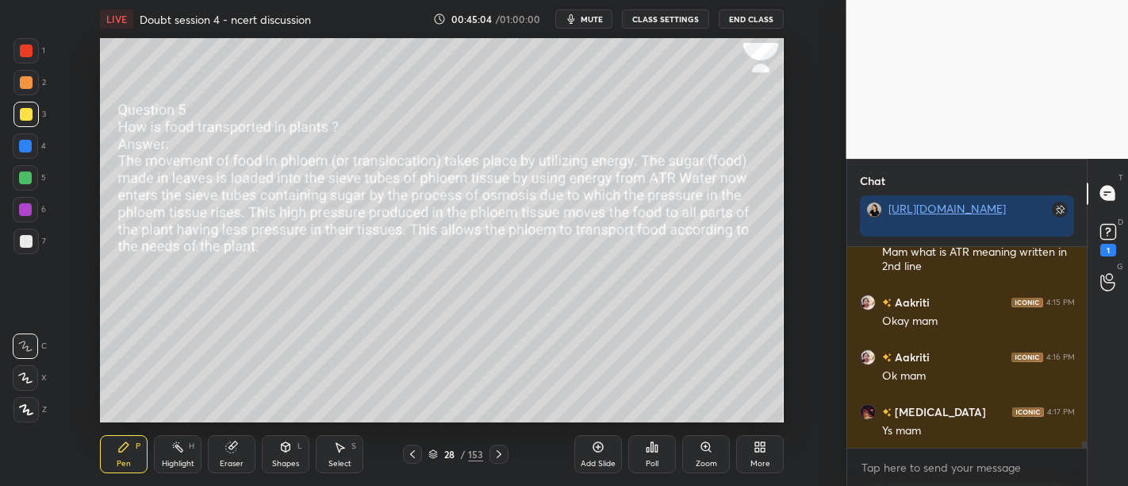
scroll to position [5829, 0]
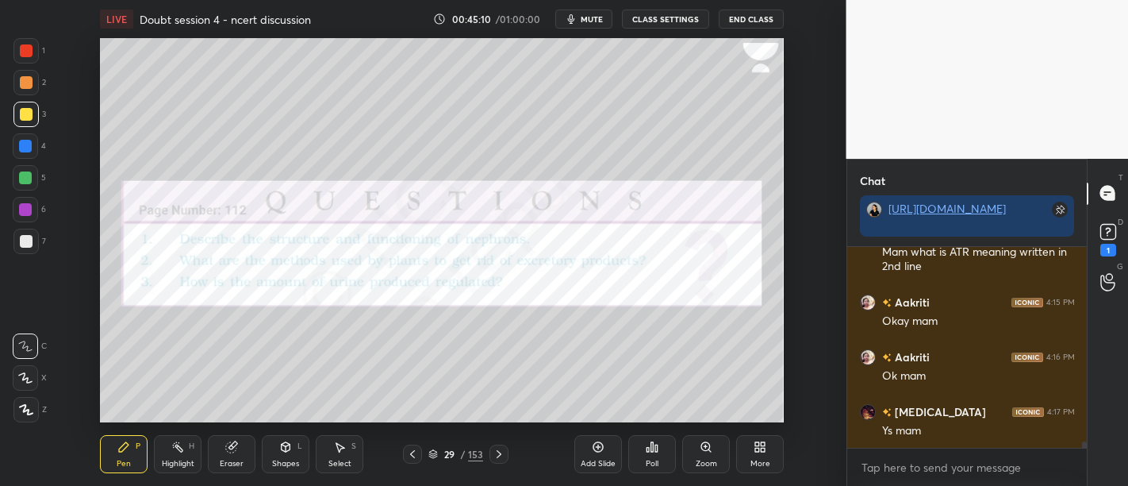
click at [22, 49] on div at bounding box center [26, 50] width 13 height 13
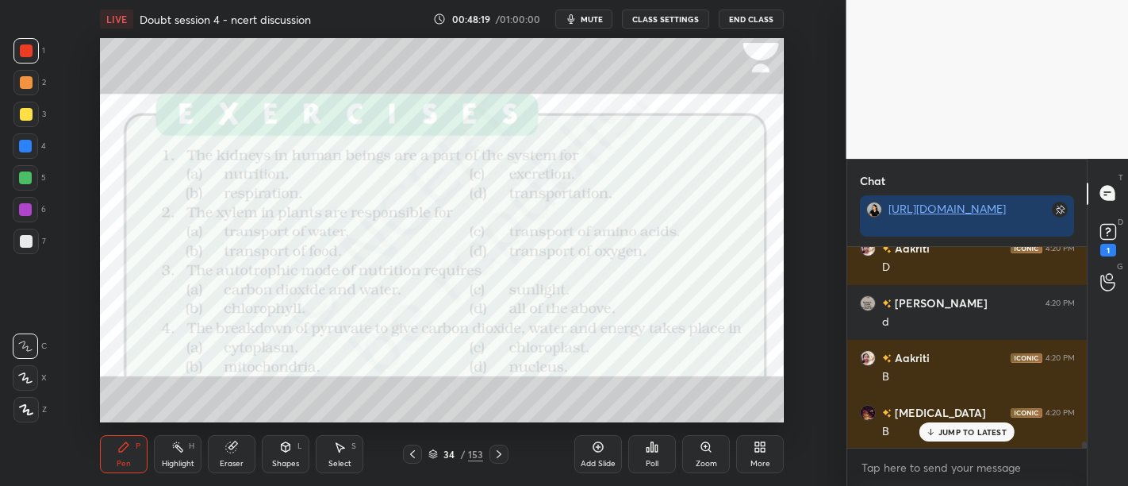
scroll to position [6392, 0]
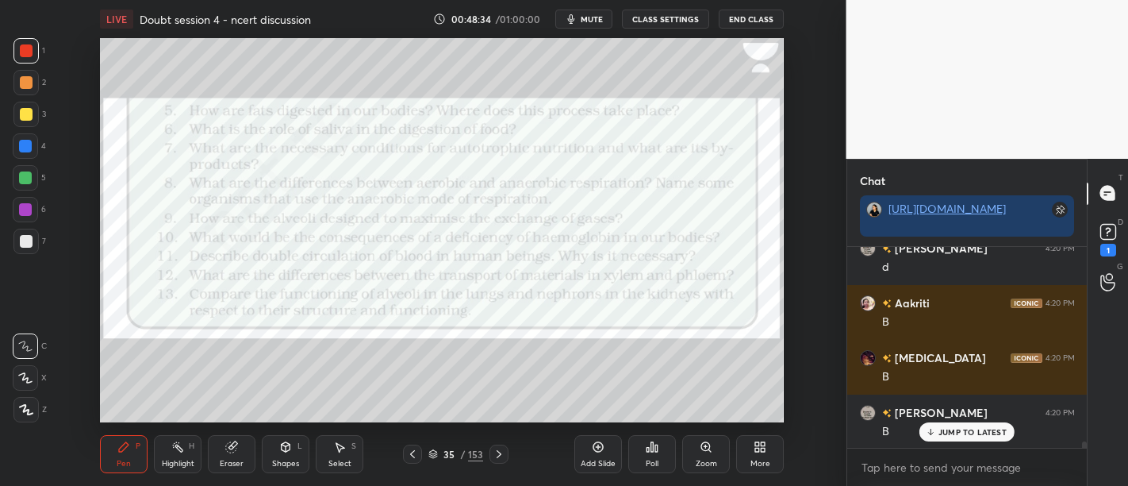
click at [29, 92] on div at bounding box center [25, 82] width 25 height 25
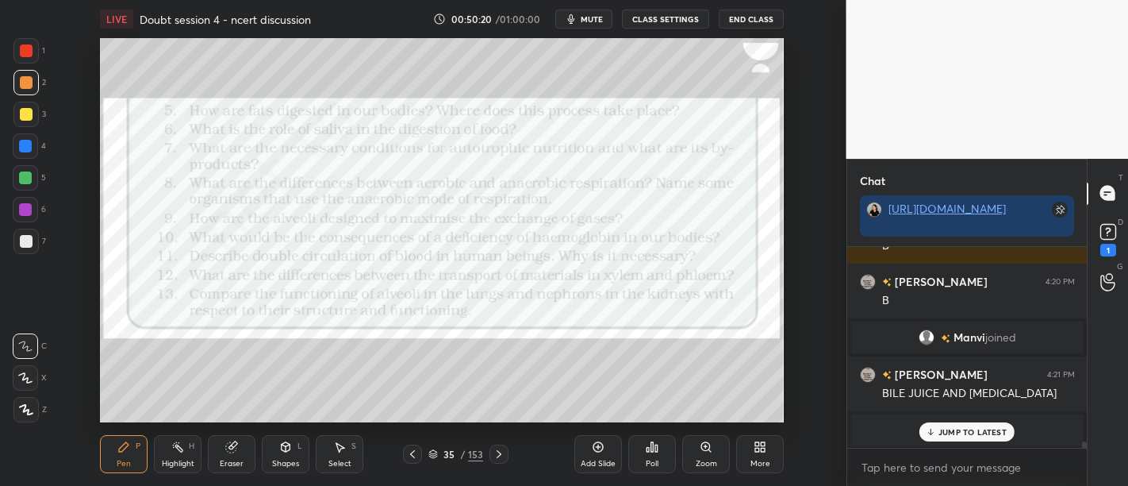
scroll to position [6592, 0]
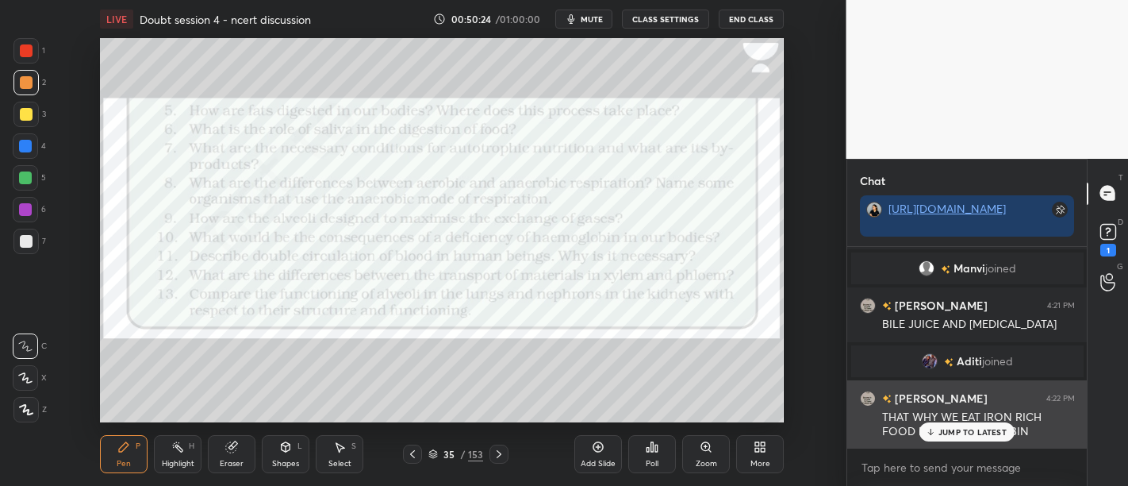
click at [953, 443] on div "[PERSON_NAME] 4:22 PM THAT WHY WE EAT IRON RICH FOOD FOR HAEMOGLOBIN" at bounding box center [967, 414] width 240 height 69
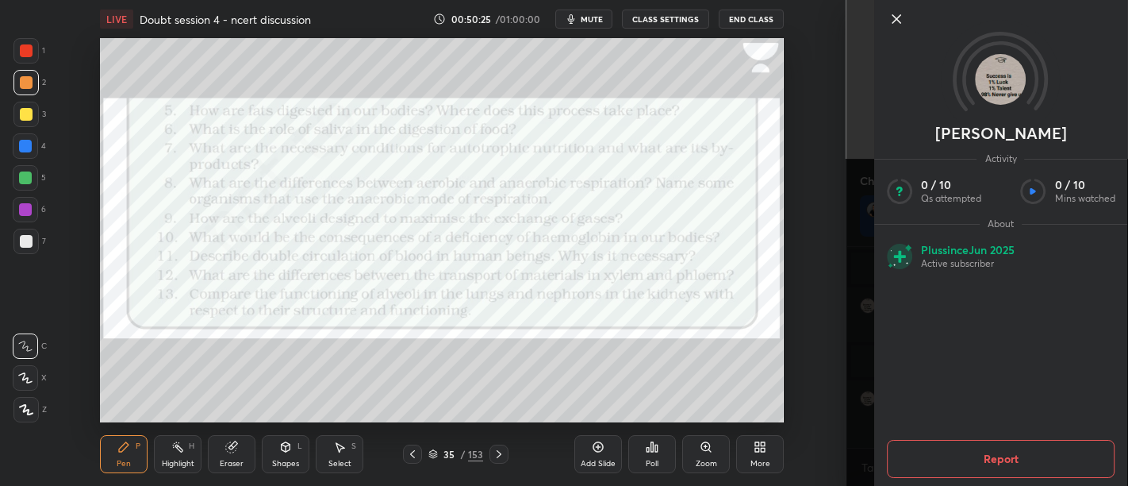
click at [892, 17] on icon at bounding box center [896, 19] width 19 height 19
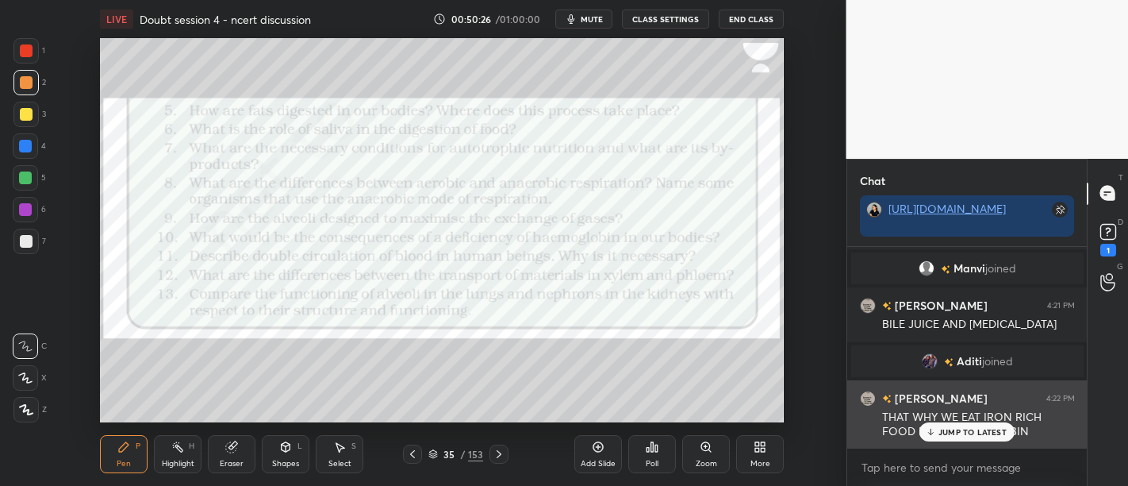
click at [985, 435] on p "JUMP TO LATEST" at bounding box center [973, 432] width 68 height 10
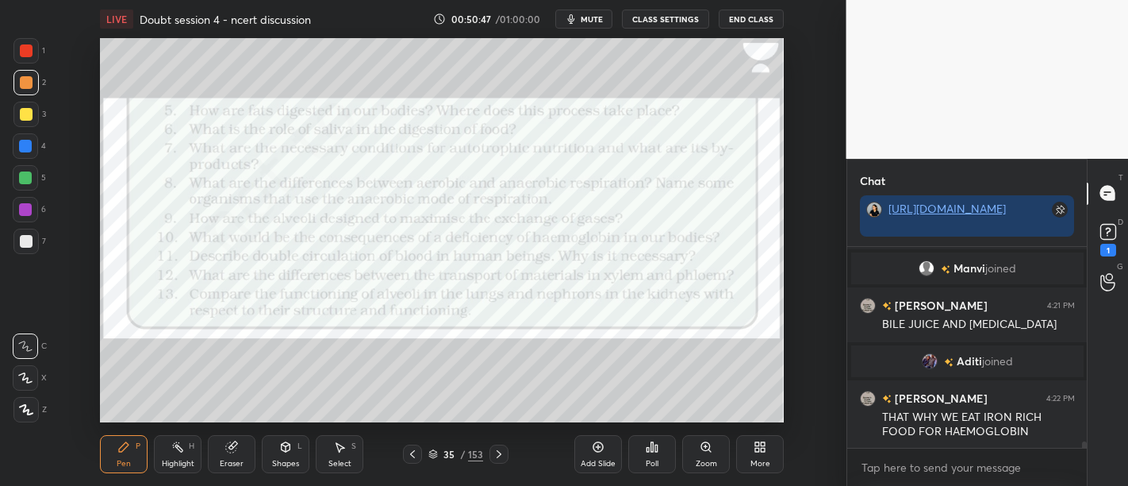
click at [25, 52] on div at bounding box center [26, 50] width 13 height 13
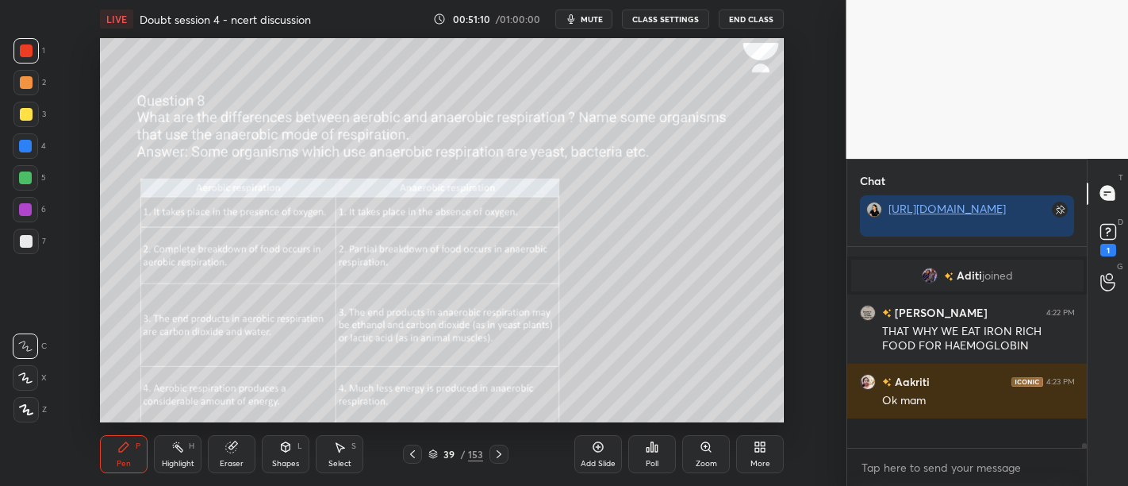
scroll to position [6647, 0]
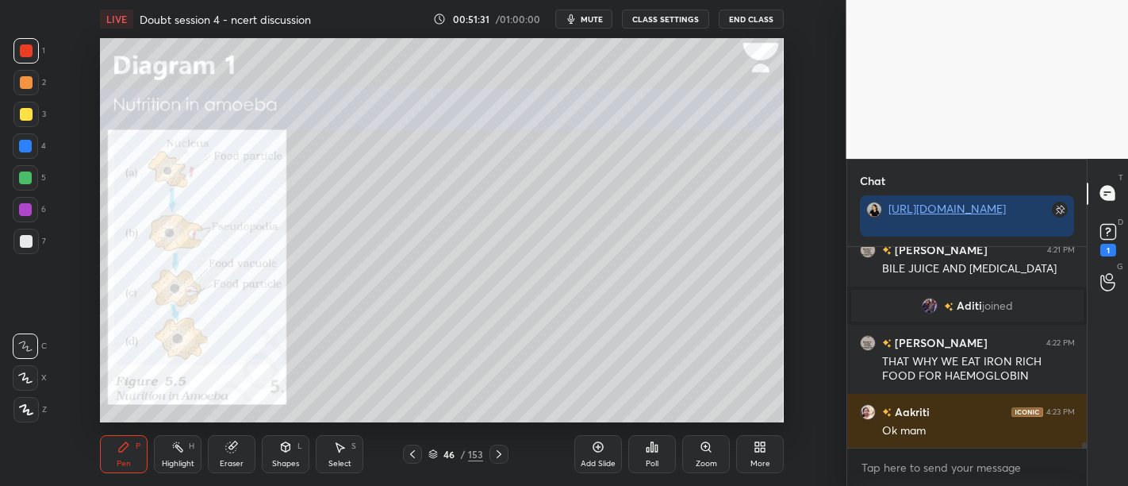
click at [20, 120] on div at bounding box center [25, 114] width 25 height 25
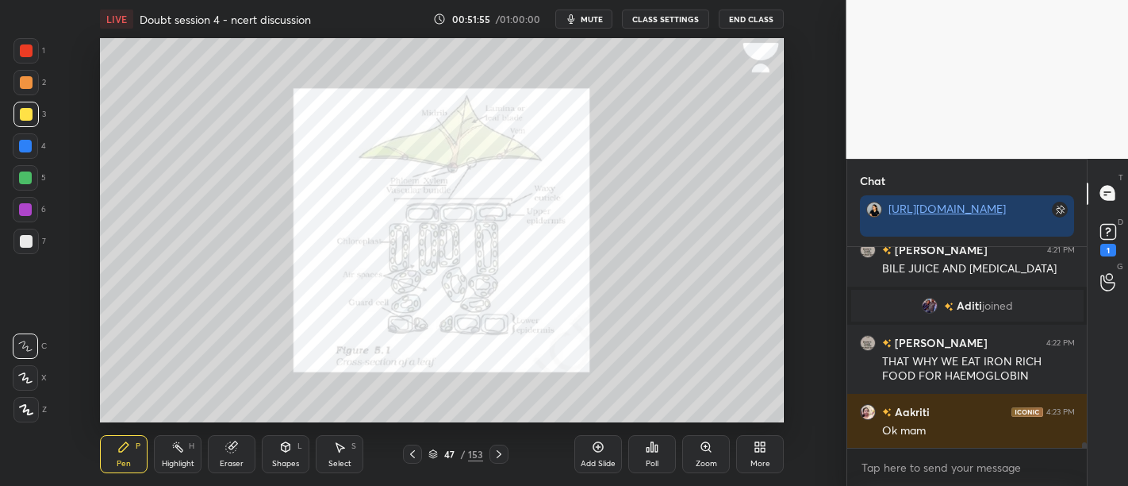
click at [30, 56] on div at bounding box center [26, 50] width 13 height 13
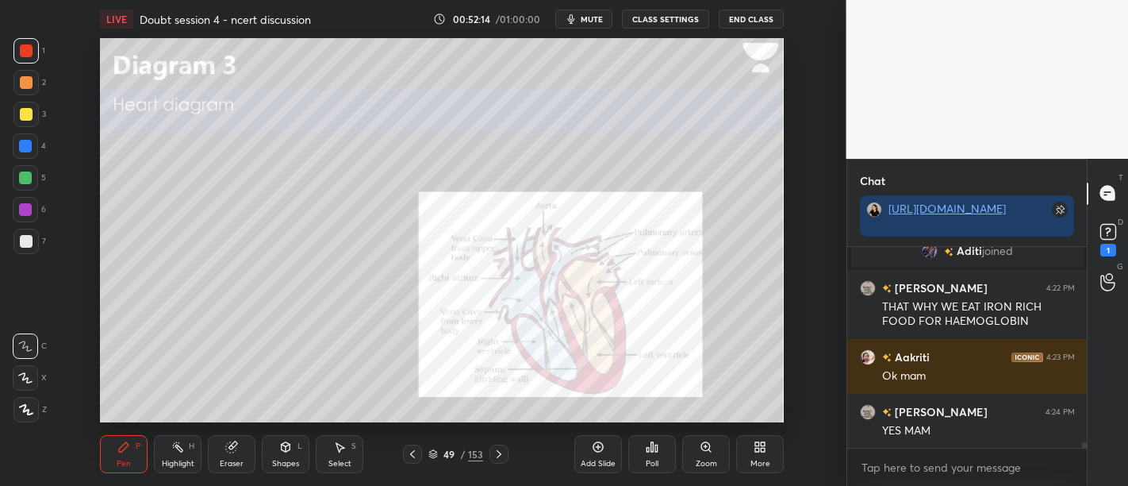
click at [32, 119] on div at bounding box center [25, 114] width 25 height 25
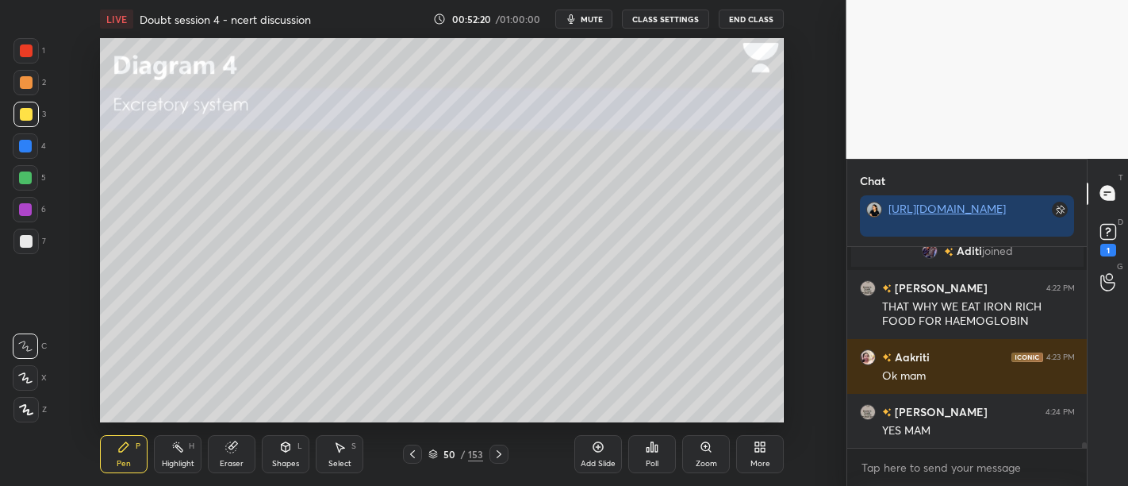
scroll to position [6757, 0]
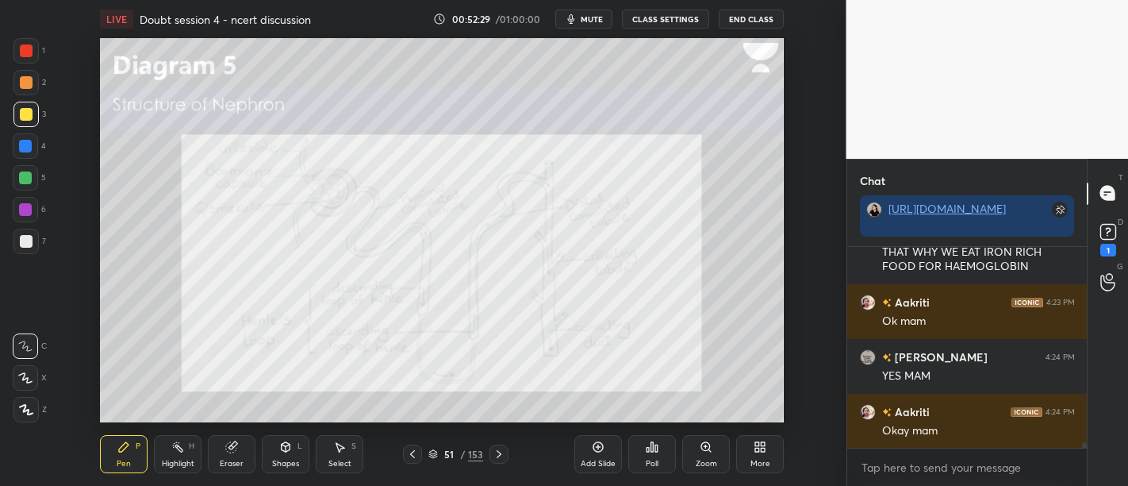
click at [37, 54] on div at bounding box center [25, 50] width 25 height 25
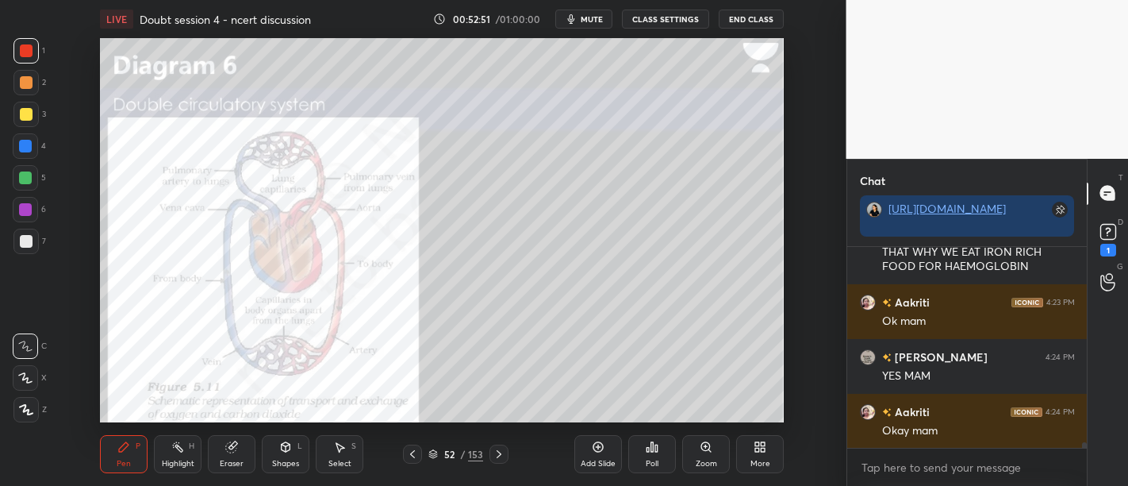
click at [26, 119] on div at bounding box center [26, 114] width 13 height 13
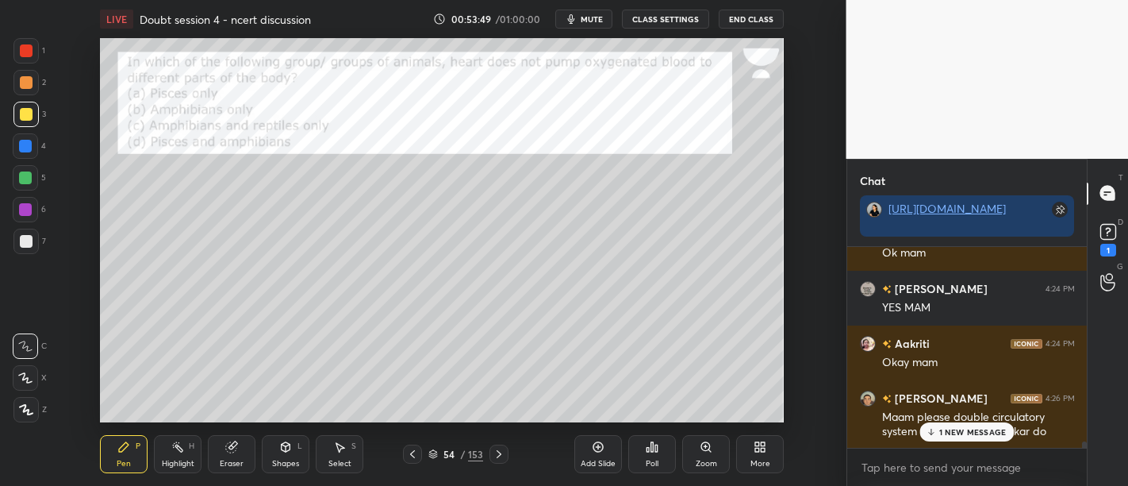
scroll to position [6110, 0]
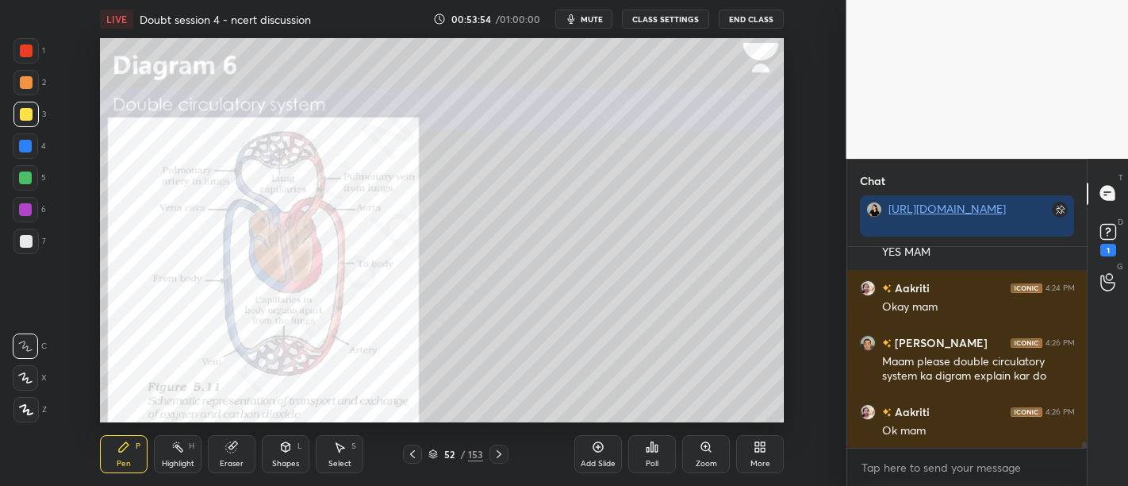
click at [600, 450] on icon at bounding box center [598, 446] width 13 height 13
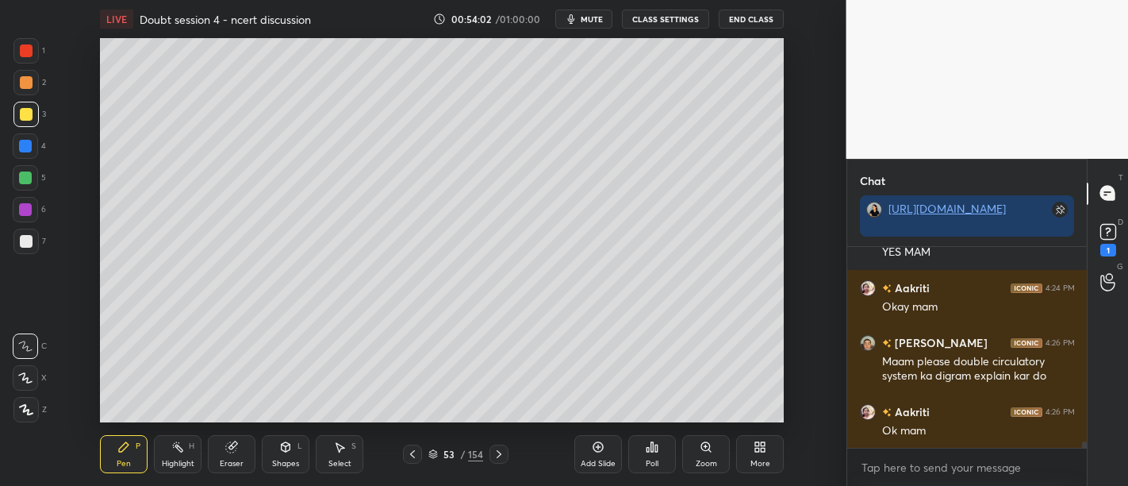
click at [27, 239] on div at bounding box center [26, 241] width 13 height 13
click at [24, 175] on div at bounding box center [25, 177] width 13 height 13
click at [16, 116] on div at bounding box center [25, 114] width 25 height 25
click at [28, 410] on icon at bounding box center [26, 410] width 13 height 10
click at [28, 52] on div at bounding box center [26, 50] width 13 height 13
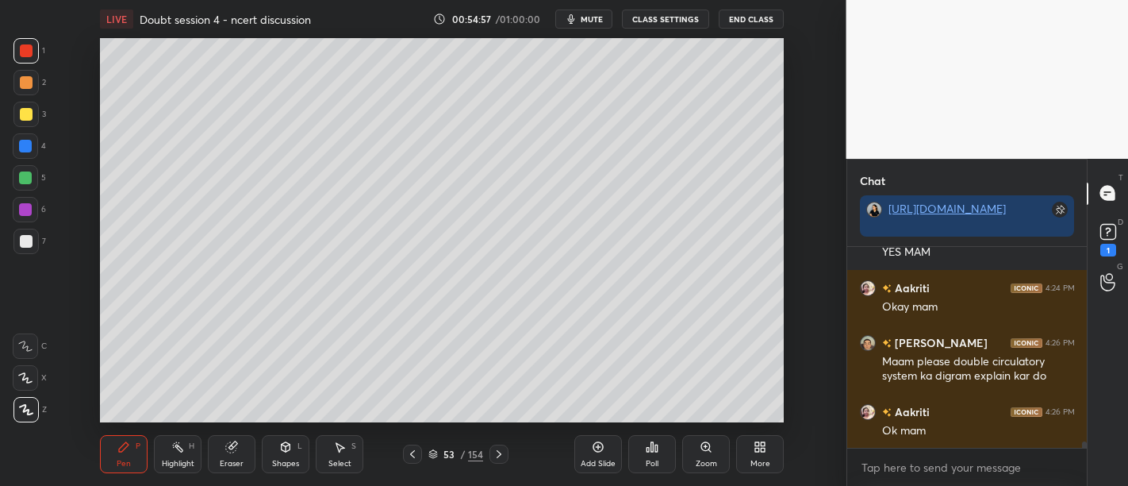
click at [32, 117] on div at bounding box center [25, 114] width 25 height 25
click at [25, 241] on div at bounding box center [26, 241] width 13 height 13
click at [25, 152] on div at bounding box center [25, 146] width 13 height 13
click at [33, 236] on div at bounding box center [25, 240] width 25 height 25
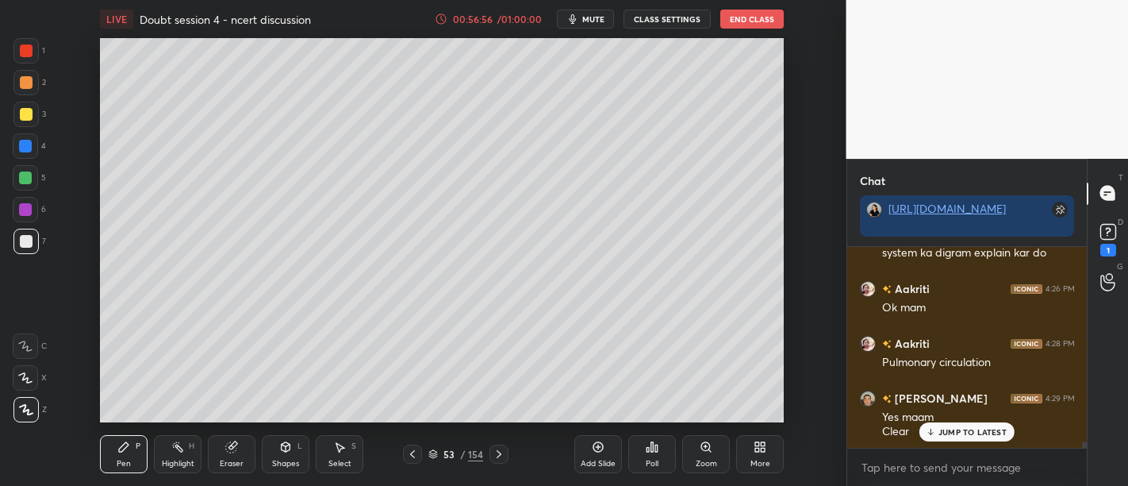
scroll to position [6, 5]
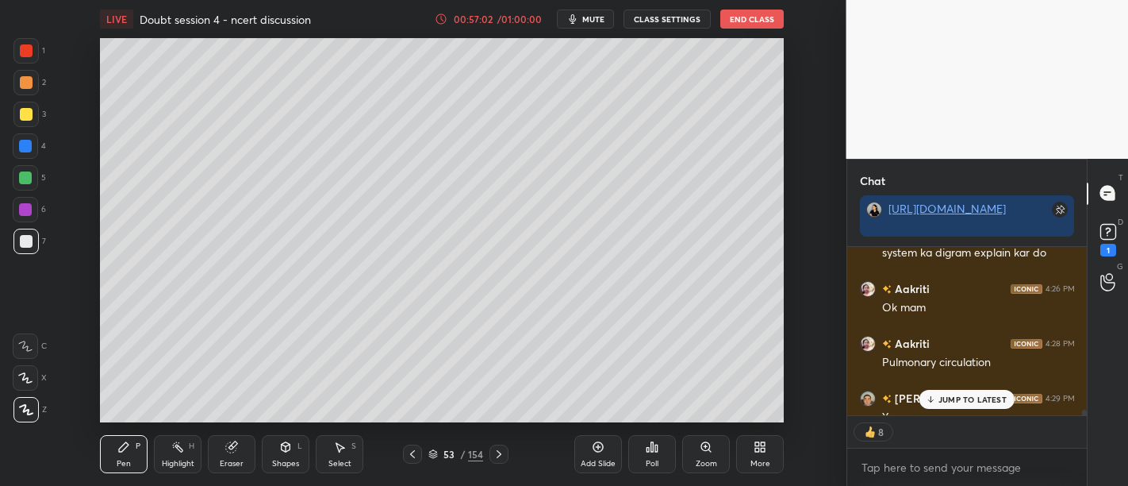
click at [29, 120] on div at bounding box center [26, 114] width 13 height 13
click at [24, 350] on icon at bounding box center [25, 345] width 14 height 11
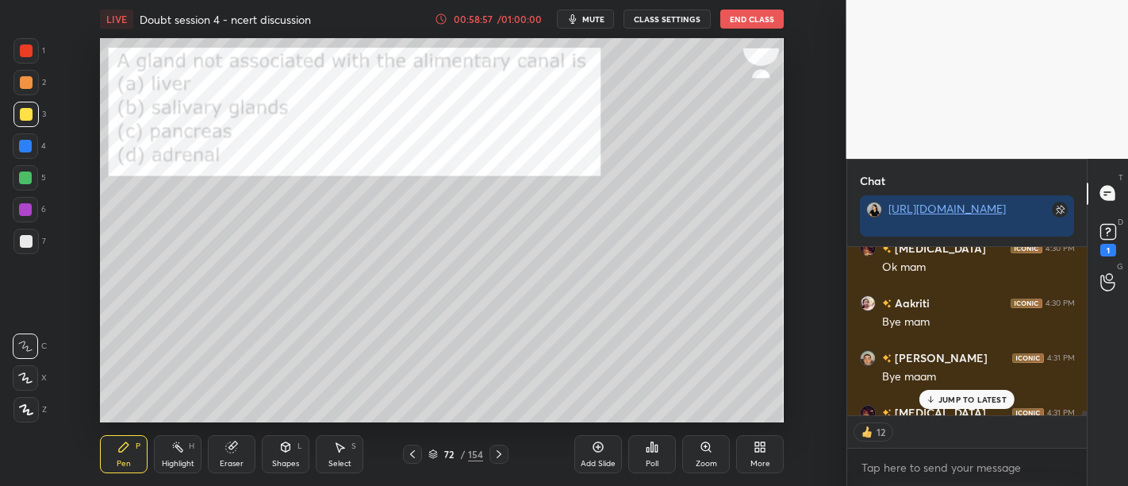
click at [746, 24] on button "End Class" at bounding box center [751, 19] width 63 height 19
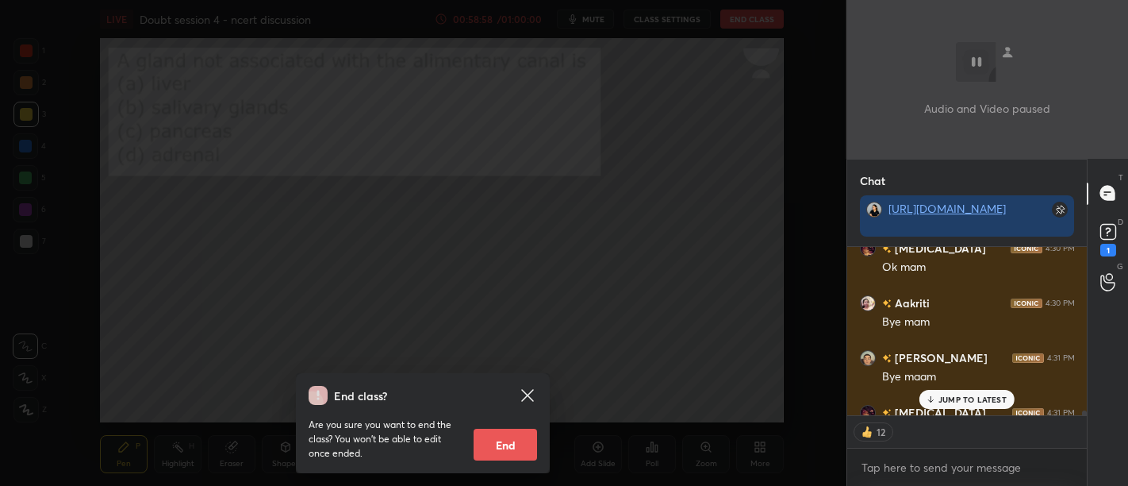
click at [516, 441] on button "End" at bounding box center [505, 444] width 63 height 32
type textarea "x"
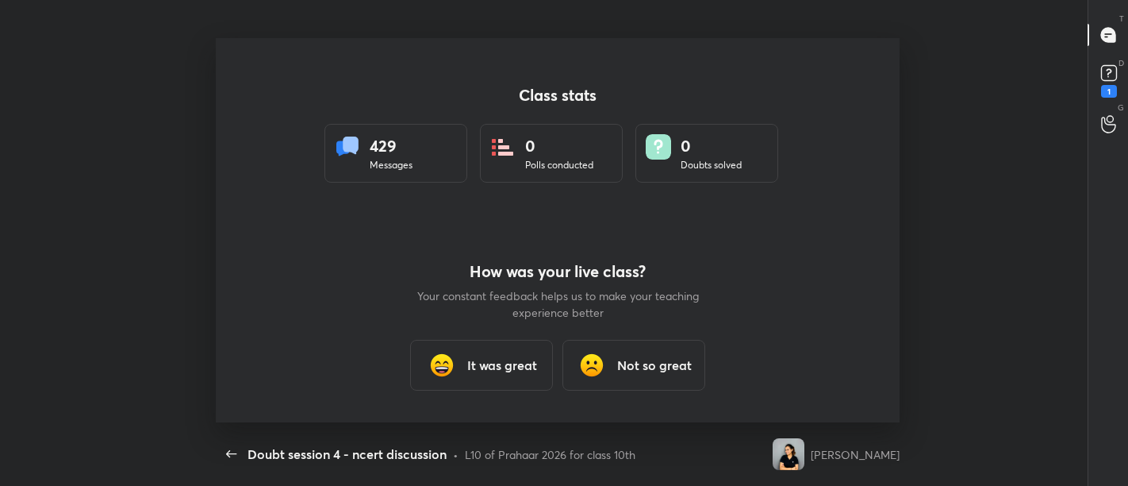
scroll to position [0, 0]
